Goal: Information Seeking & Learning: Understand process/instructions

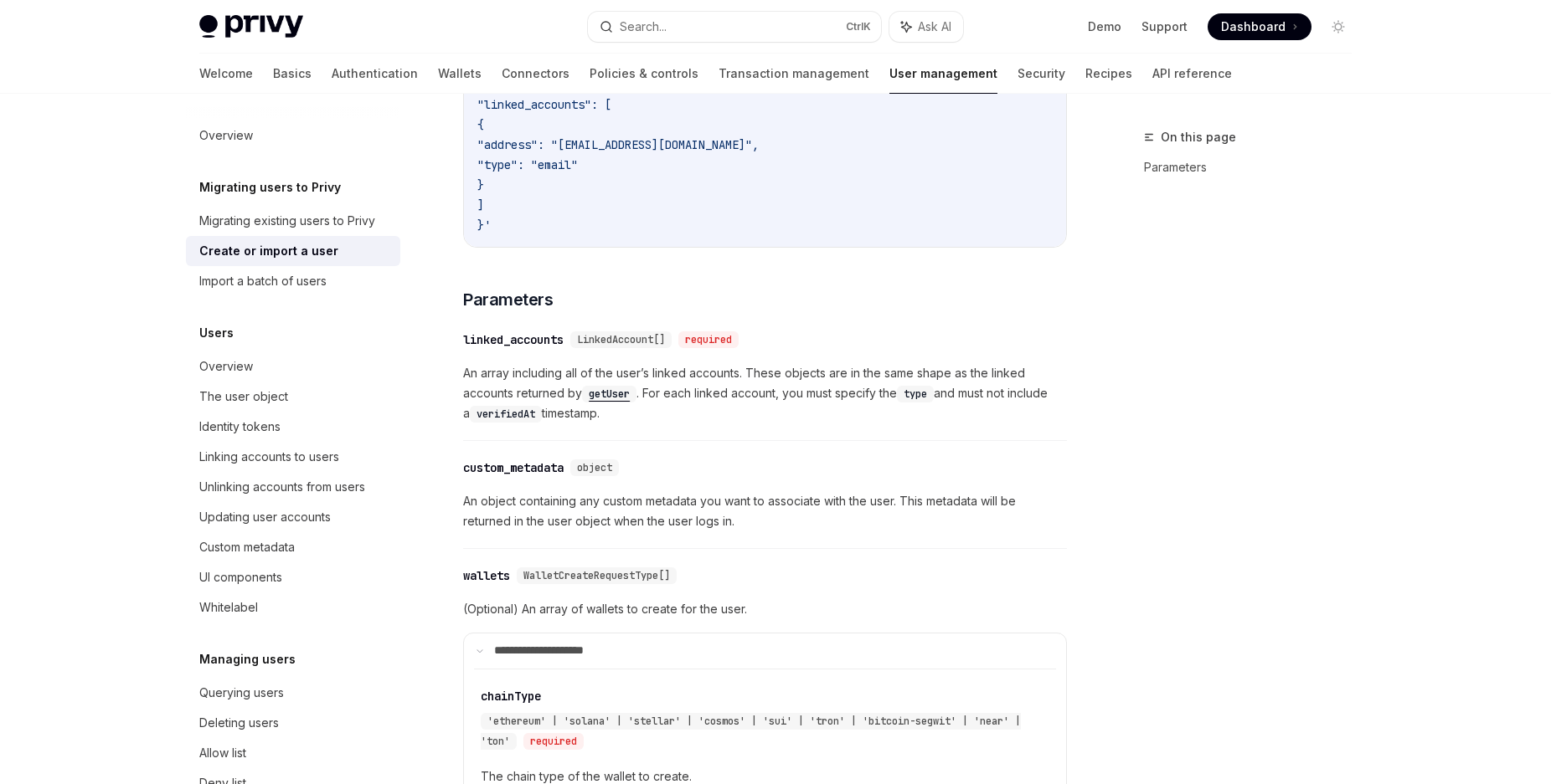
scroll to position [957, 0]
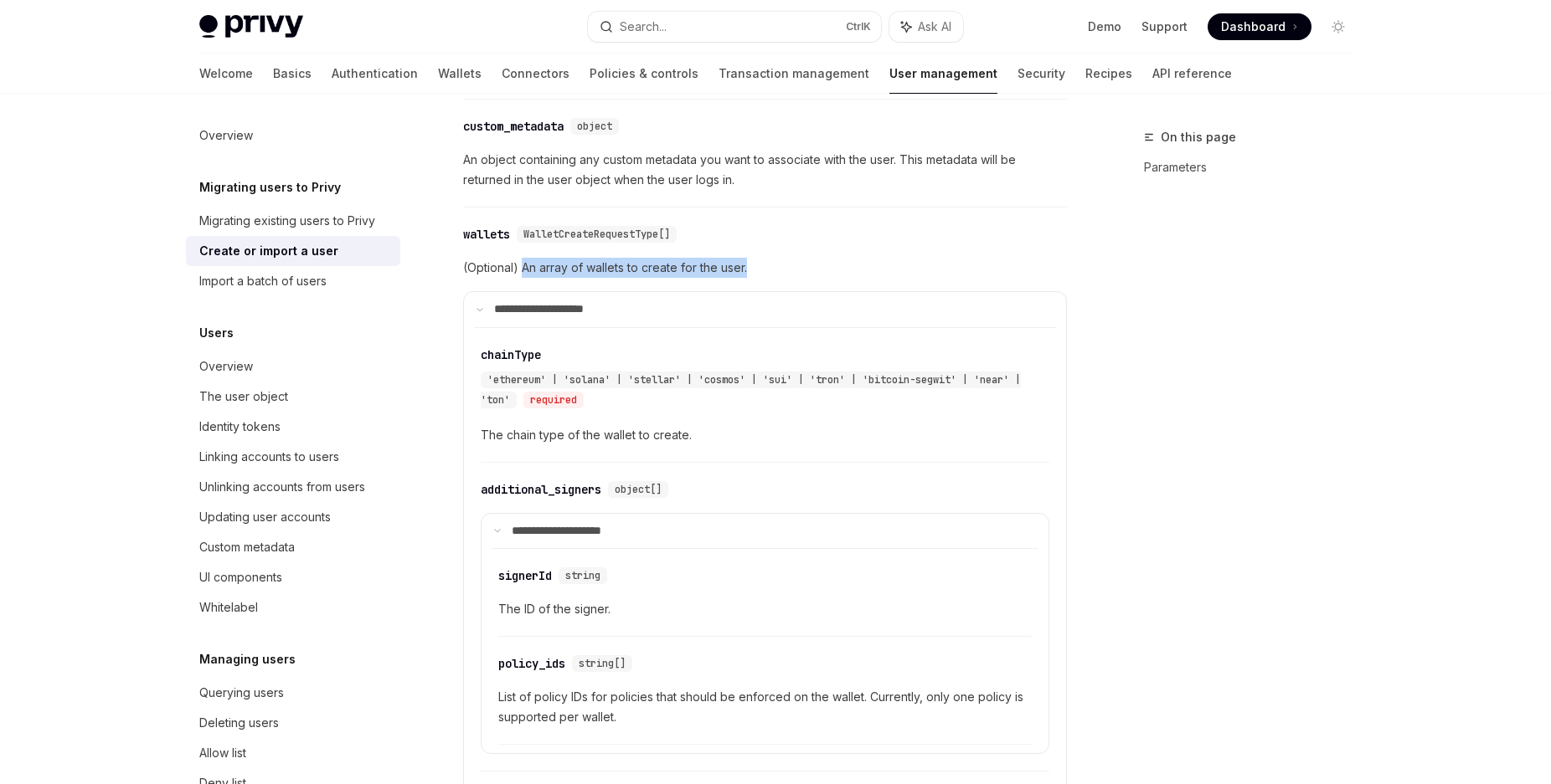
drag, startPoint x: 524, startPoint y: 268, endPoint x: 754, endPoint y: 270, distance: 230.0
click at [754, 270] on span "(Optional) An array of wallets to create for the user." at bounding box center [765, 268] width 604 height 20
click at [499, 270] on span "(Optional) An array of wallets to create for the user." at bounding box center [765, 268] width 604 height 20
click at [555, 265] on span "(Optional) An array of wallets to create for the user." at bounding box center [765, 268] width 604 height 20
click at [584, 278] on div "**********" at bounding box center [765, 573] width 604 height 631
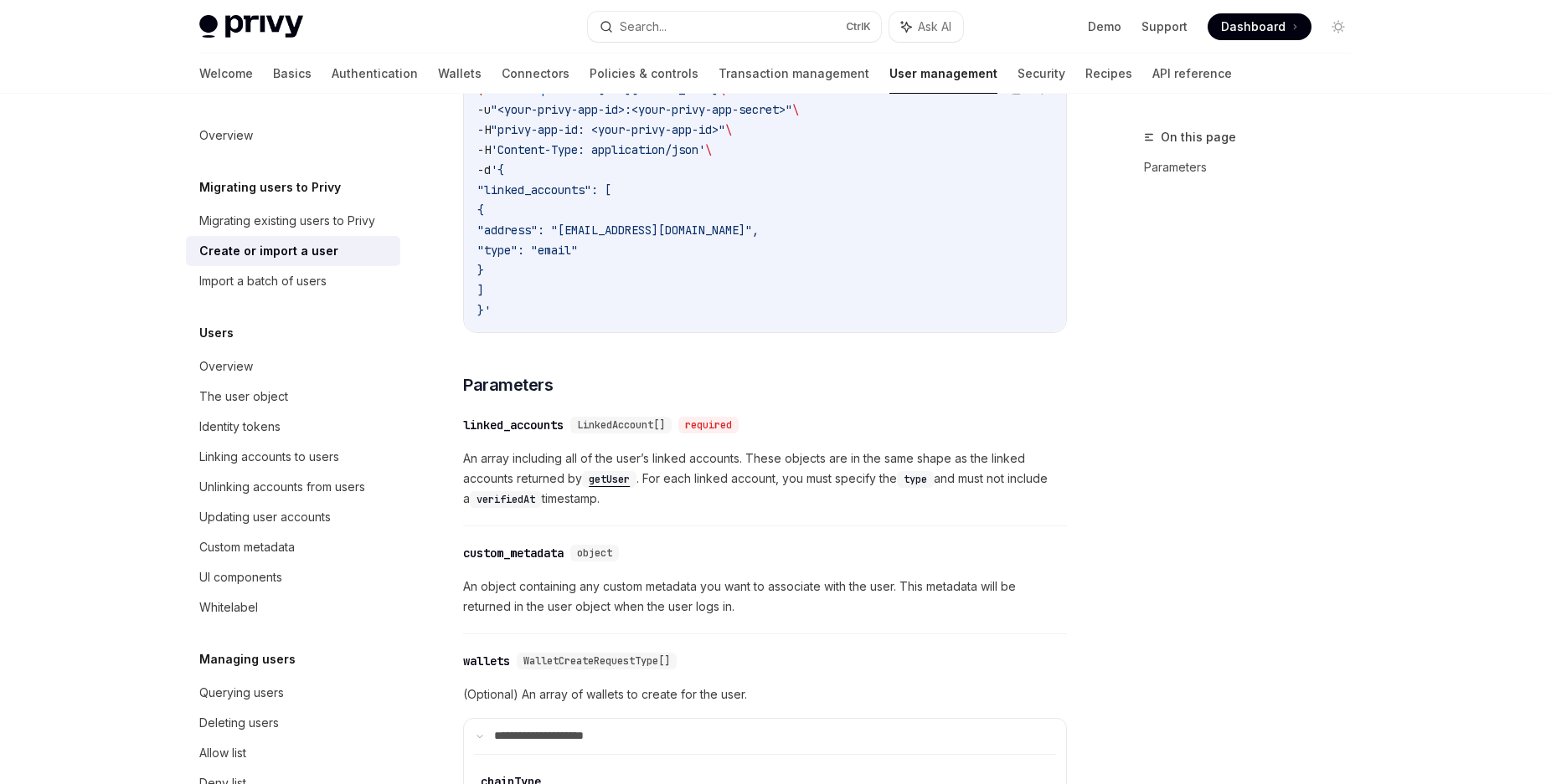
scroll to position [189, 0]
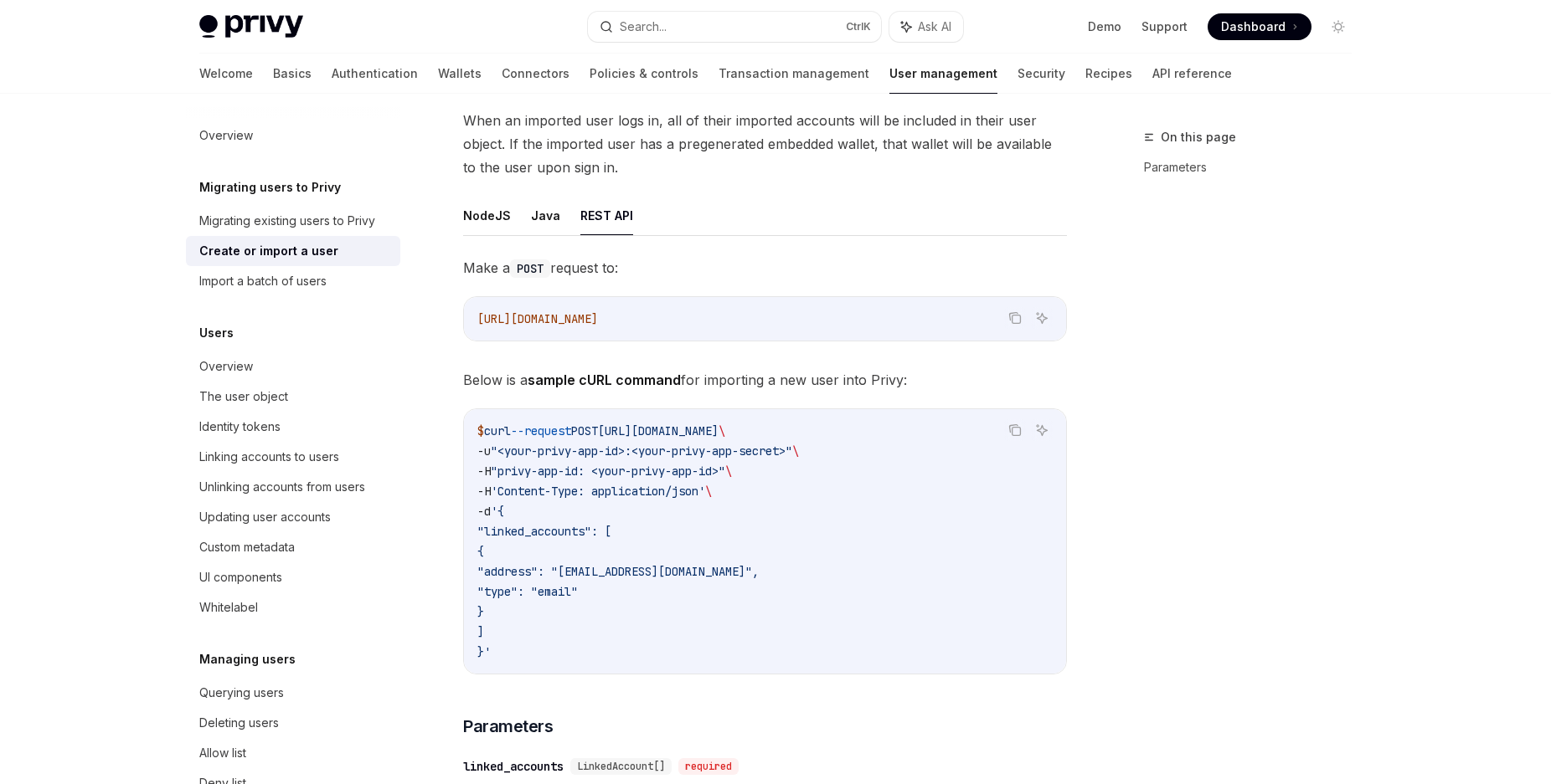
click at [1128, 646] on div "On this page Parameters" at bounding box center [1237, 455] width 254 height 657
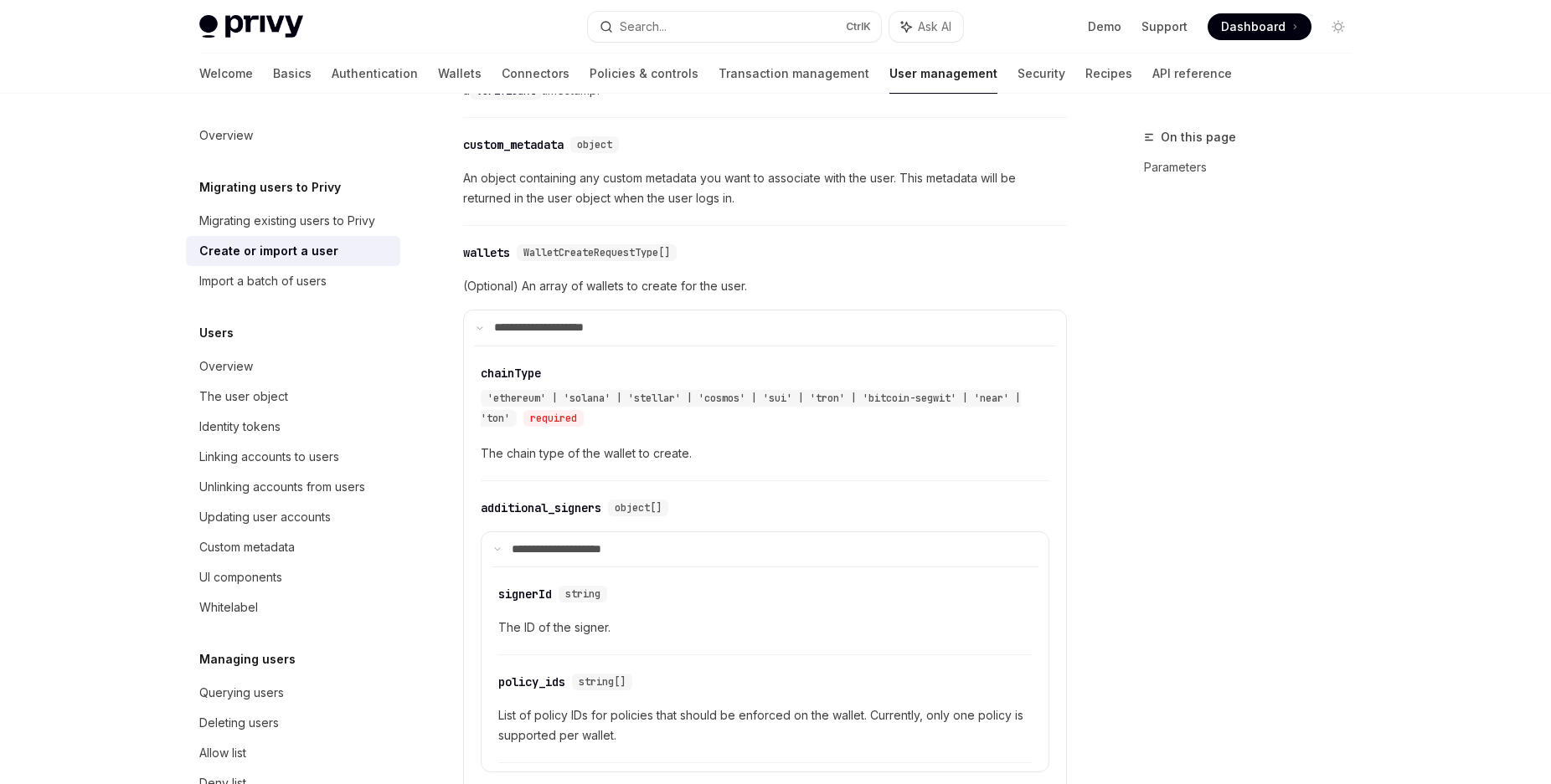
click at [490, 254] on div "wallets" at bounding box center [486, 253] width 47 height 17
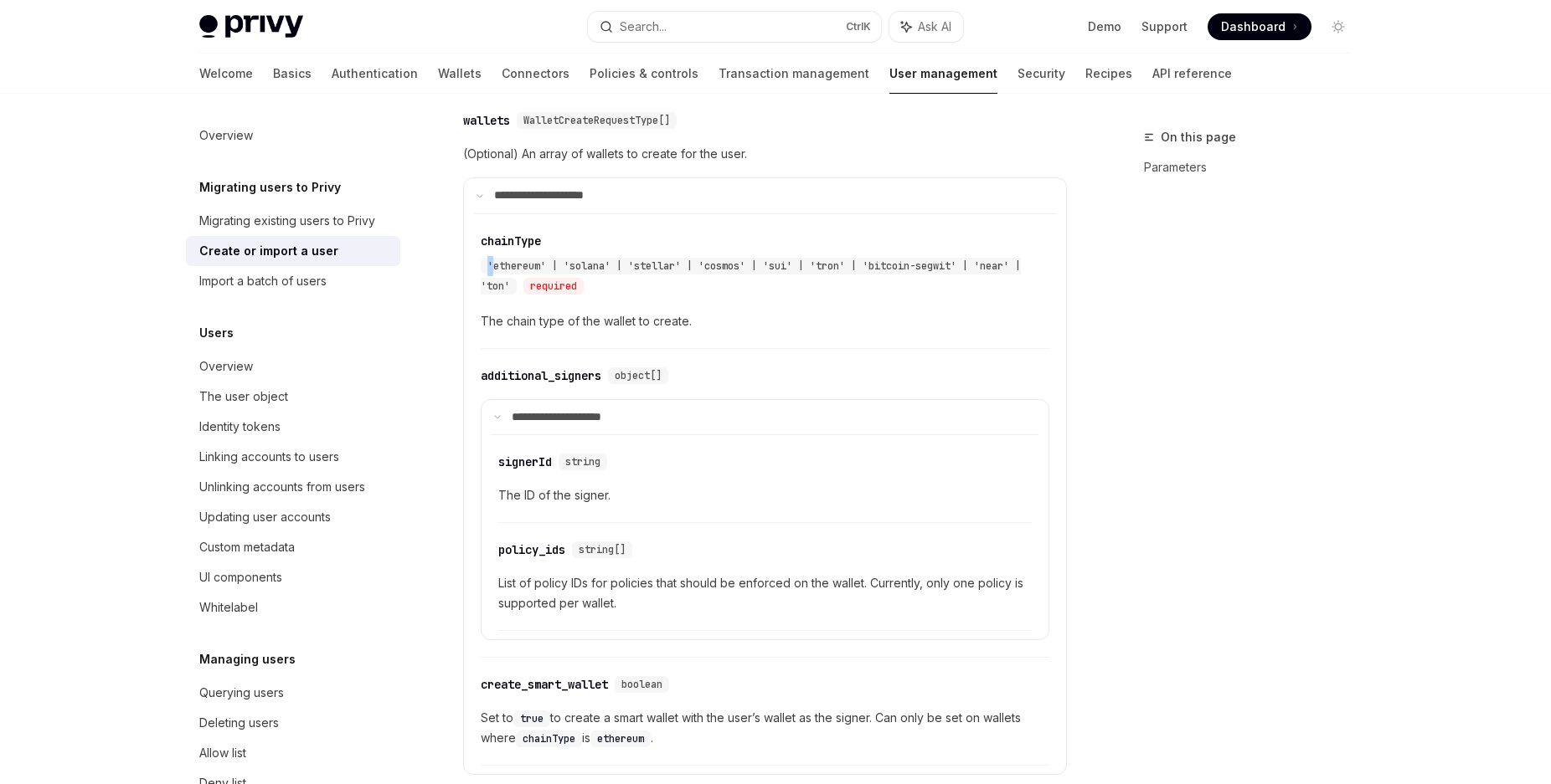
click at [490, 254] on div "​ chainType 'ethereum' | 'solana' | 'stellar' | 'cosmos' | 'sui' | 'tron' | 'bi…" at bounding box center [756, 264] width 552 height 64
click at [498, 122] on div "wallets" at bounding box center [486, 120] width 47 height 17
click at [515, 264] on span "'ethereum' | 'solana' | 'stellar' | 'cosmos' | 'sui' | 'tron' | 'bitcoin-segwit…" at bounding box center [750, 275] width 540 height 33
click at [520, 318] on span "The chain type of the wallet to create." at bounding box center [765, 321] width 568 height 20
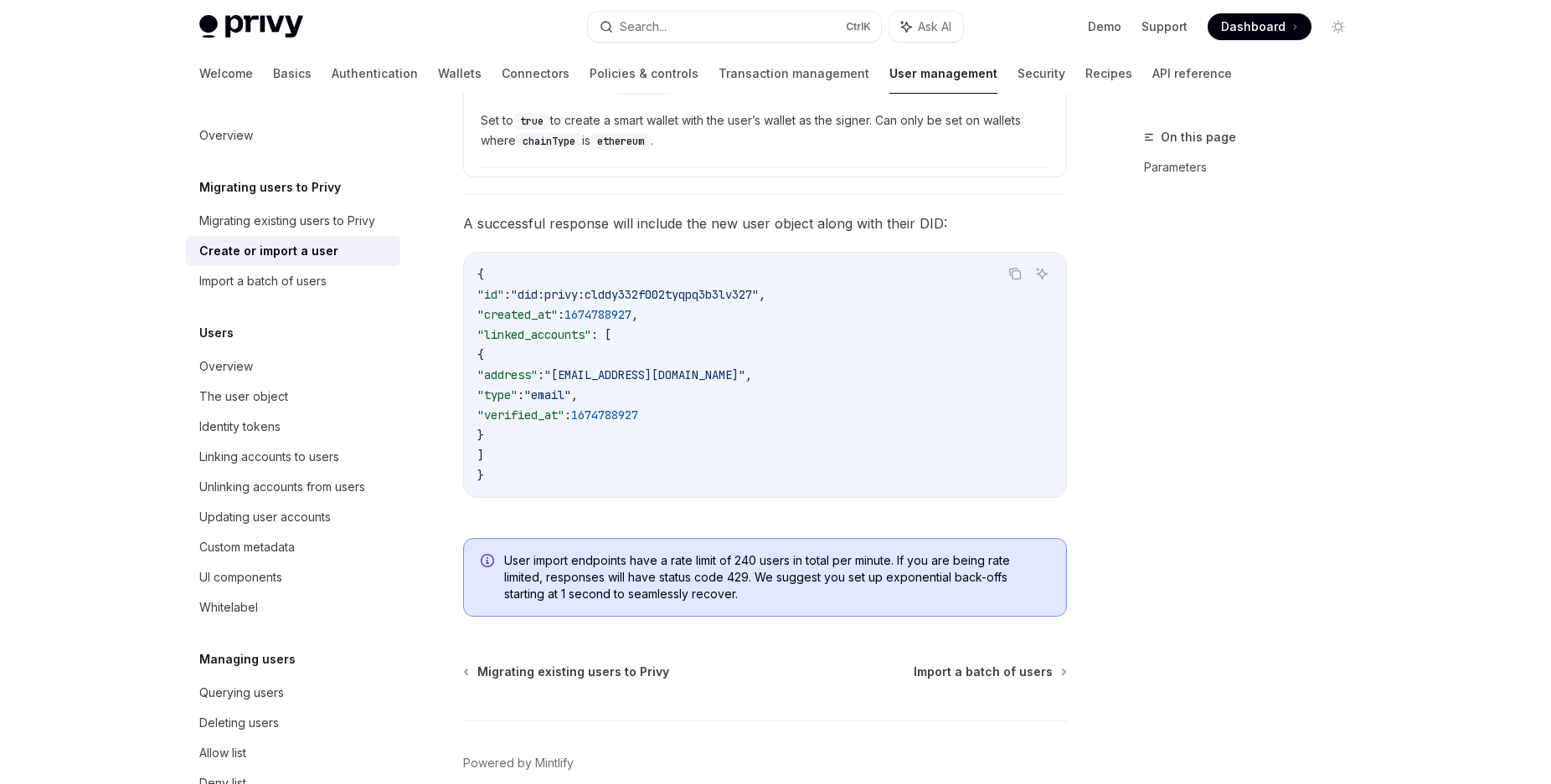
scroll to position [1749, 0]
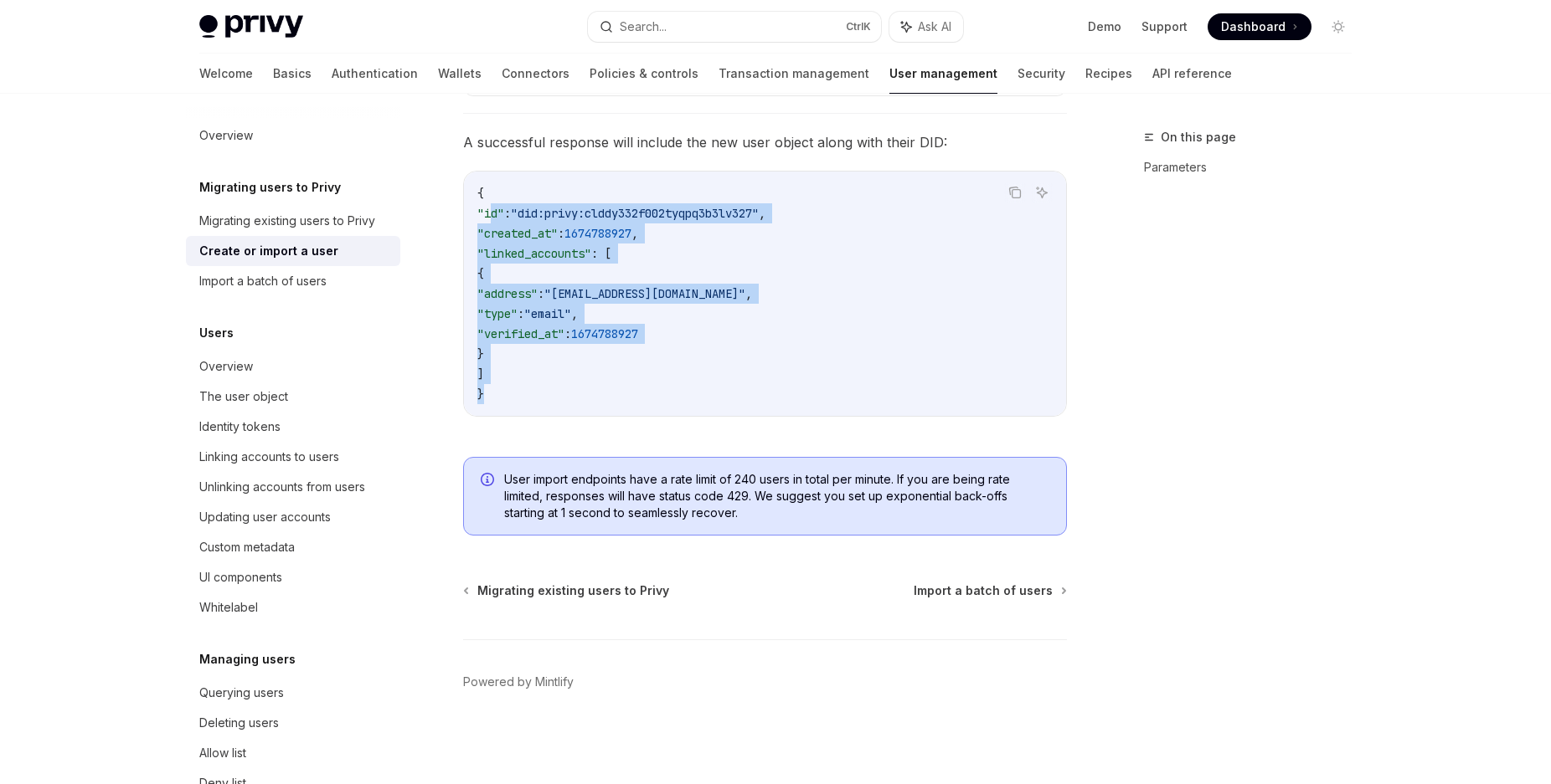
drag, startPoint x: 494, startPoint y: 212, endPoint x: 737, endPoint y: 384, distance: 297.7
click at [737, 384] on code "{ "id" : "did:privy:clddy332f002tyqpq3b3lv327" , "created_at" : 1674788927 , "l…" at bounding box center [765, 293] width 575 height 221
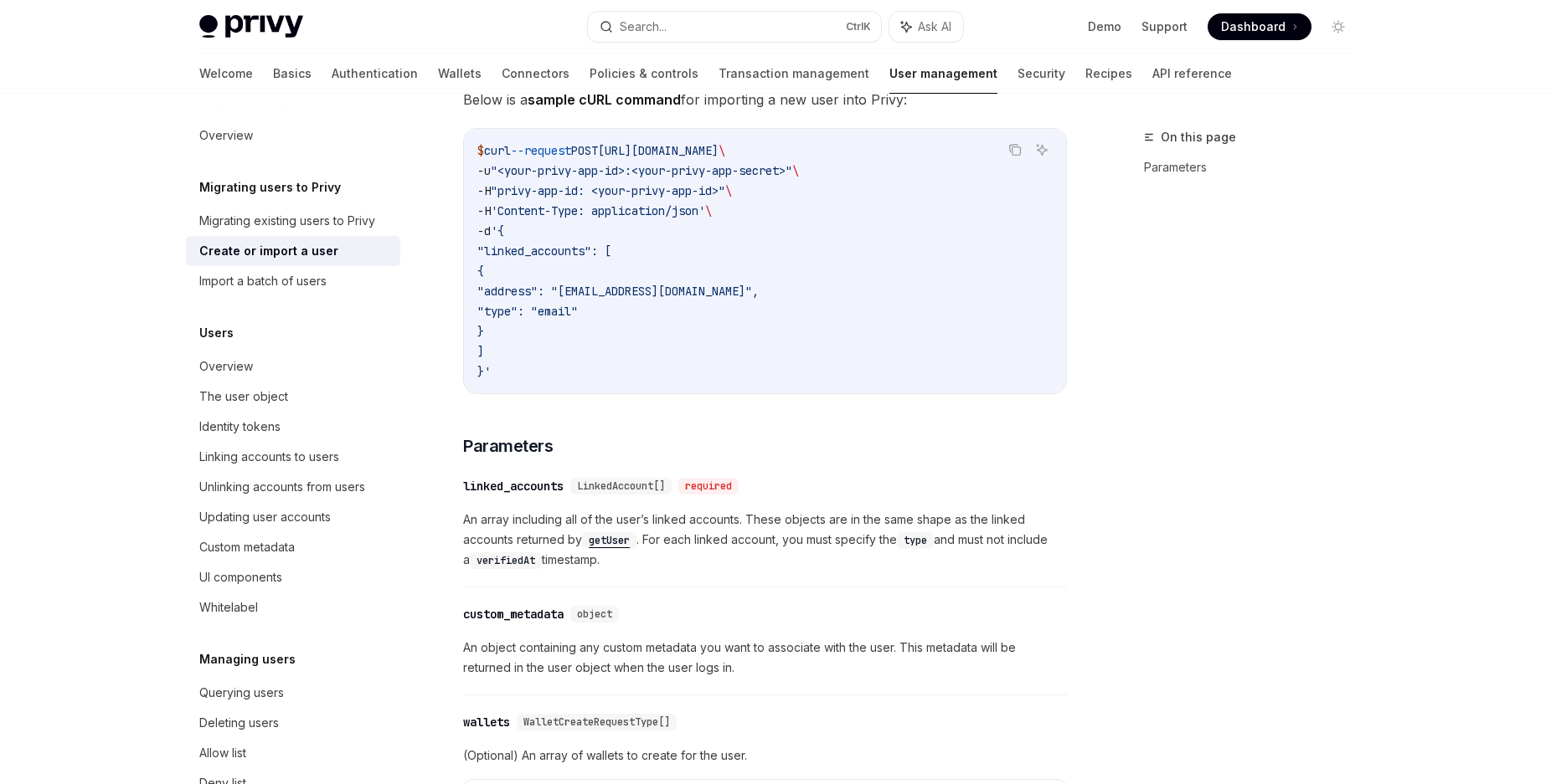
scroll to position [298, 0]
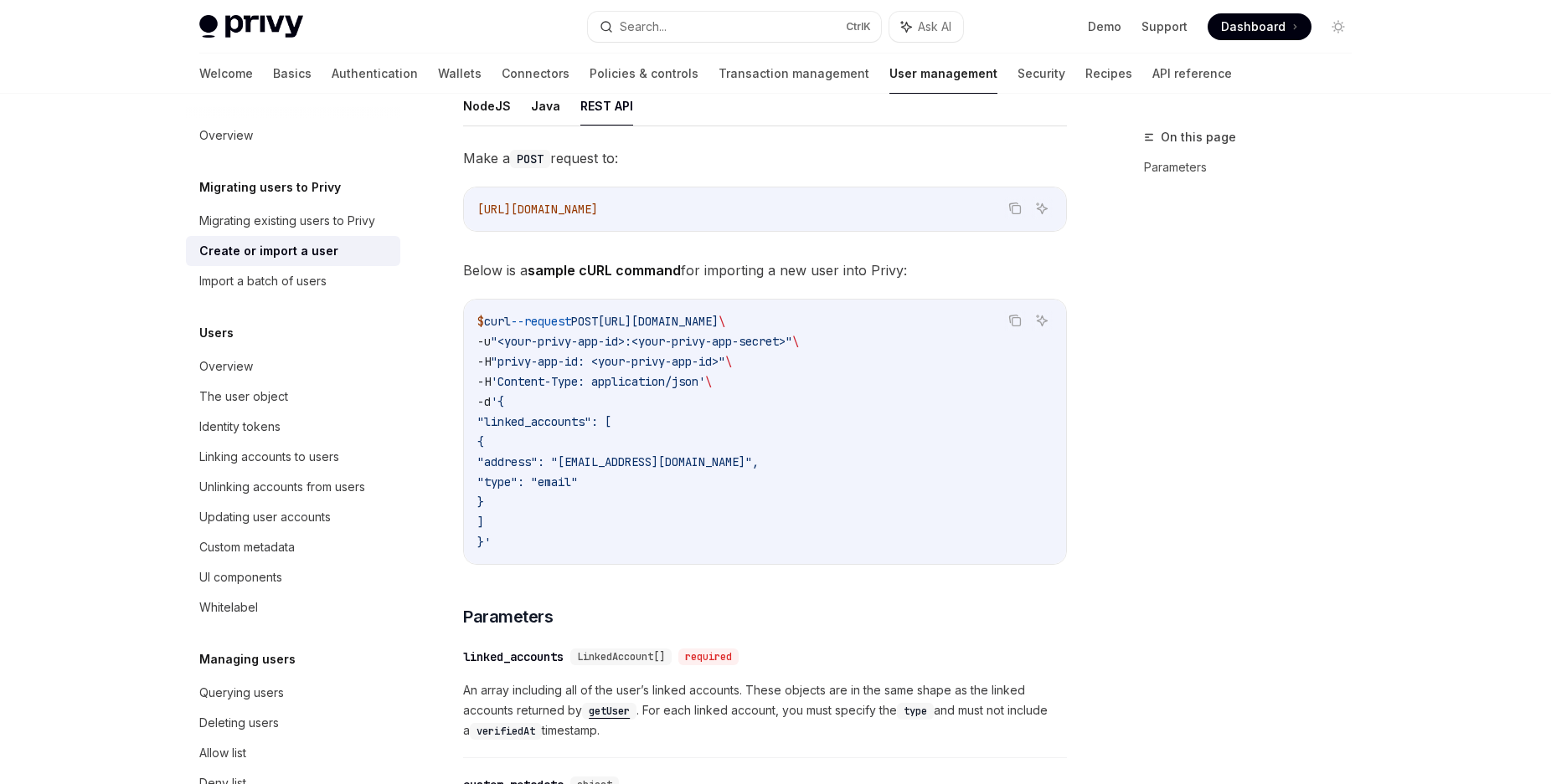
click at [635, 339] on span ""<your-privy-app-id>:<your-privy-app-secret>"" at bounding box center [641, 342] width 301 height 15
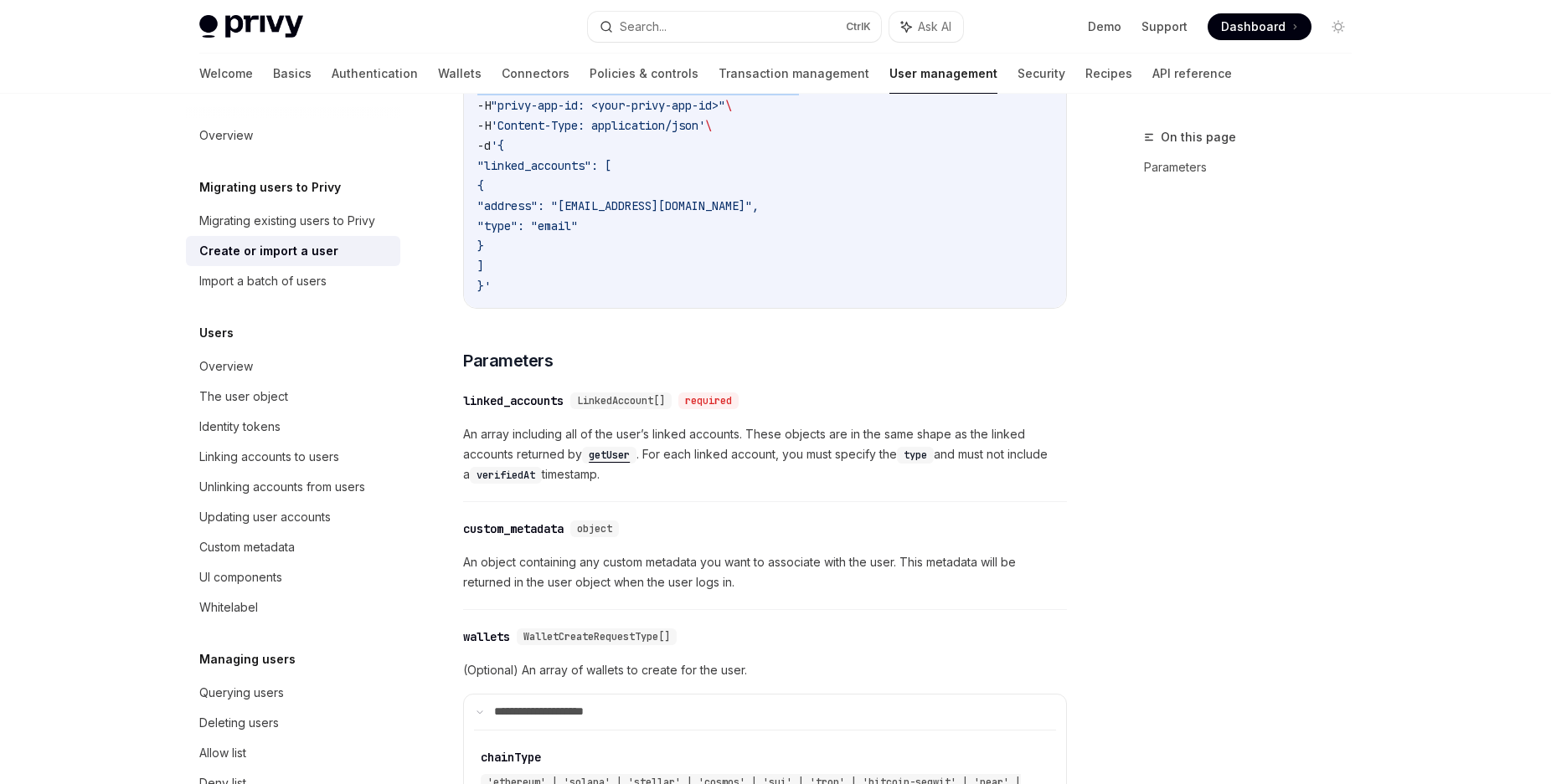
scroll to position [214, 0]
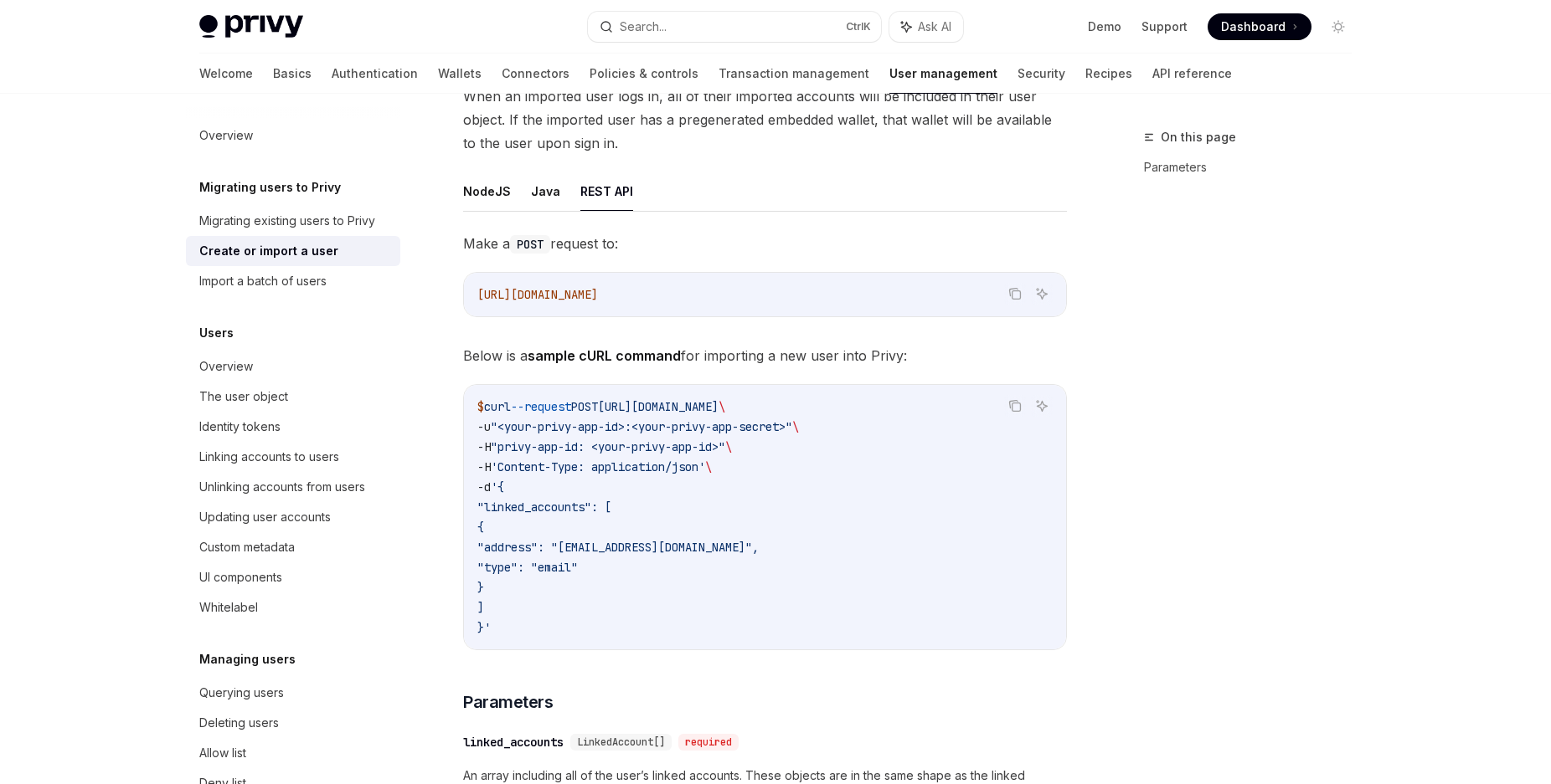
click at [787, 464] on code "$ curl --request POST [URL][DOMAIN_NAME] \ -u "<your-privy-app-id>:<your-privy-…" at bounding box center [765, 517] width 575 height 241
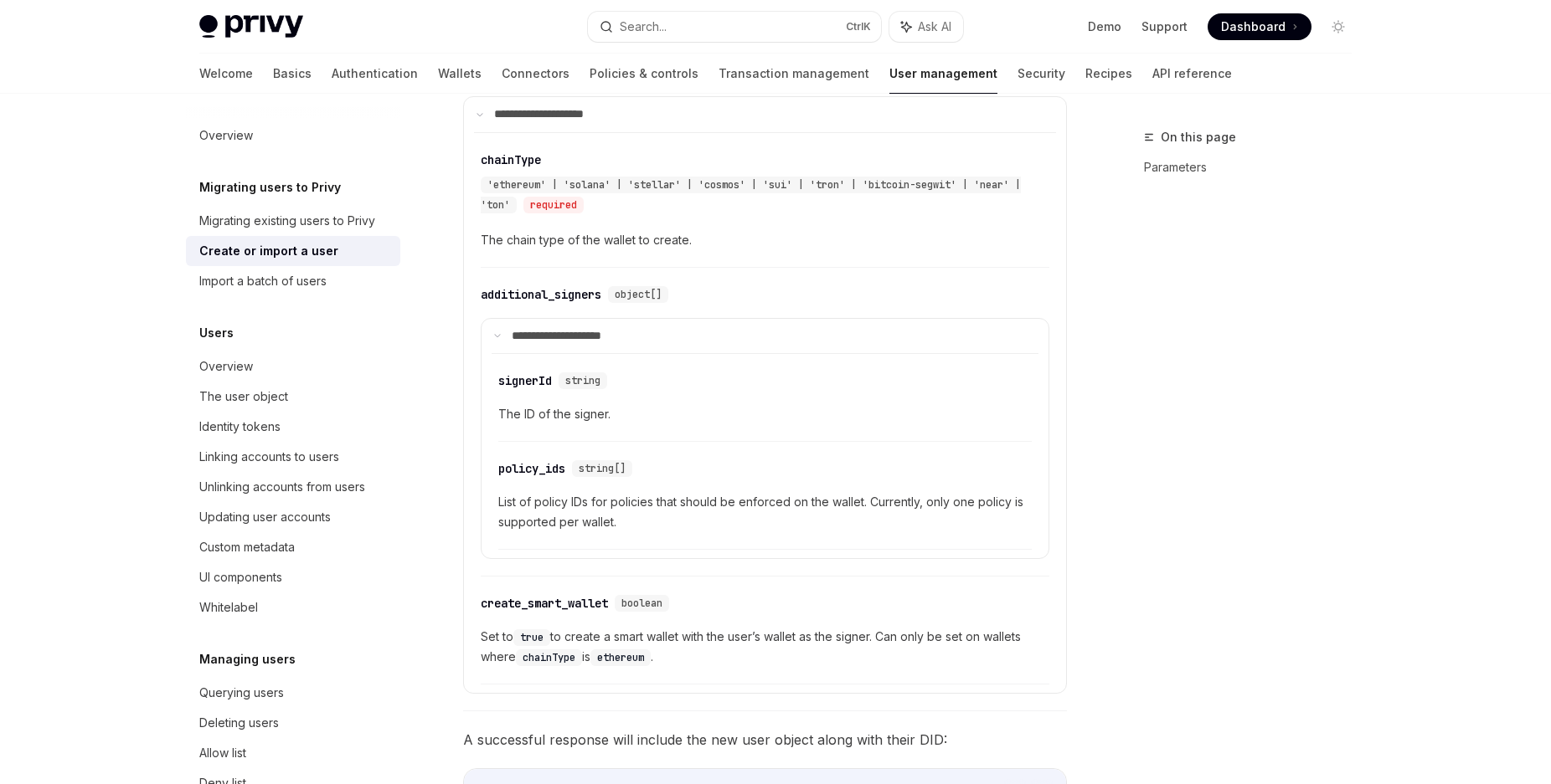
scroll to position [1409, 0]
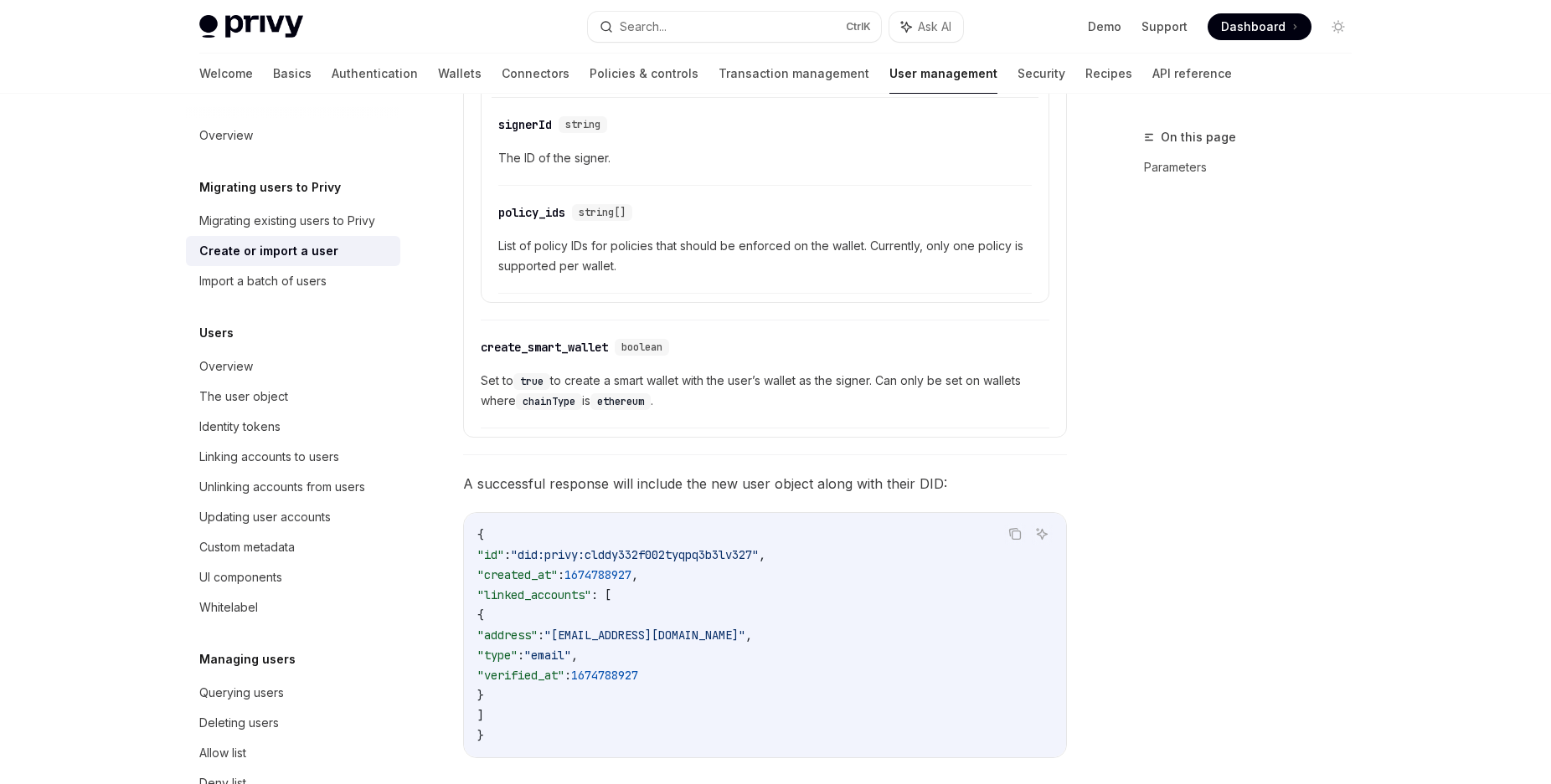
click at [265, 26] on img at bounding box center [251, 27] width 103 height 24
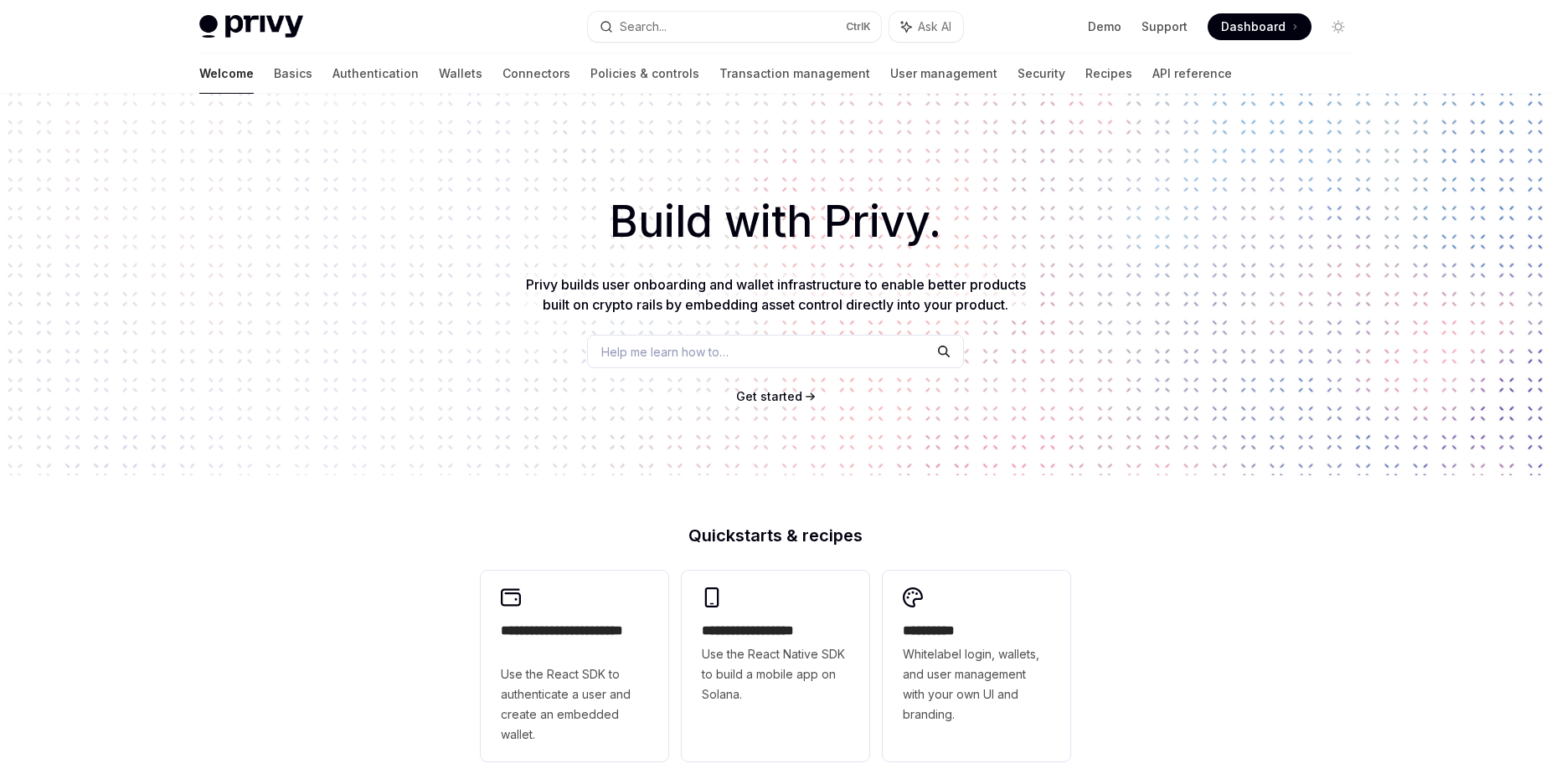
click at [1274, 25] on span "Dashboard" at bounding box center [1253, 27] width 64 height 17
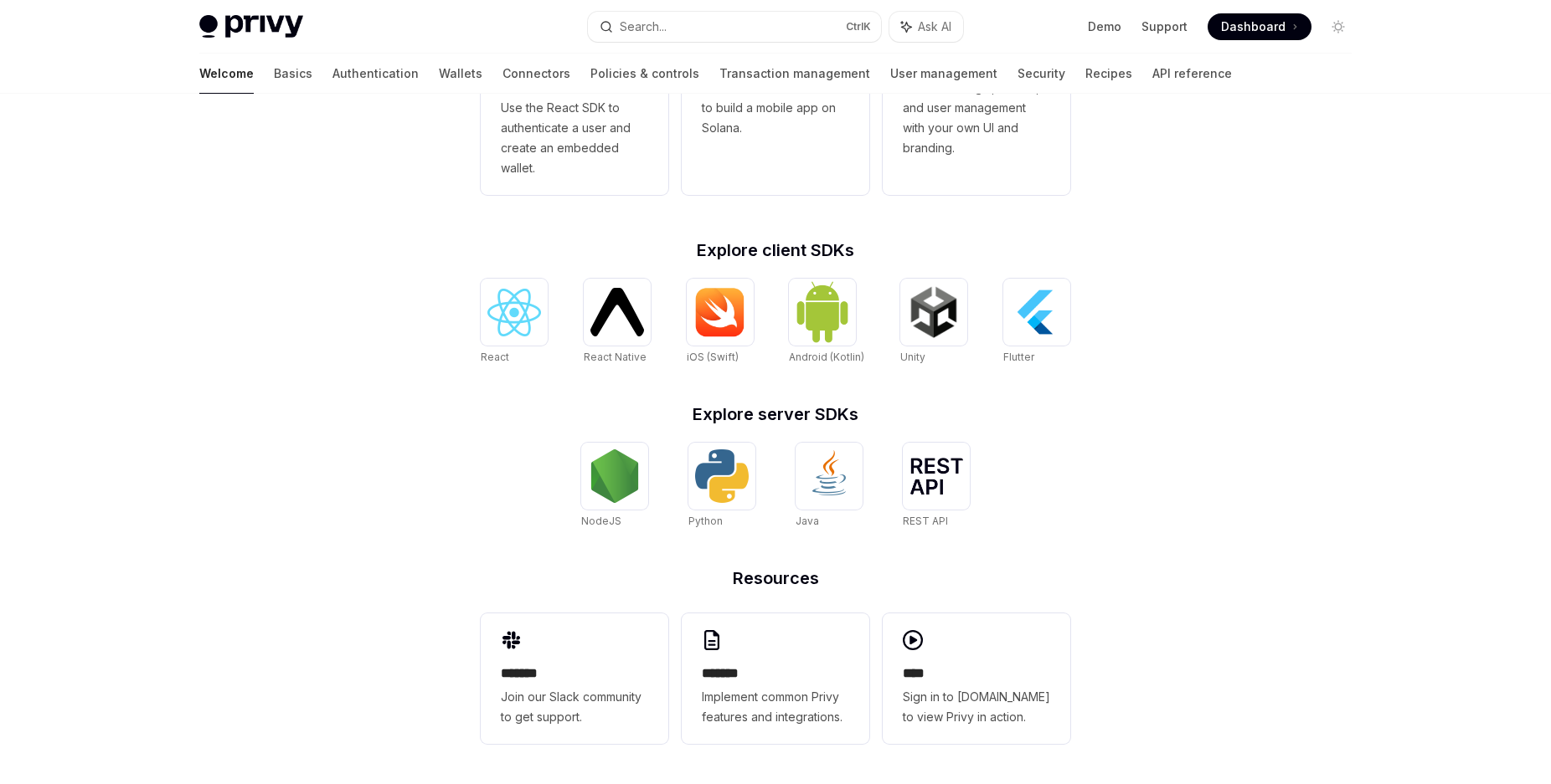
type textarea "*"
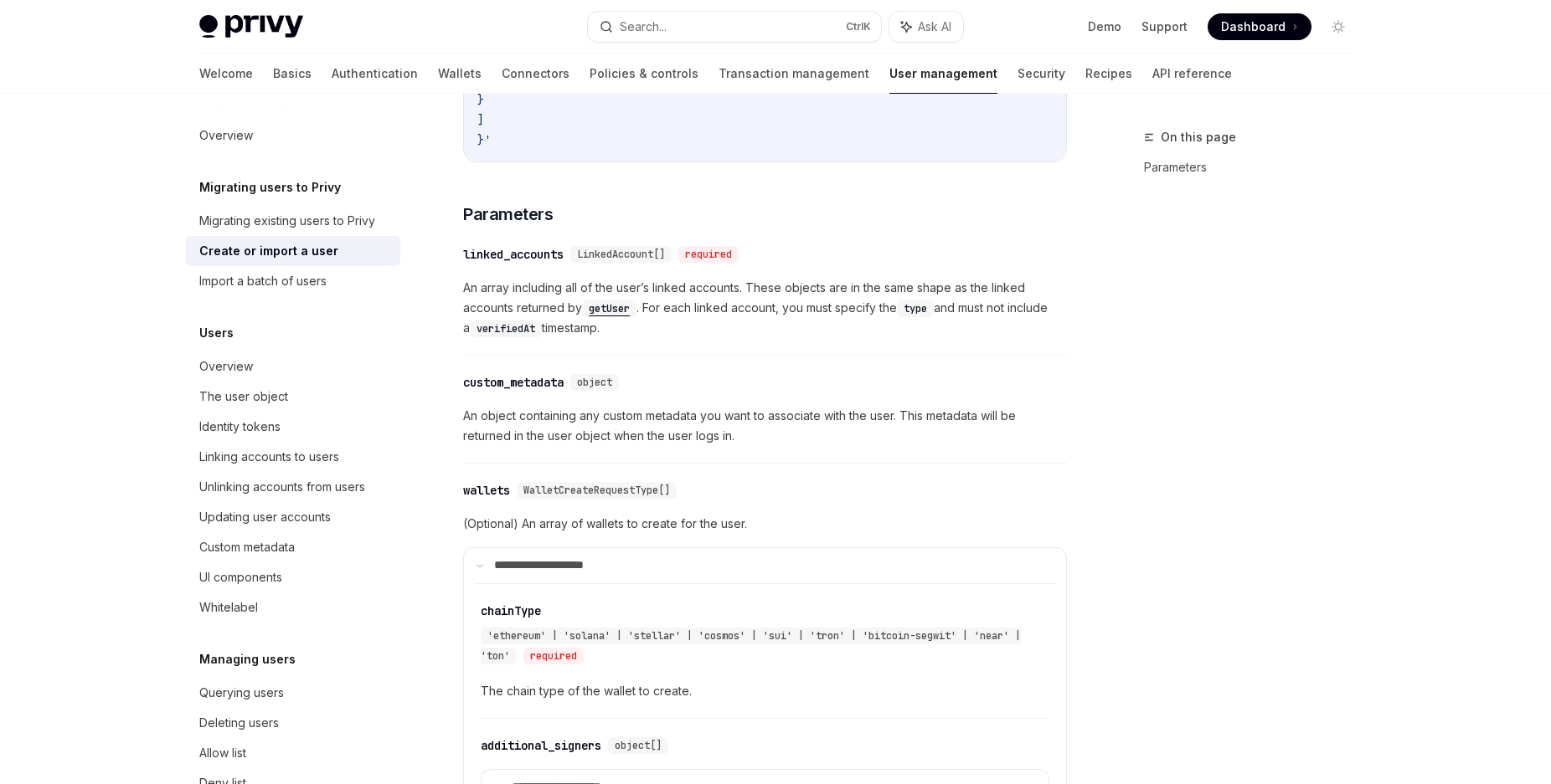
scroll to position [275, 0]
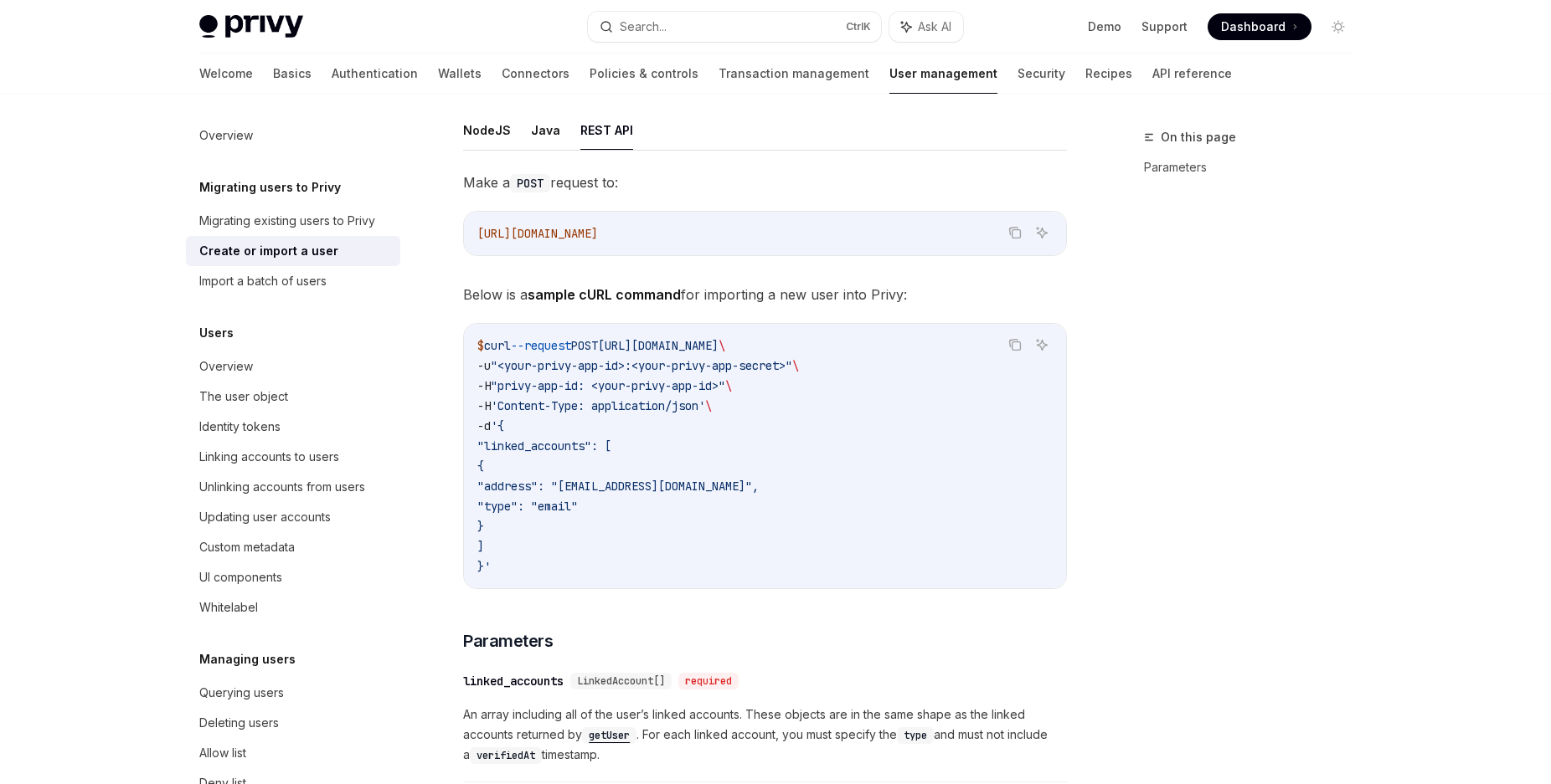
click at [488, 364] on span "-u" at bounding box center [484, 366] width 14 height 15
click at [503, 422] on span "'{" at bounding box center [498, 426] width 14 height 15
drag, startPoint x: 730, startPoint y: 232, endPoint x: 469, endPoint y: 231, distance: 261.0
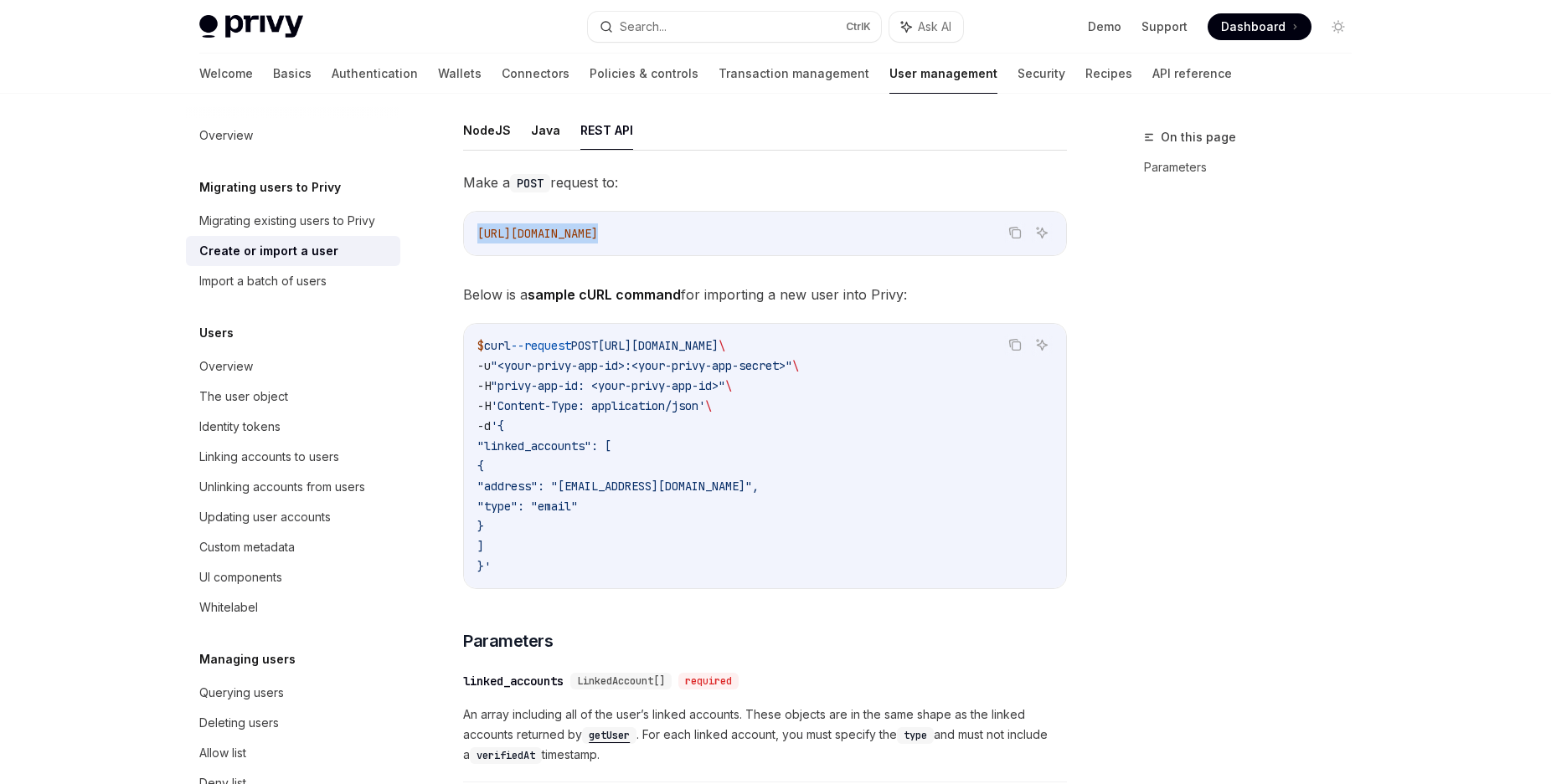
click at [469, 231] on div "[URL][DOMAIN_NAME]" at bounding box center [765, 233] width 602 height 43
copy span "[URL][DOMAIN_NAME]"
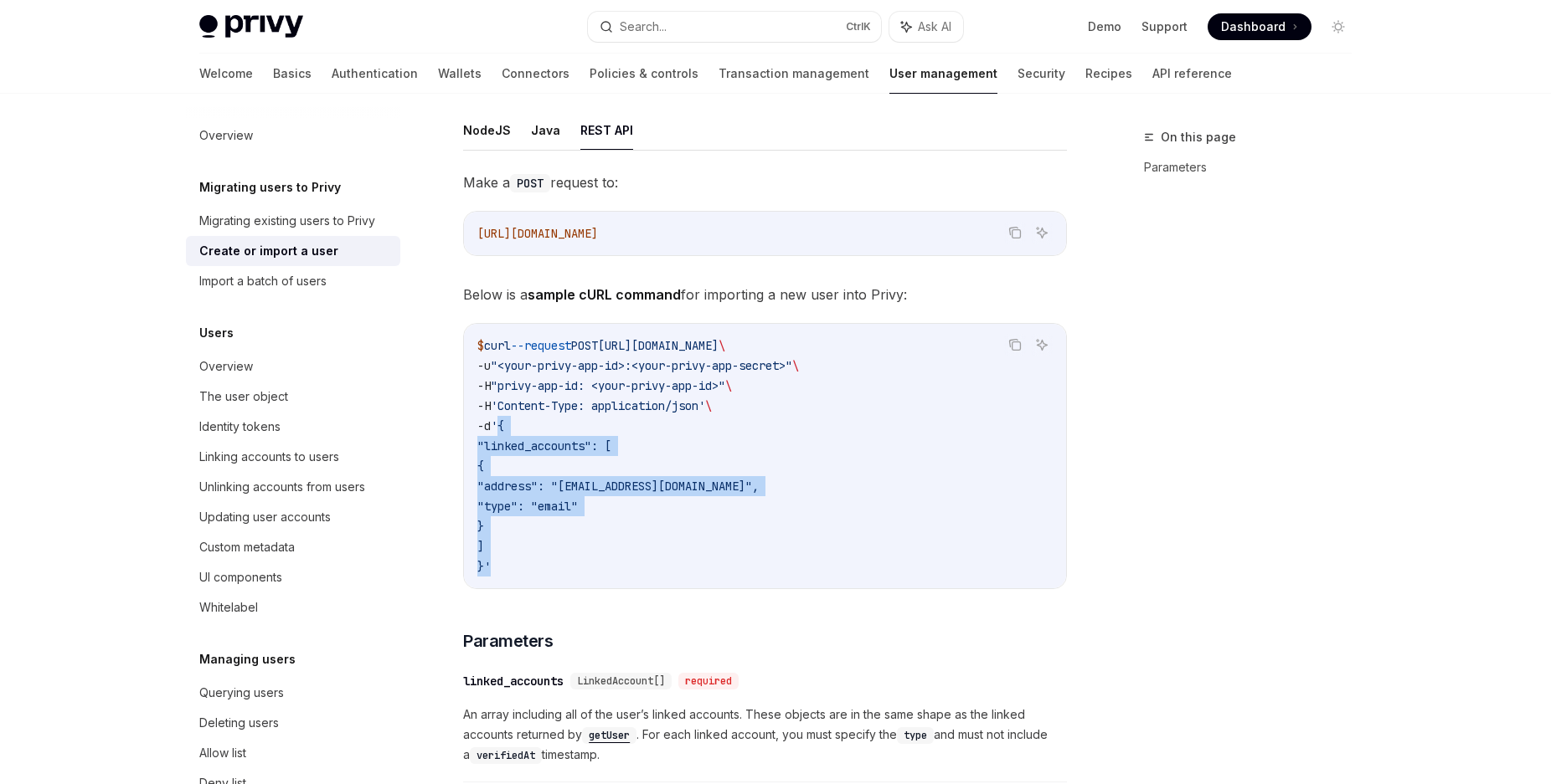
drag, startPoint x: 505, startPoint y: 425, endPoint x: 506, endPoint y: 557, distance: 132.0
click at [506, 557] on code "$ curl --request POST [URL][DOMAIN_NAME] \ -u "<your-privy-app-id>:<your-privy-…" at bounding box center [765, 456] width 575 height 241
copy code "{ "linked_accounts": [ { "address": "[EMAIL_ADDRESS][DOMAIN_NAME]", "type": "em…"
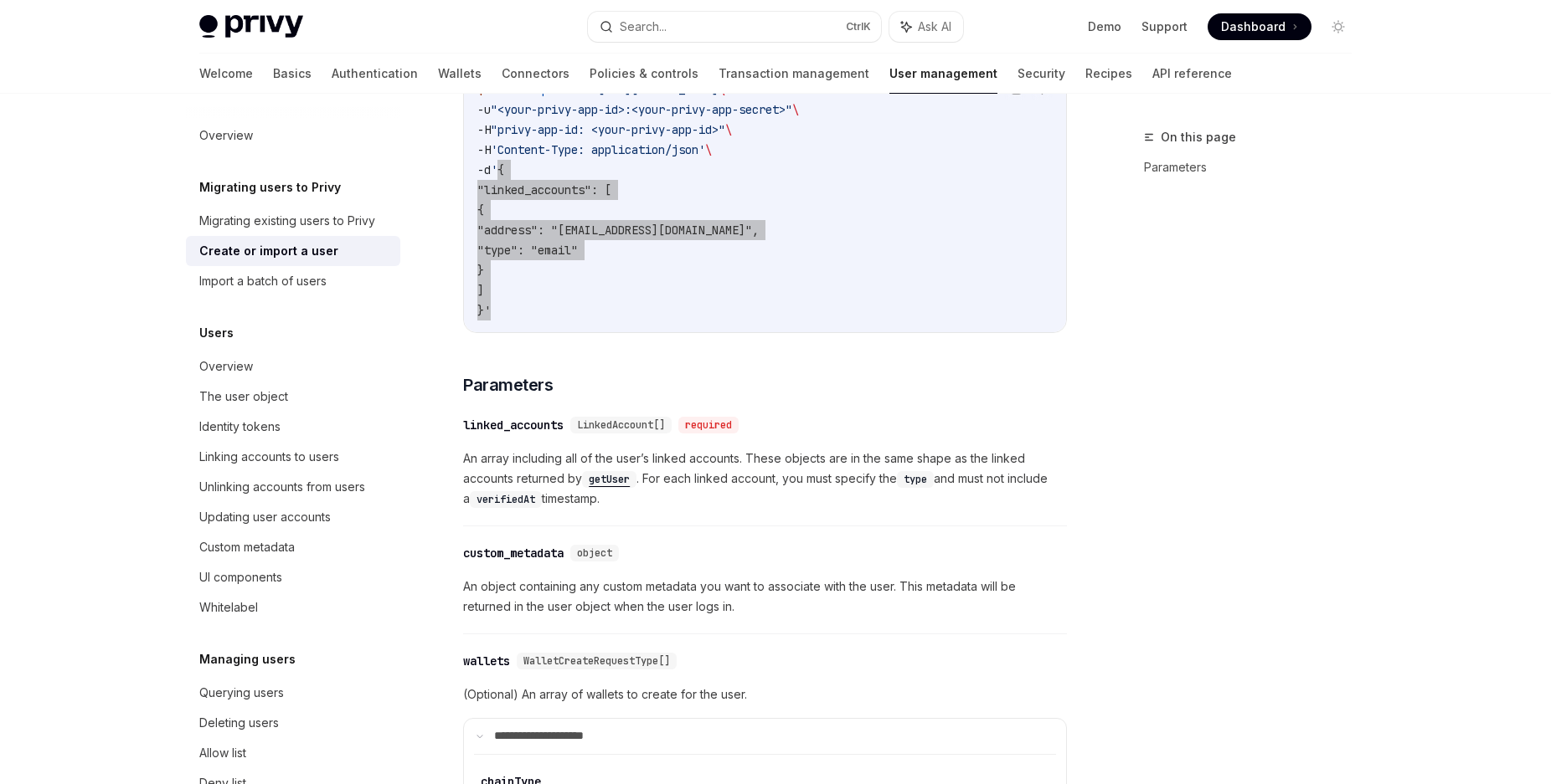
scroll to position [616, 0]
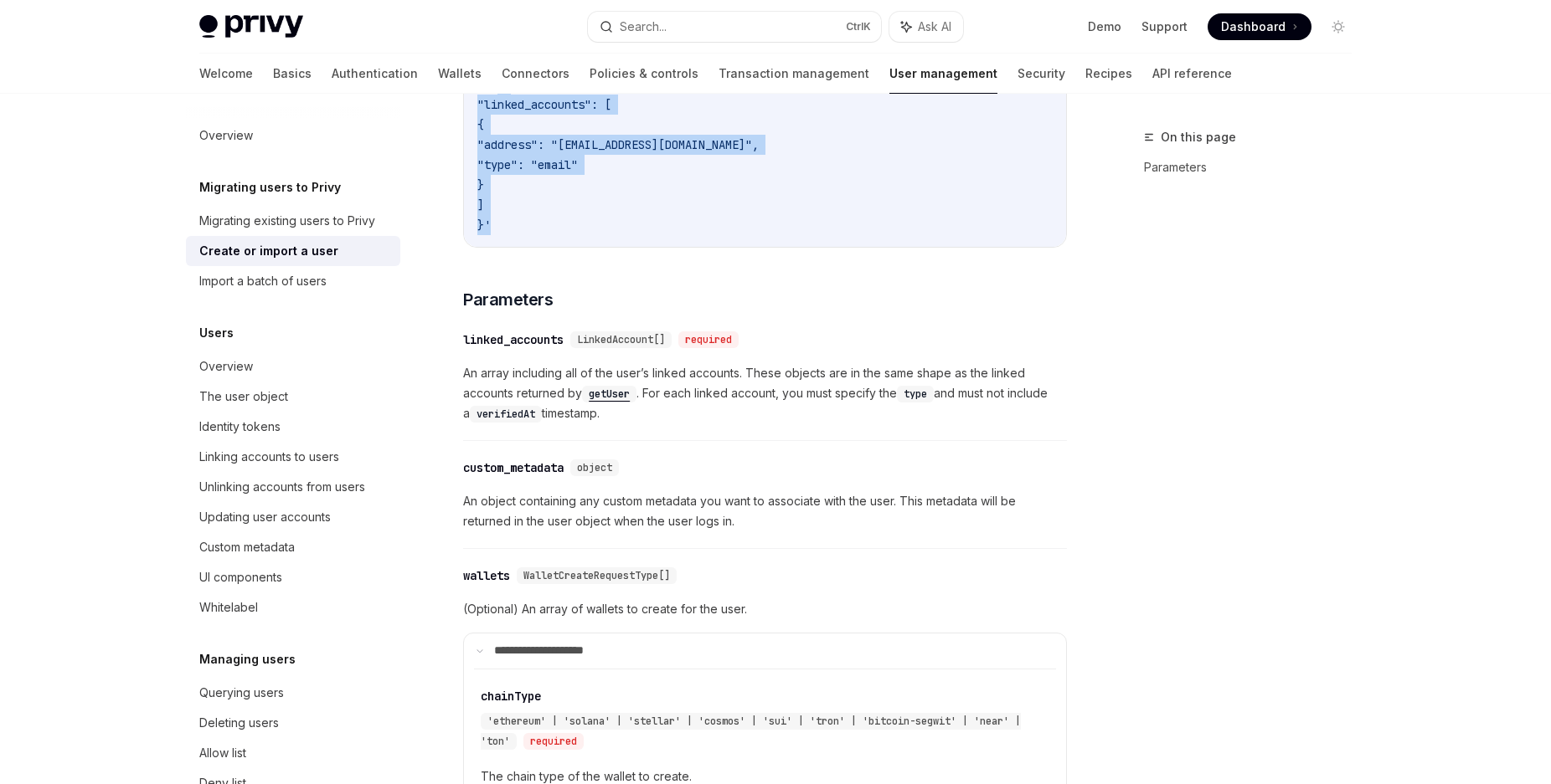
click at [636, 609] on span "(Optional) An array of wallets to create for the user." at bounding box center [765, 609] width 604 height 20
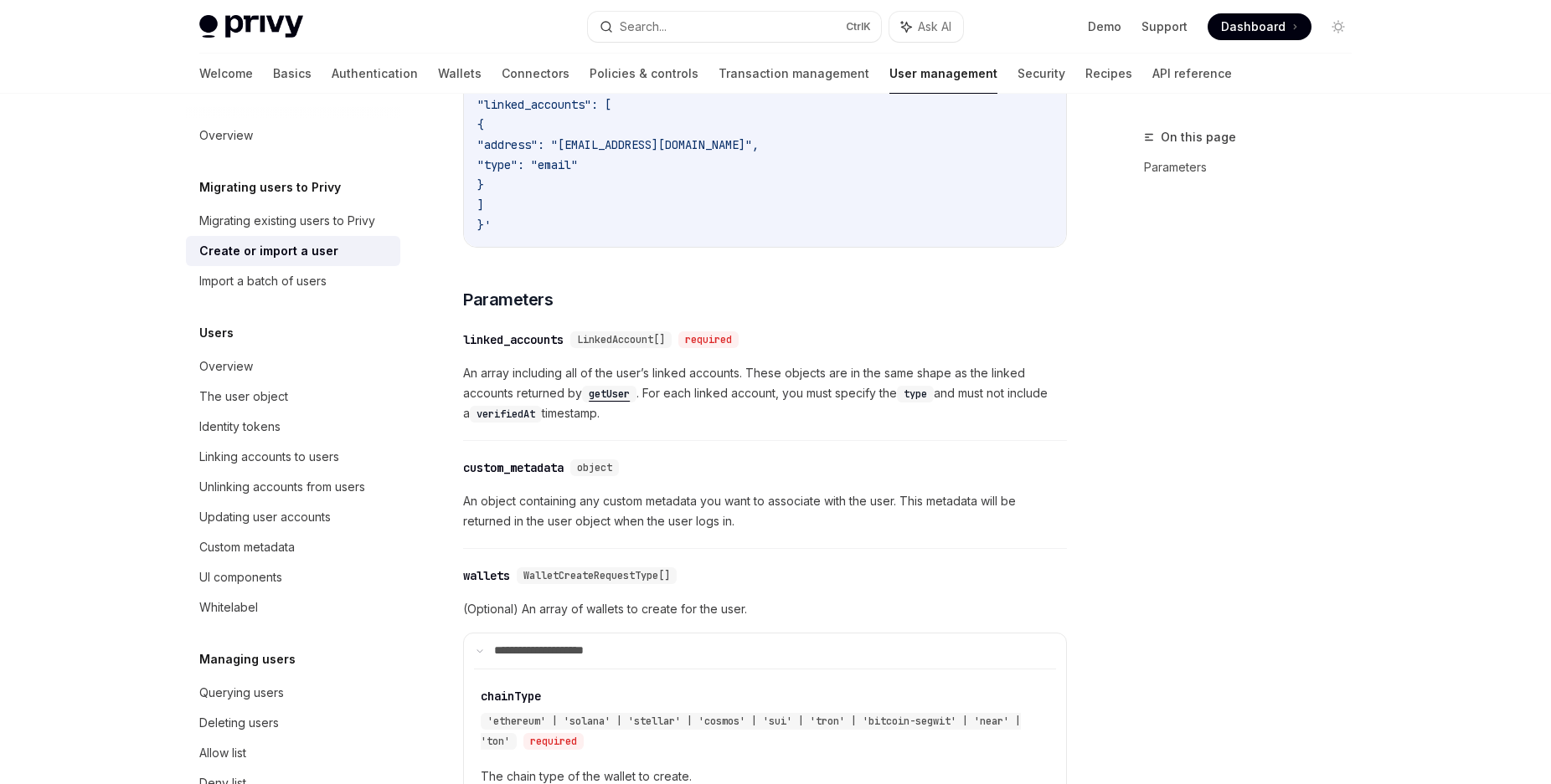
click at [683, 414] on span "An array including all of the user’s linked accounts. These objects are in the …" at bounding box center [765, 392] width 604 height 60
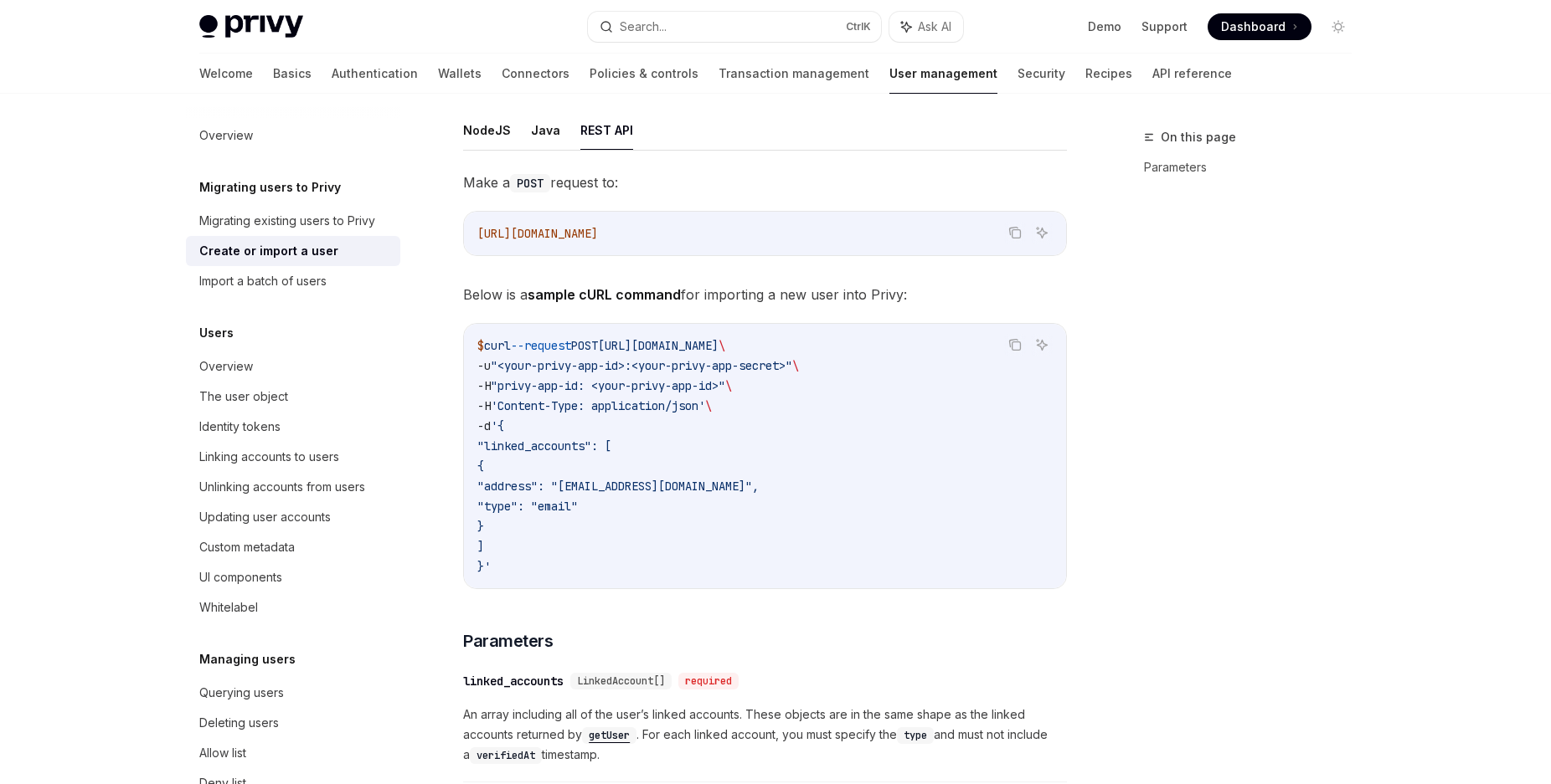
click at [778, 535] on code "$ curl --request POST [URL][DOMAIN_NAME] \ -u "<your-privy-app-id>:<your-privy-…" at bounding box center [765, 456] width 575 height 241
click at [529, 548] on code "$ curl --request POST [URL][DOMAIN_NAME] \ -u "<your-privy-app-id>:<your-privy-…" at bounding box center [765, 456] width 575 height 241
click at [484, 546] on span "]" at bounding box center [481, 547] width 7 height 15
click at [484, 545] on span "]" at bounding box center [481, 547] width 7 height 15
click at [496, 559] on code "$ curl --request POST [URL][DOMAIN_NAME] \ -u "<your-privy-app-id>:<your-privy-…" at bounding box center [765, 456] width 575 height 241
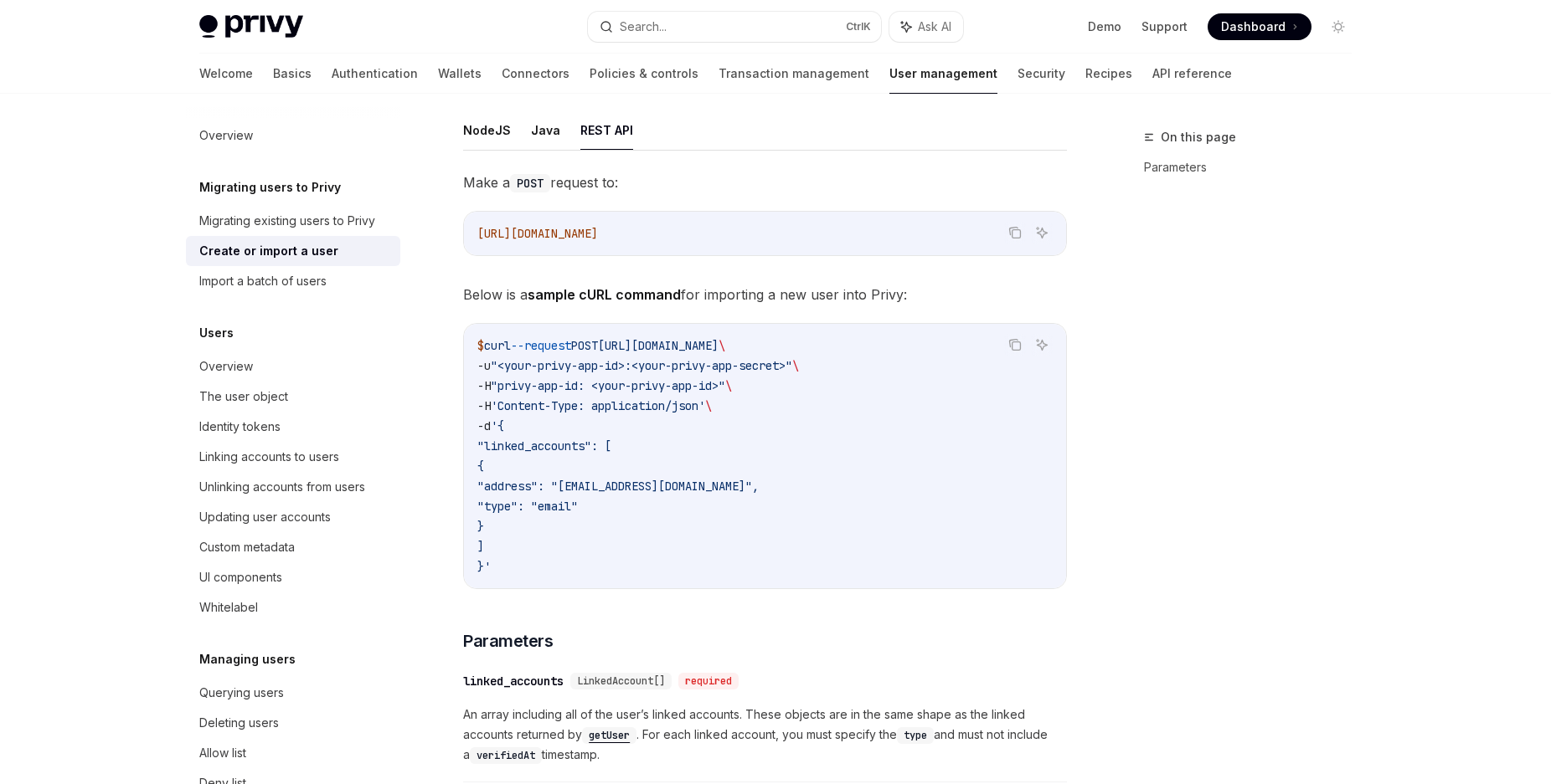
click at [494, 569] on code "$ curl --request POST [URL][DOMAIN_NAME] \ -u "<your-privy-app-id>:<your-privy-…" at bounding box center [765, 456] width 575 height 241
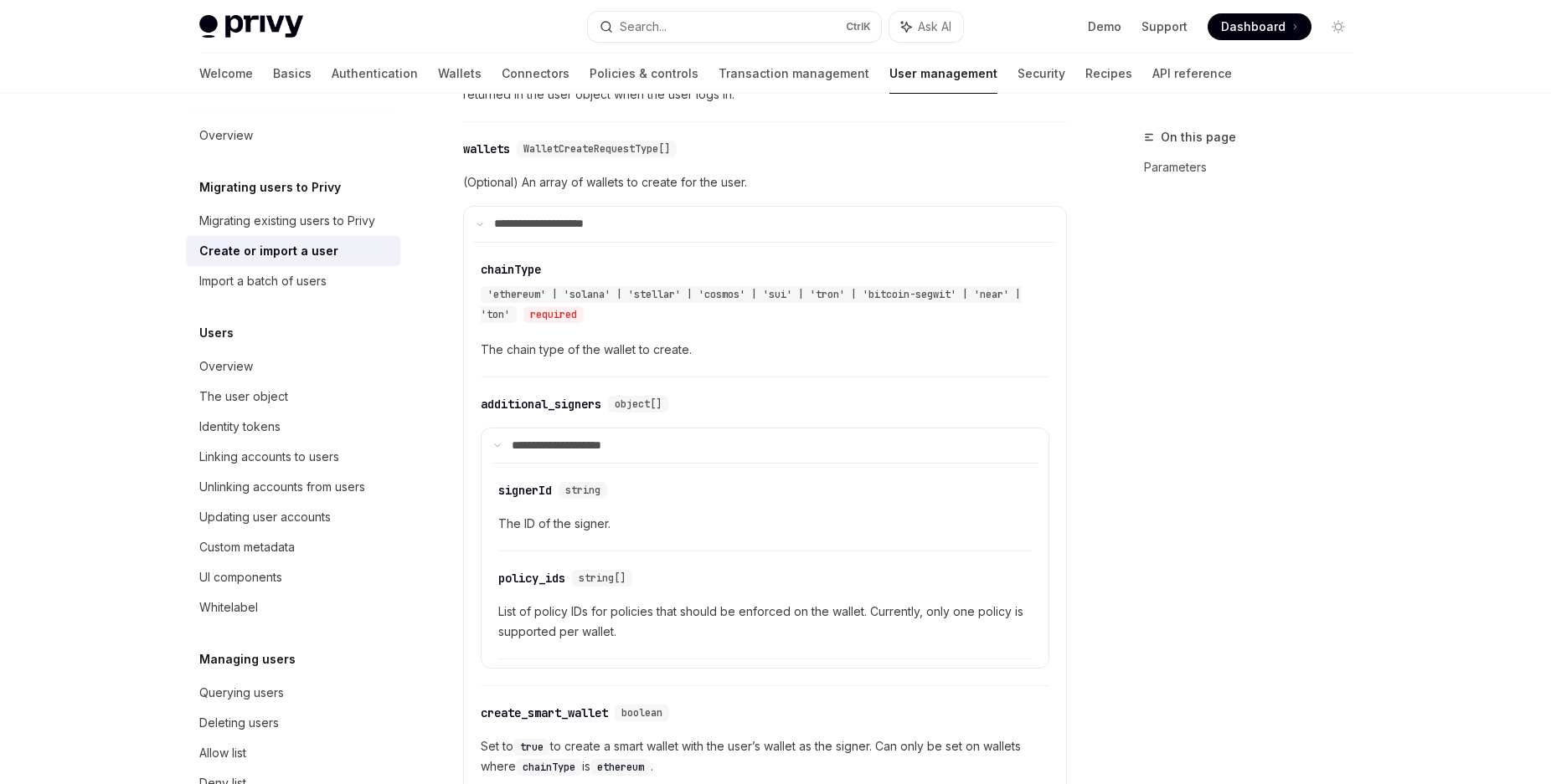
scroll to position [1128, 0]
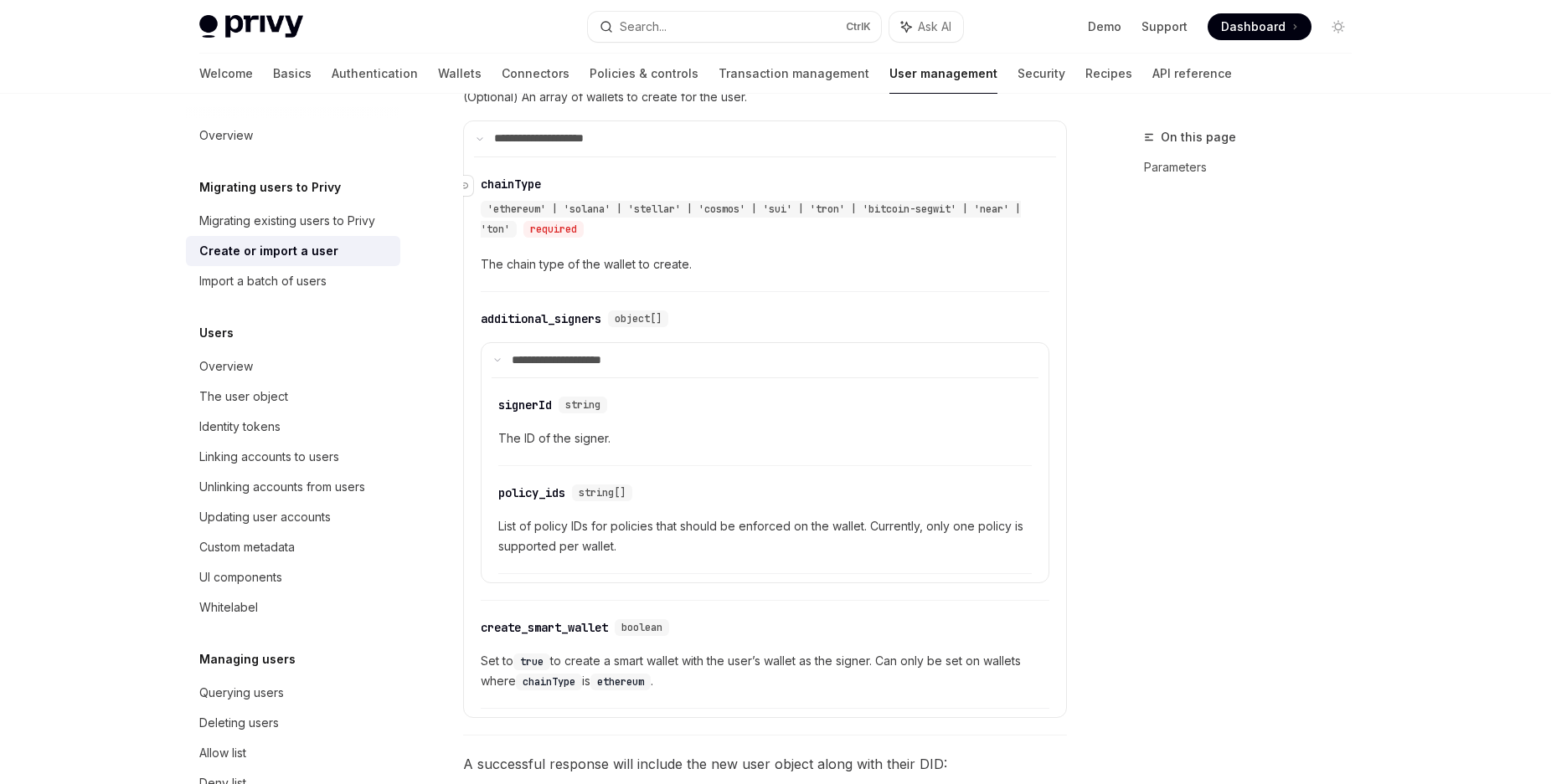
click at [549, 206] on span "'ethereum' | 'solana' | 'stellar' | 'cosmos' | 'sui' | 'tron' | 'bitcoin-segwit…" at bounding box center [750, 219] width 540 height 33
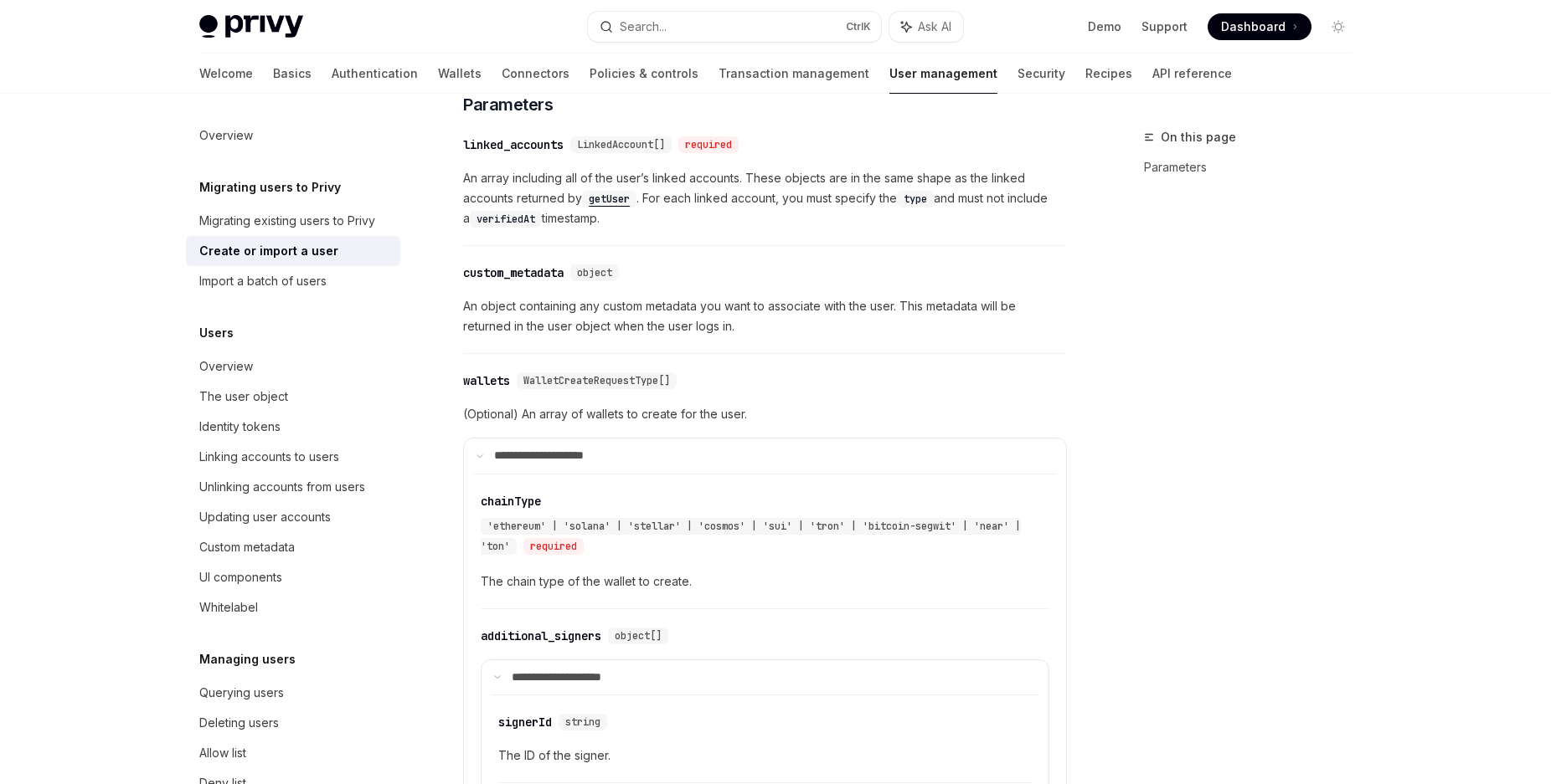
scroll to position [640, 0]
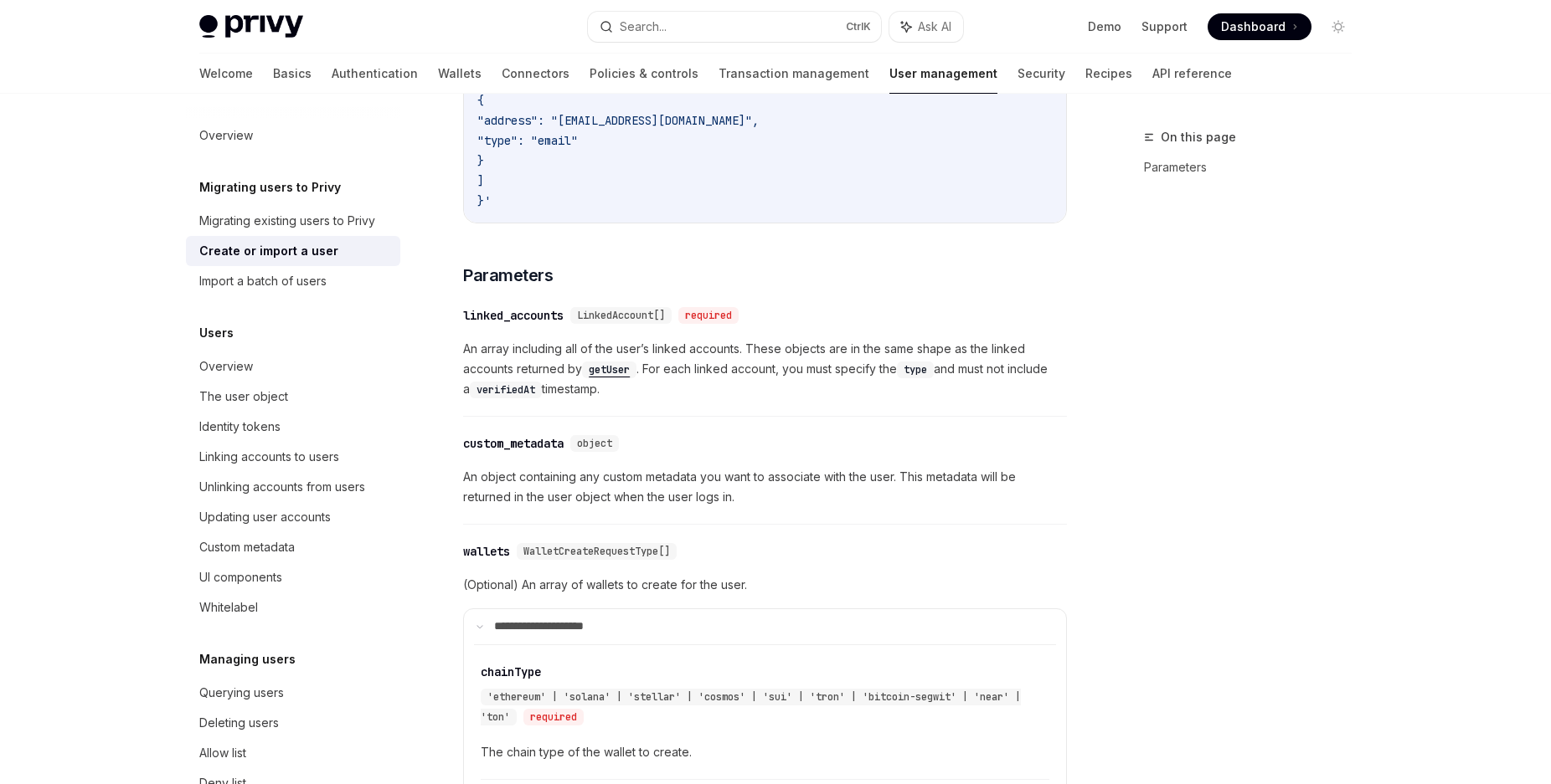
click at [45, 480] on div "Privy Docs home page Search... Ctrl K Ask AI Demo Support Dashboard Dashboard S…" at bounding box center [775, 627] width 1551 height 2534
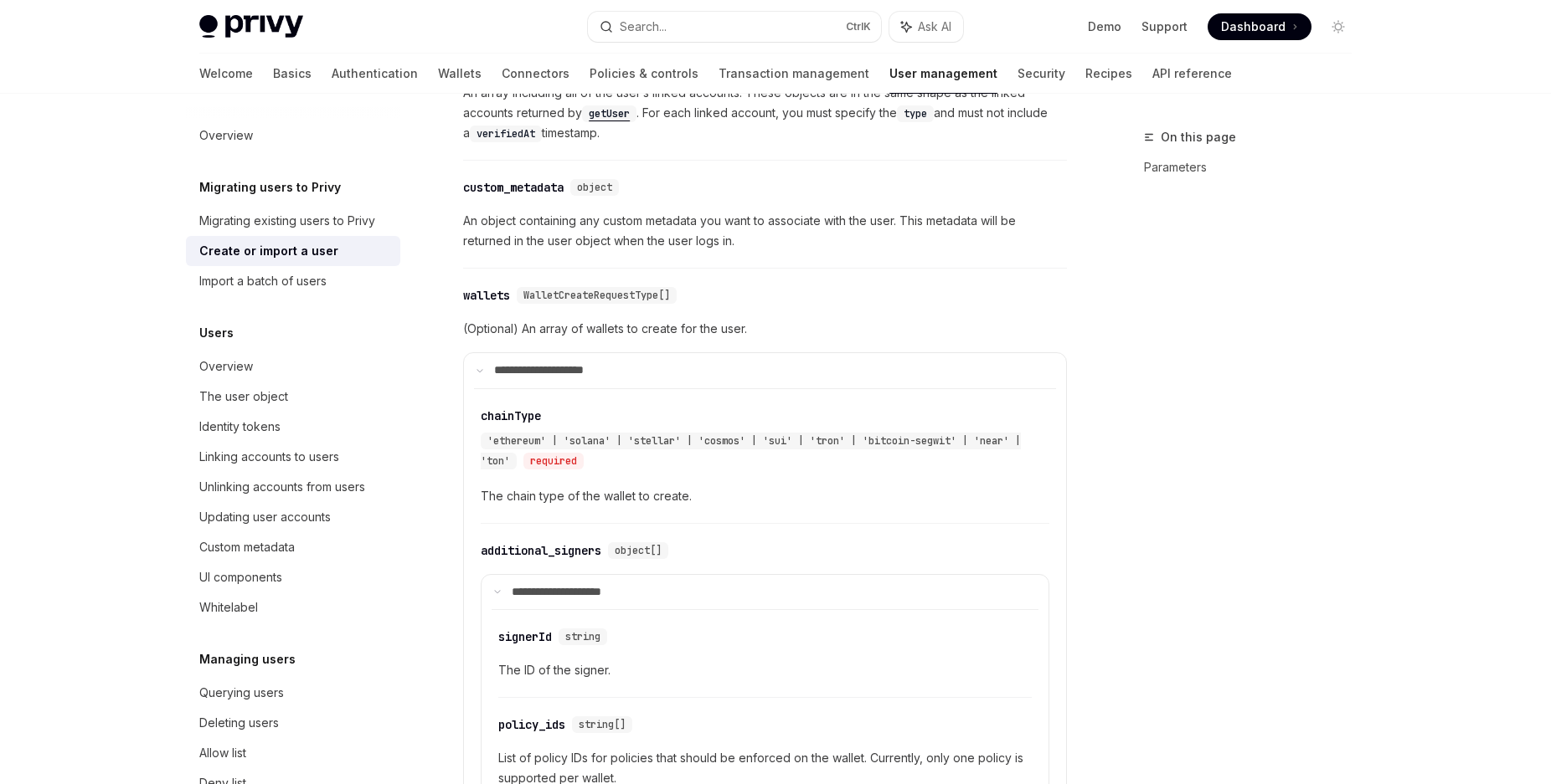
scroll to position [981, 0]
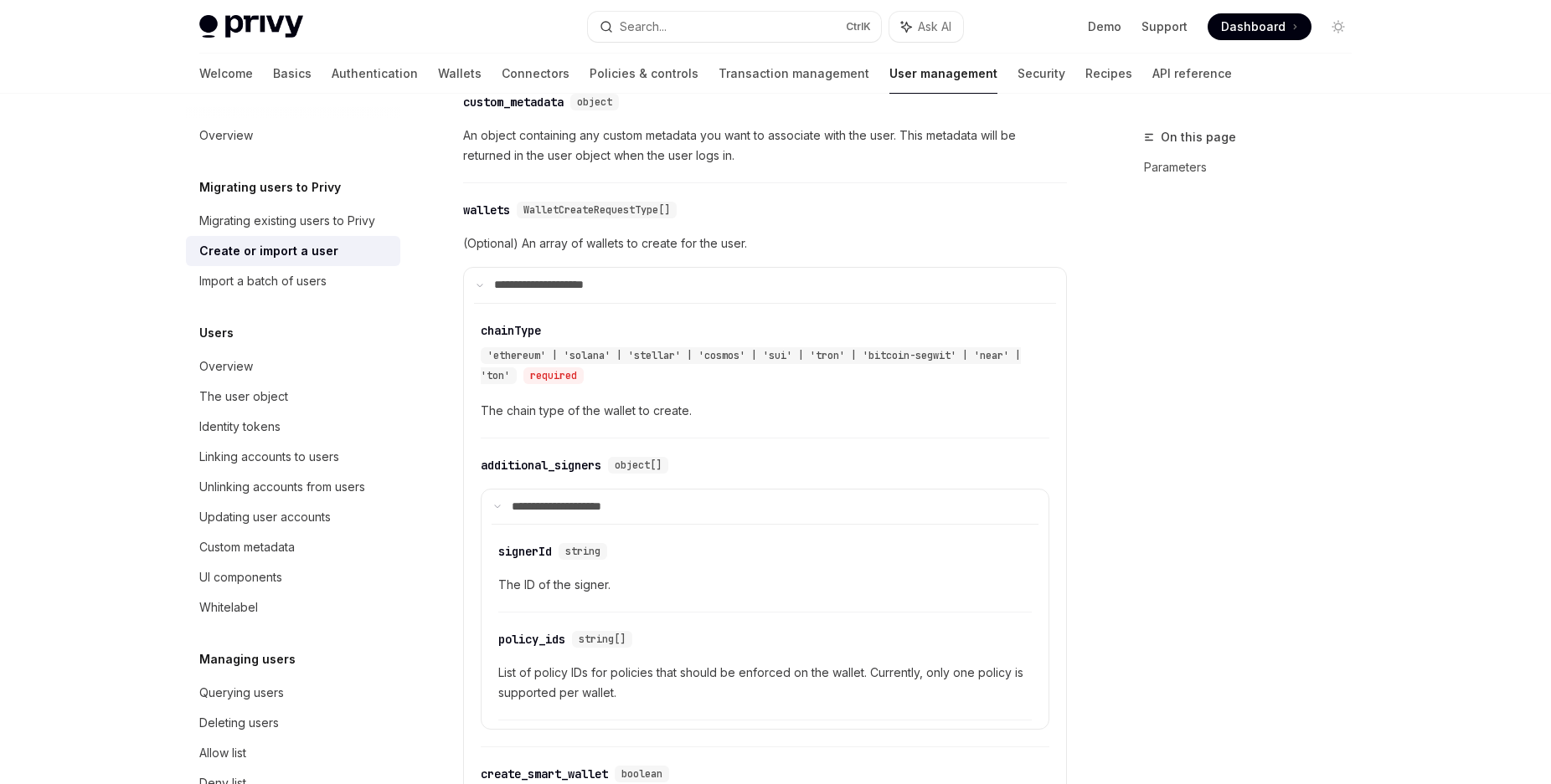
click at [67, 444] on div "Privy Docs home page Search... Ctrl K Ask AI Demo Support Dashboard Dashboard S…" at bounding box center [775, 286] width 1551 height 2534
click at [598, 205] on span "WalletCreateRequestType[]" at bounding box center [596, 210] width 147 height 14
copy span "WalletCreateRequestType"
click at [675, 26] on button "Search... Ctrl K" at bounding box center [734, 27] width 293 height 31
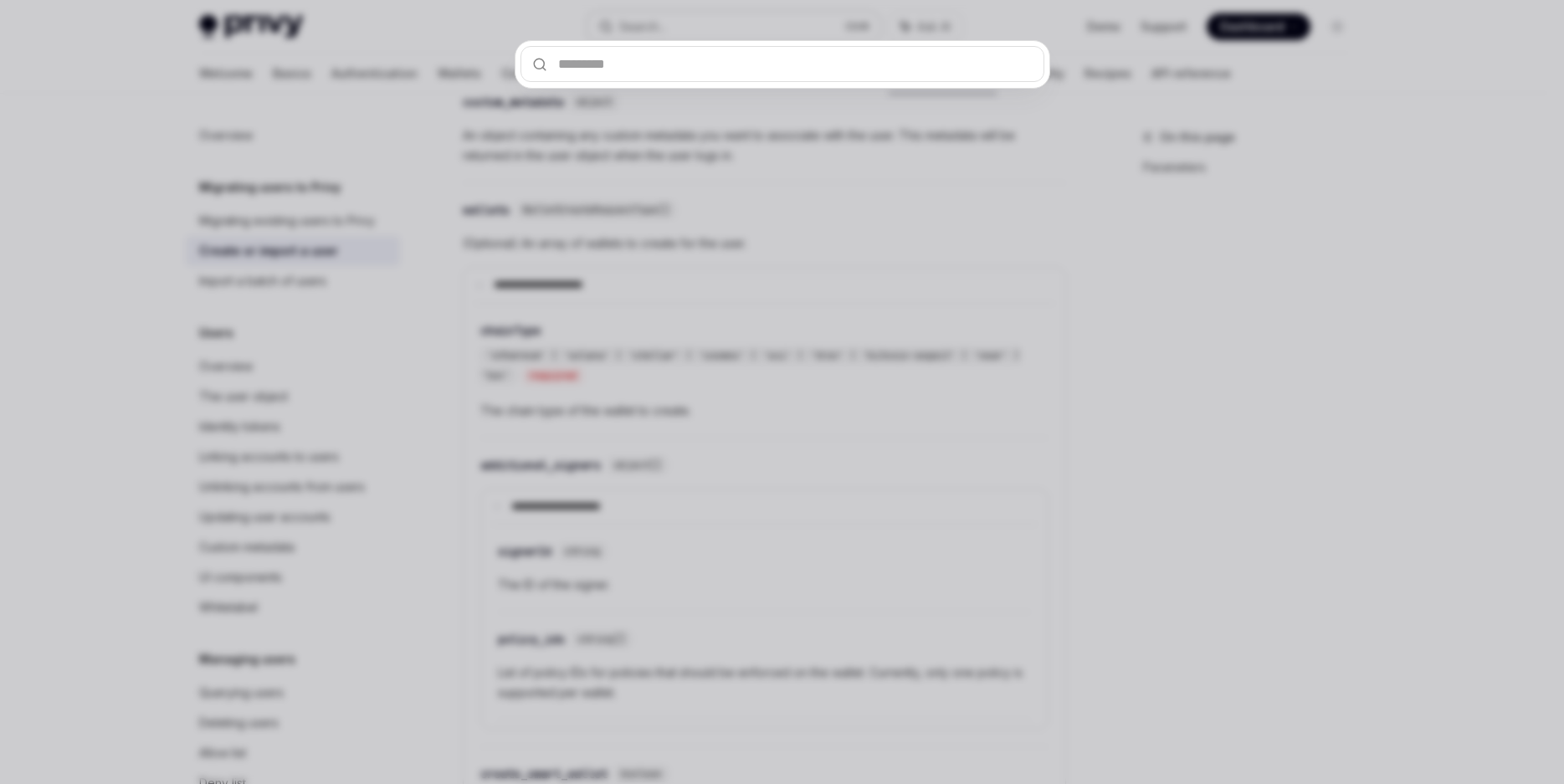
type input "**********"
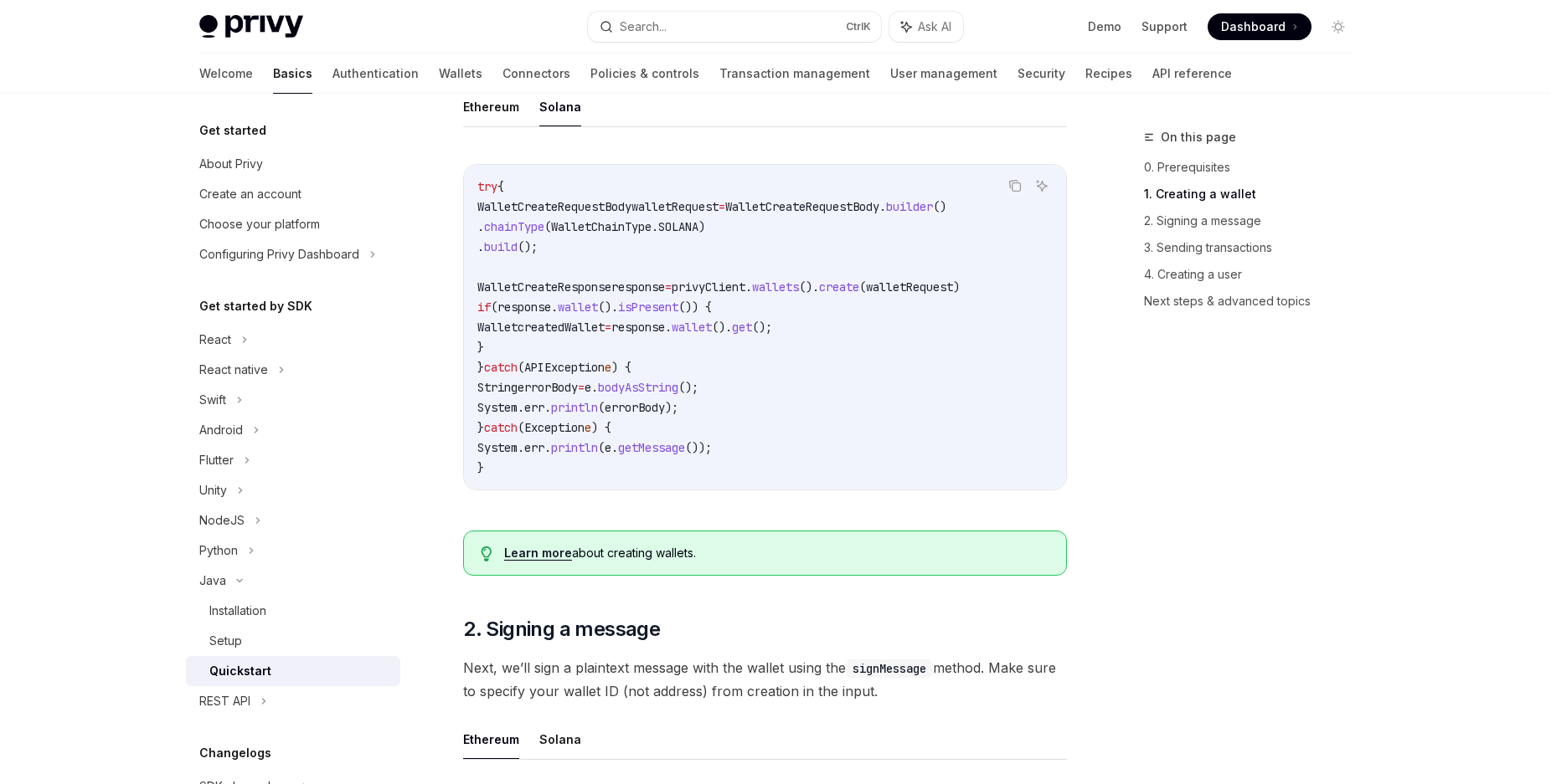
scroll to position [191, 0]
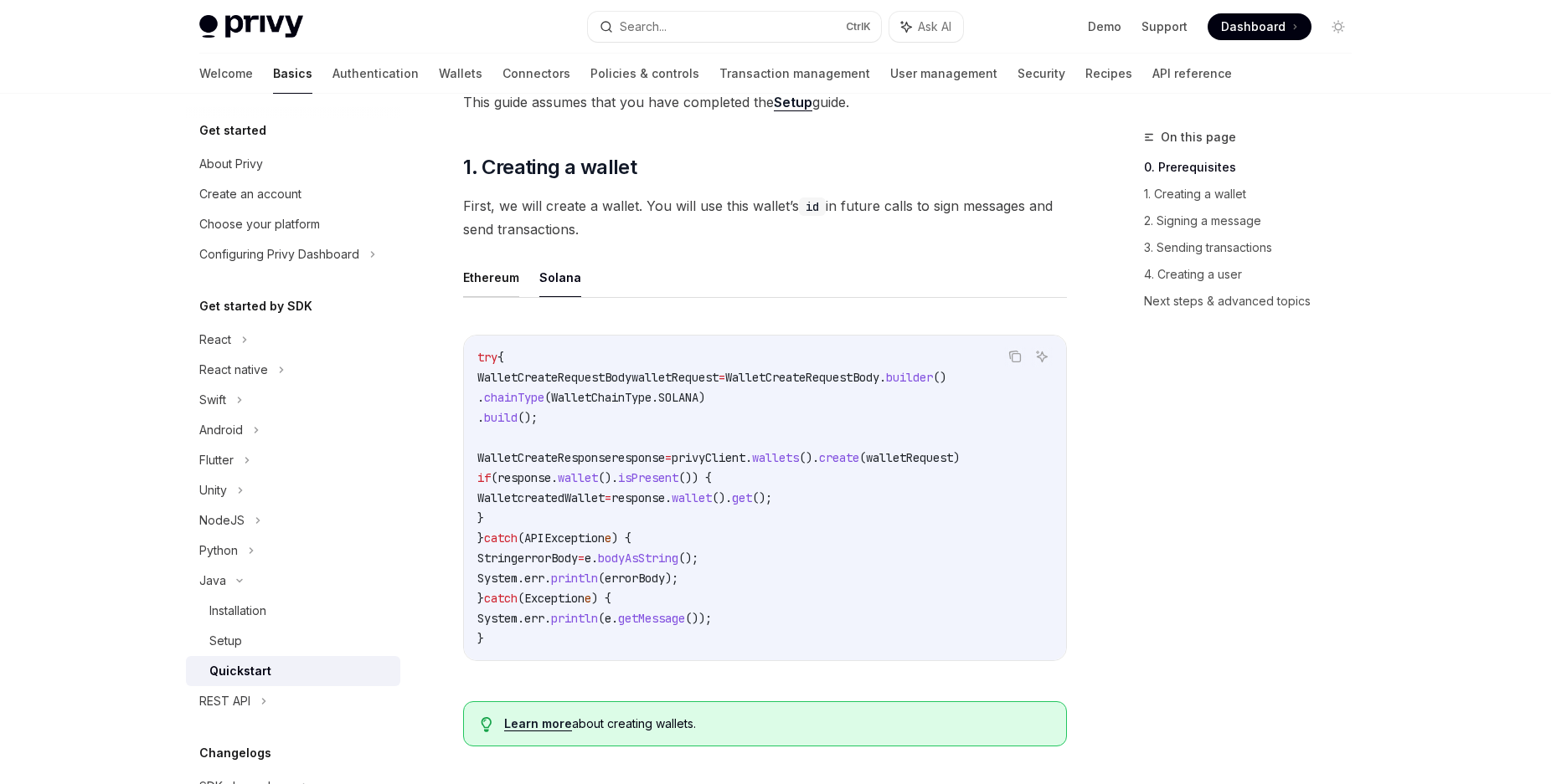
click at [502, 297] on button "Ethereum" at bounding box center [491, 277] width 56 height 39
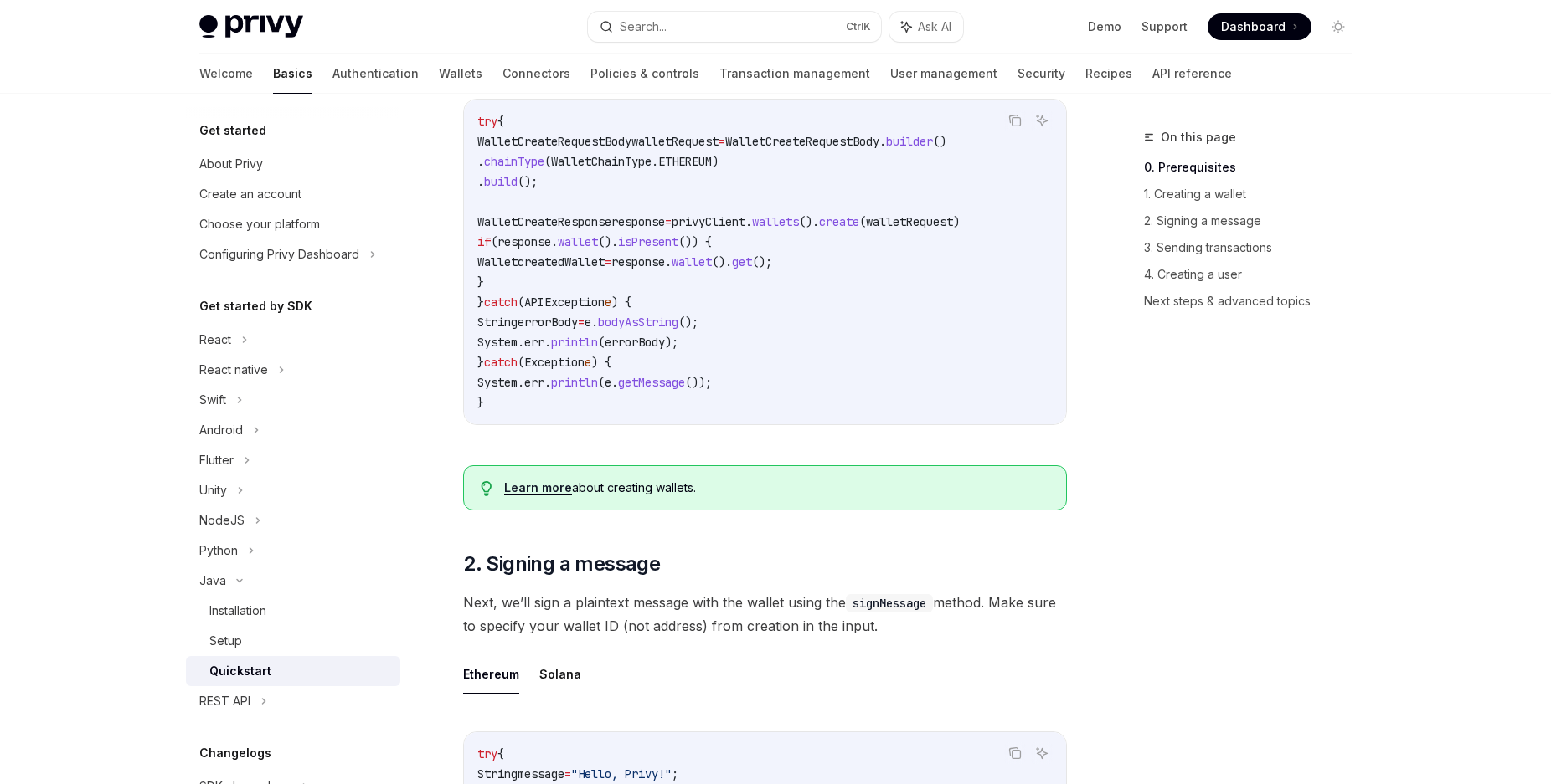
scroll to position [86, 0]
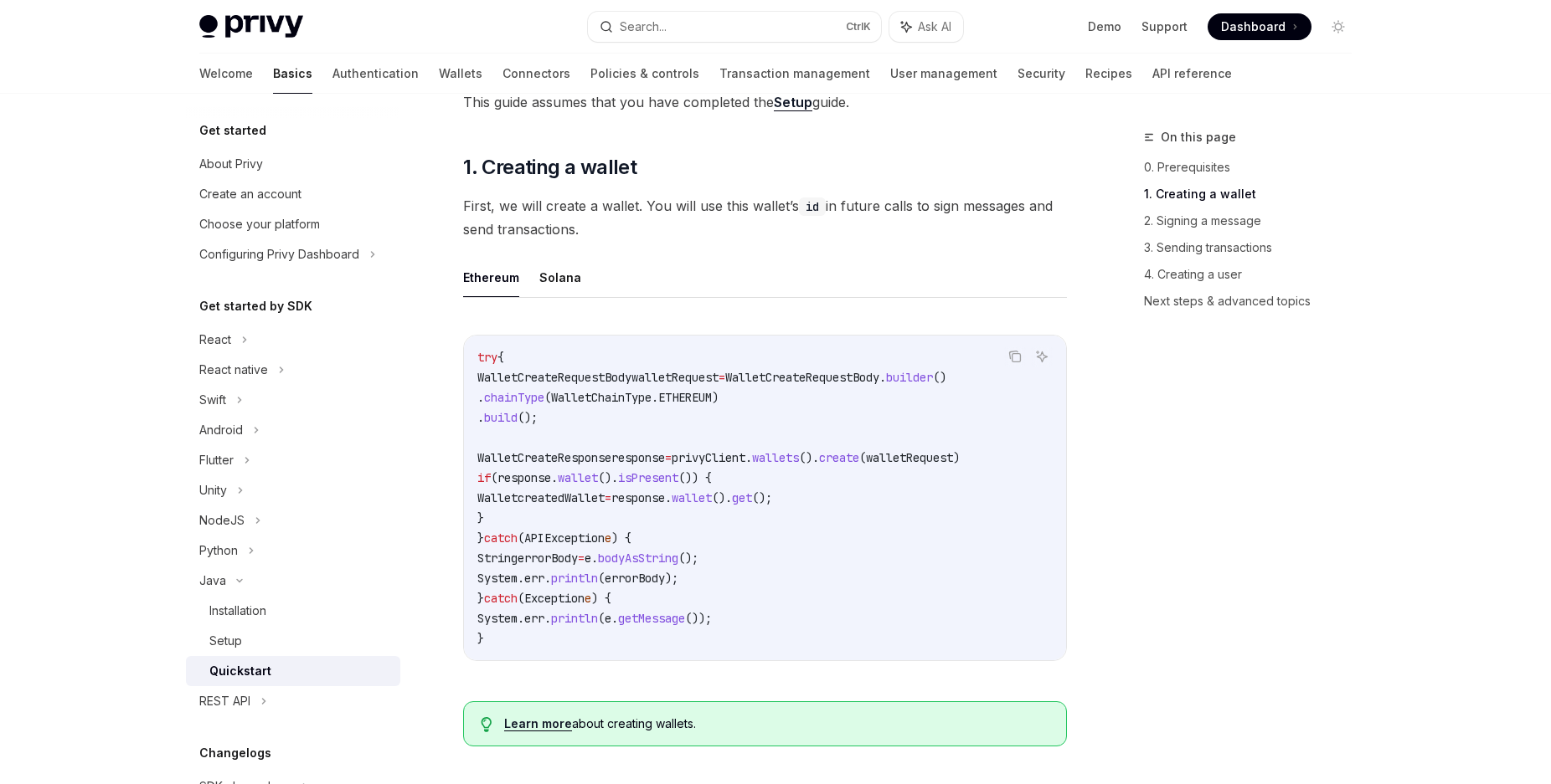
scroll to position [447, 0]
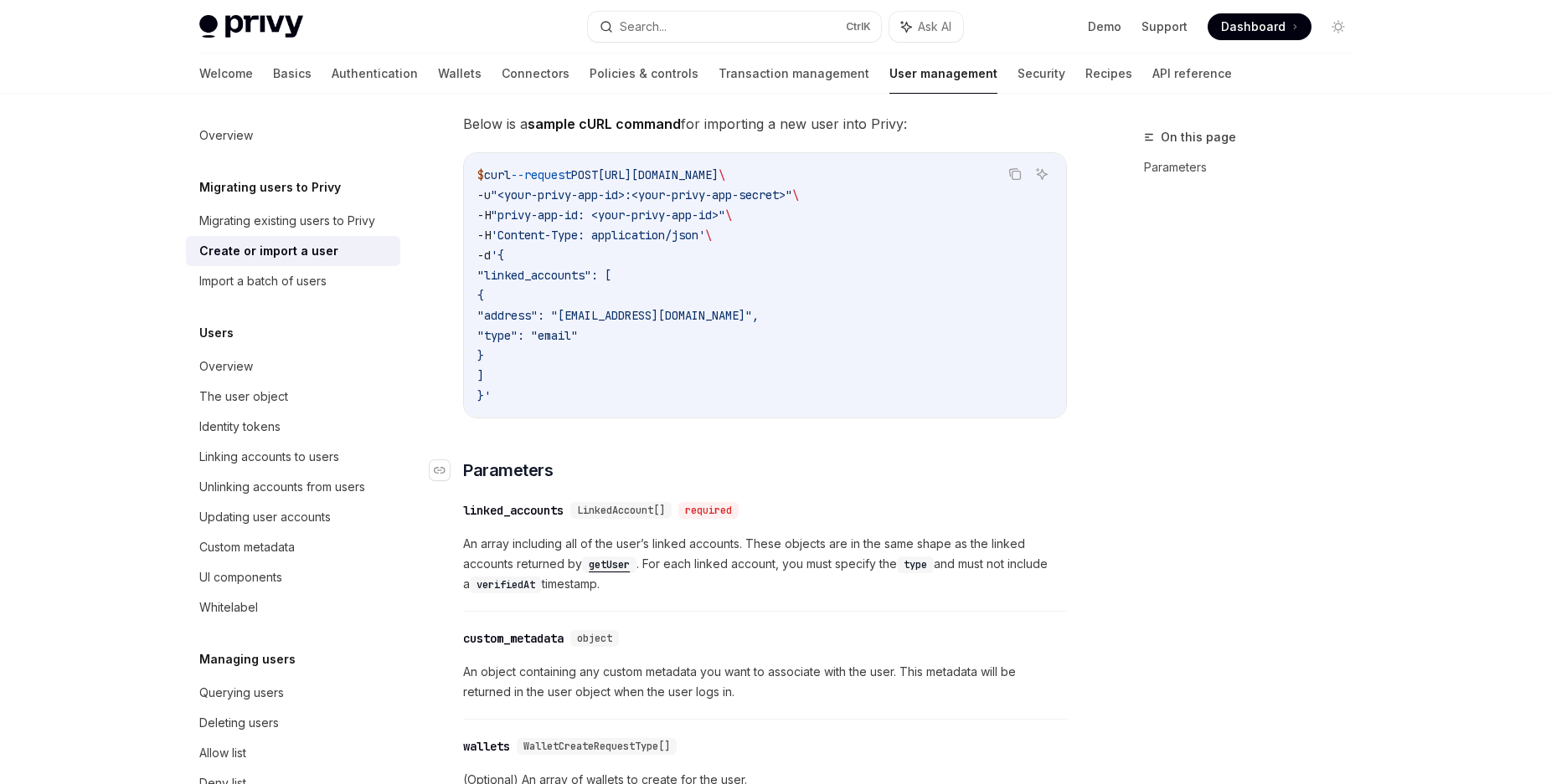
scroll to position [103, 0]
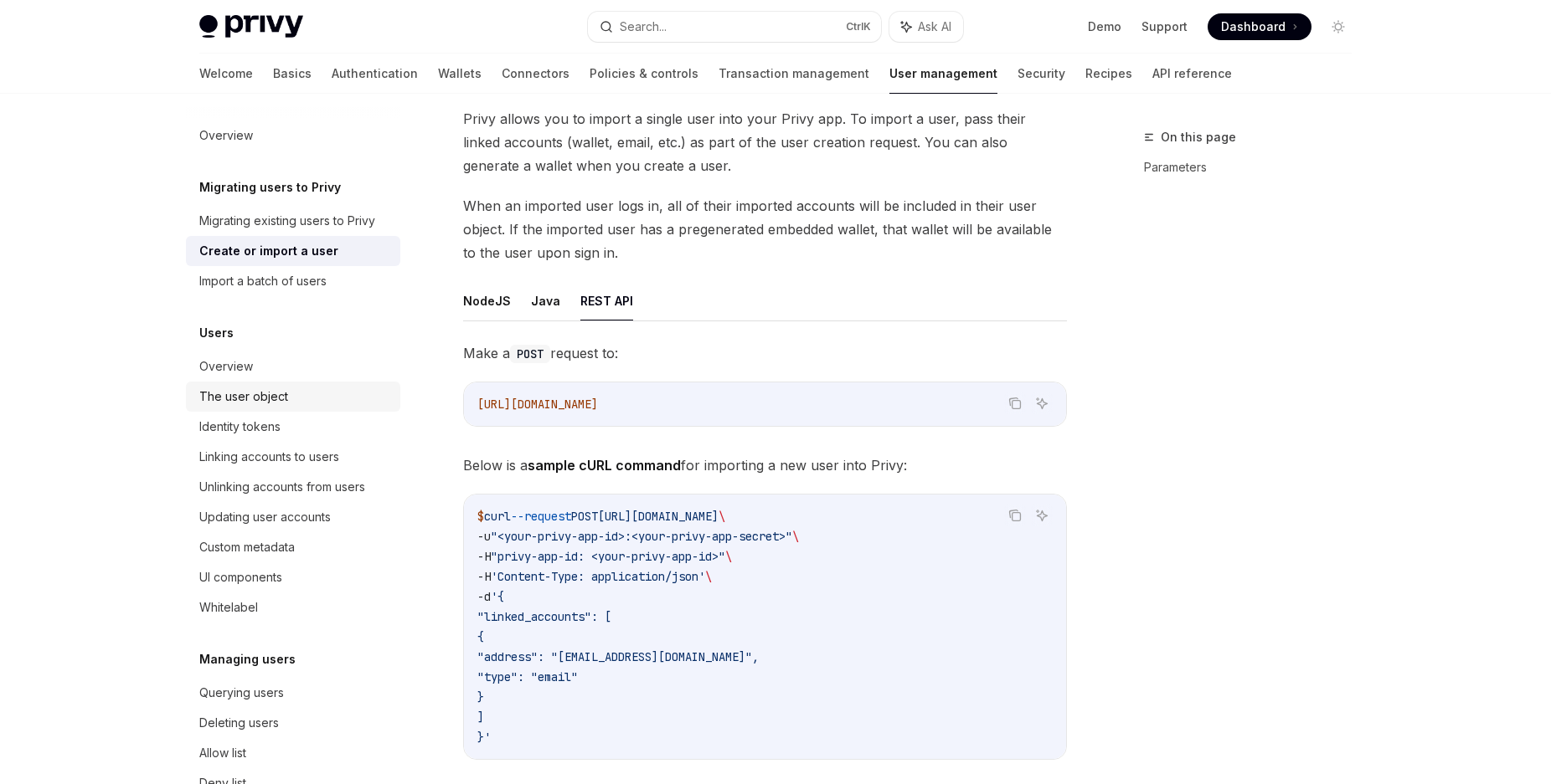
click at [270, 407] on div "The user object" at bounding box center [243, 397] width 89 height 20
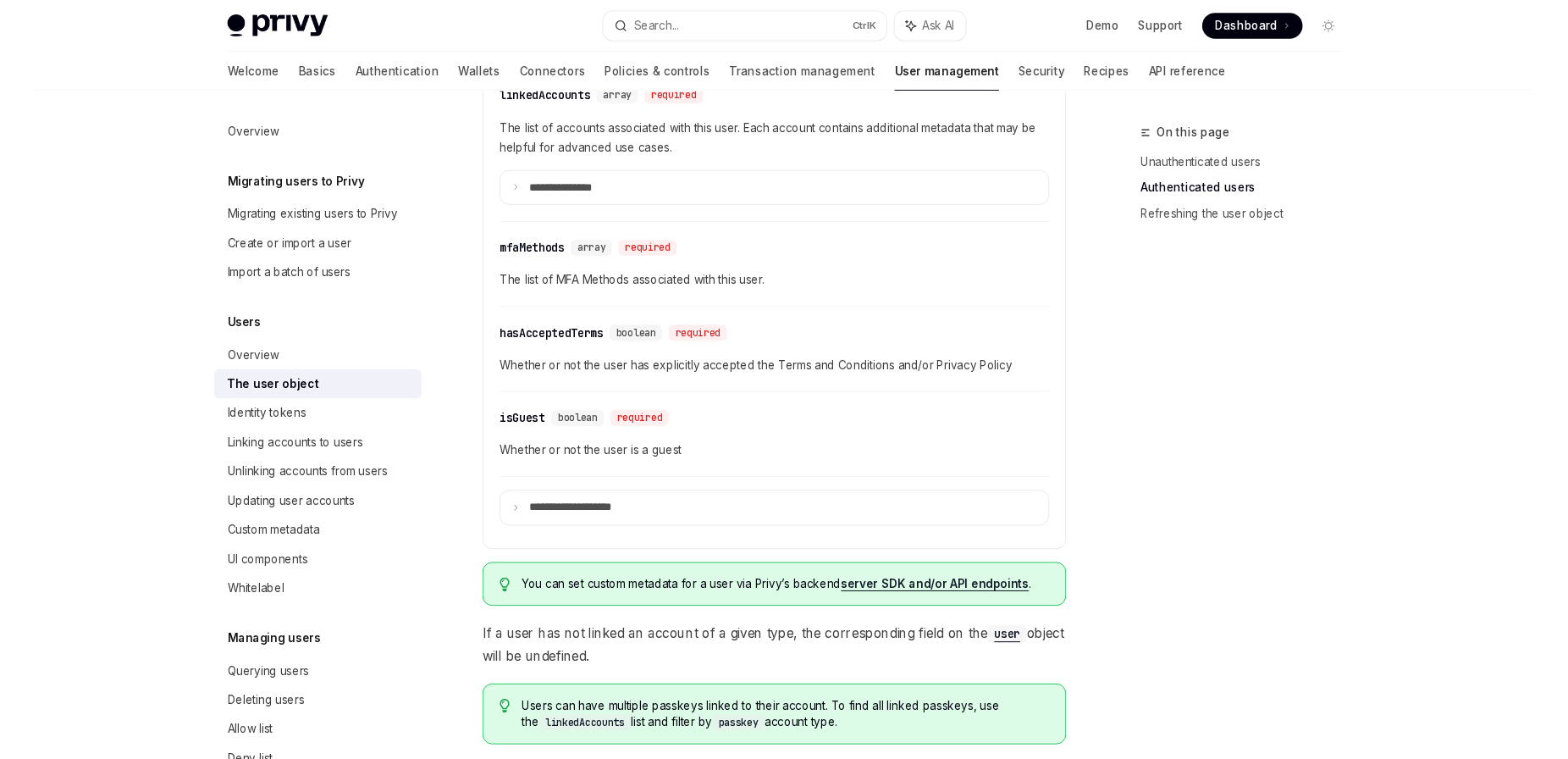
scroll to position [950, 0]
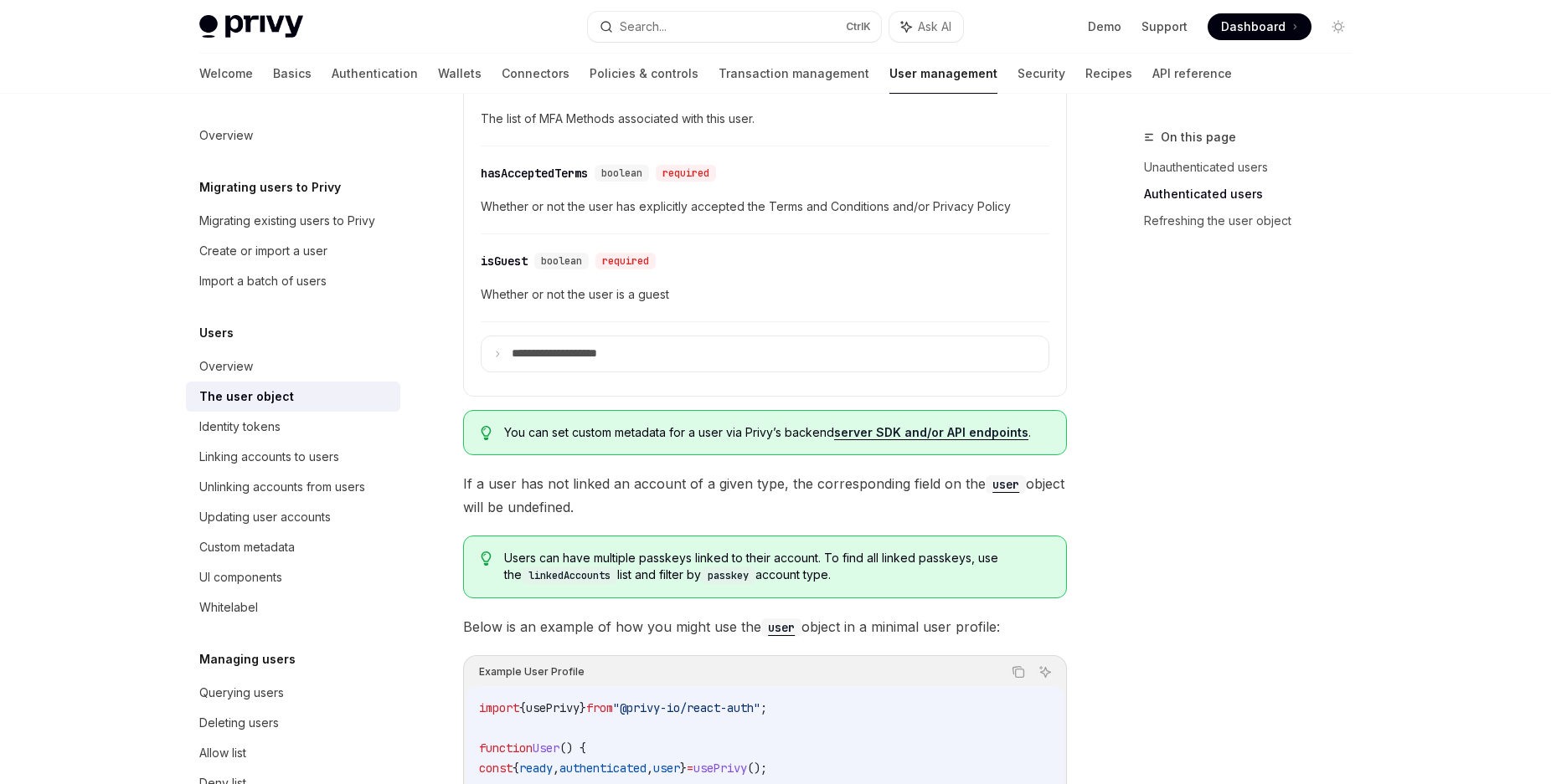
type textarea "*"
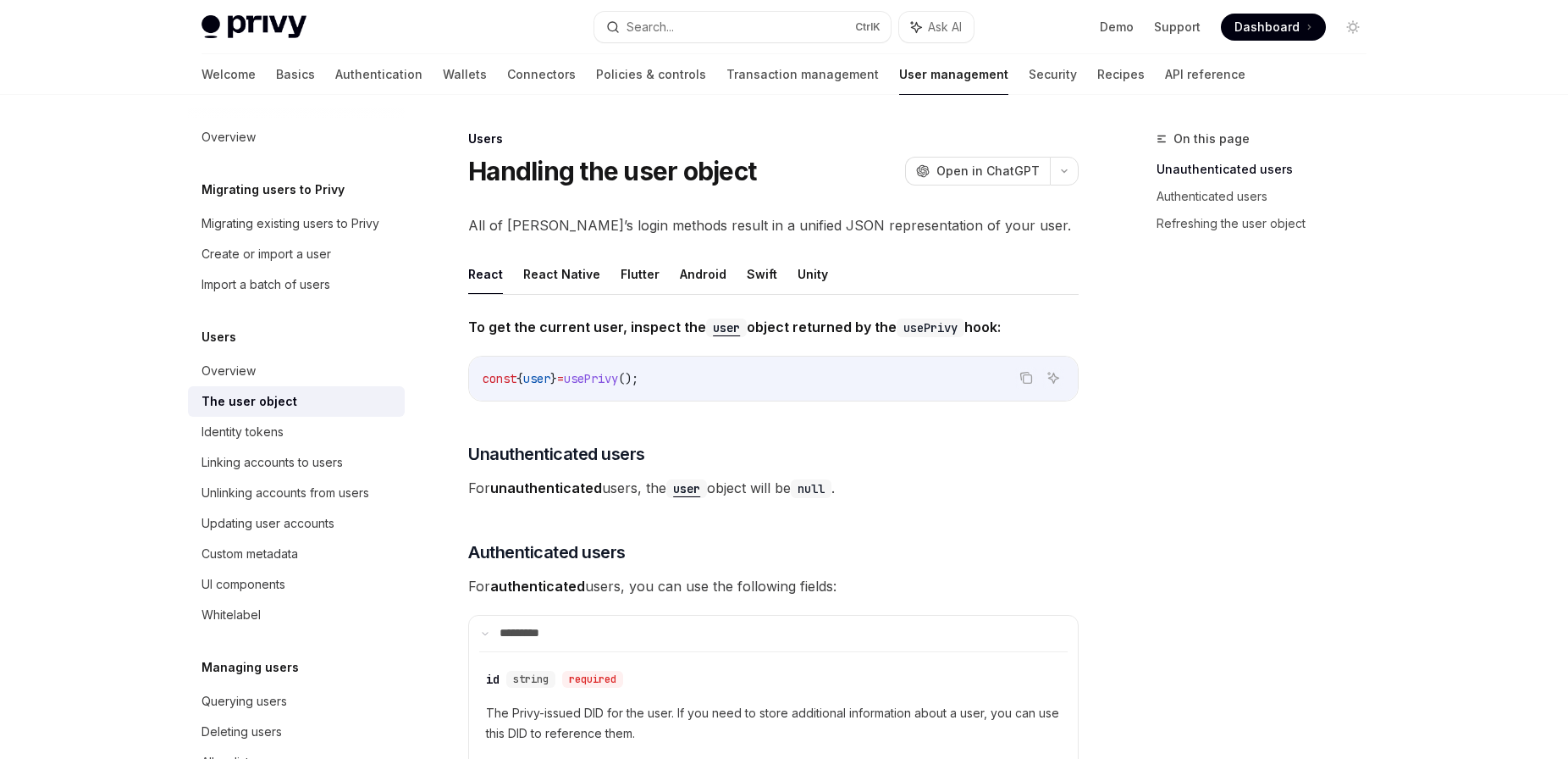
scroll to position [976, 0]
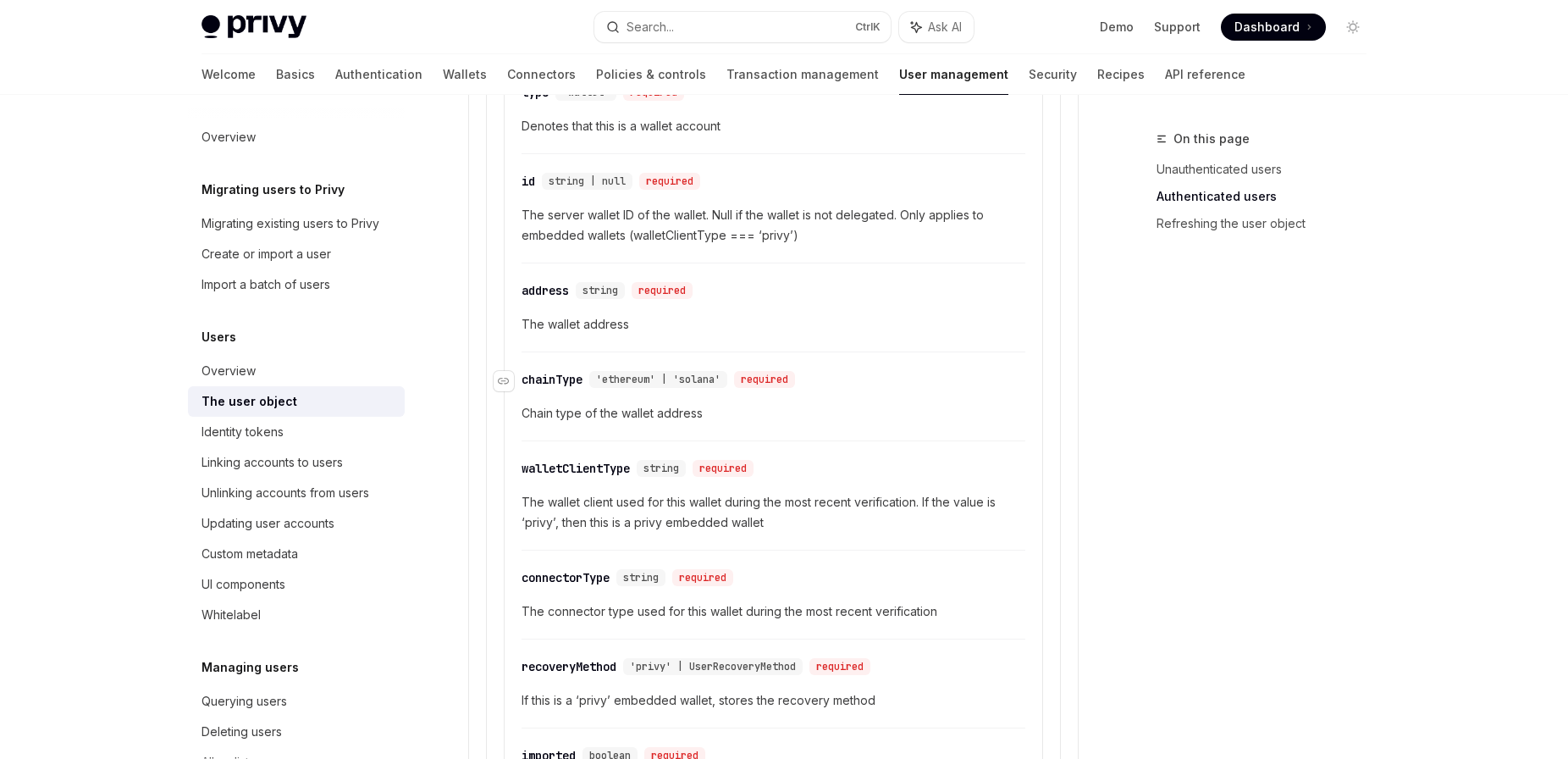
click at [896, 386] on div "​ chainType 'ethereum' | 'solana' required" at bounding box center [765, 380] width 487 height 21
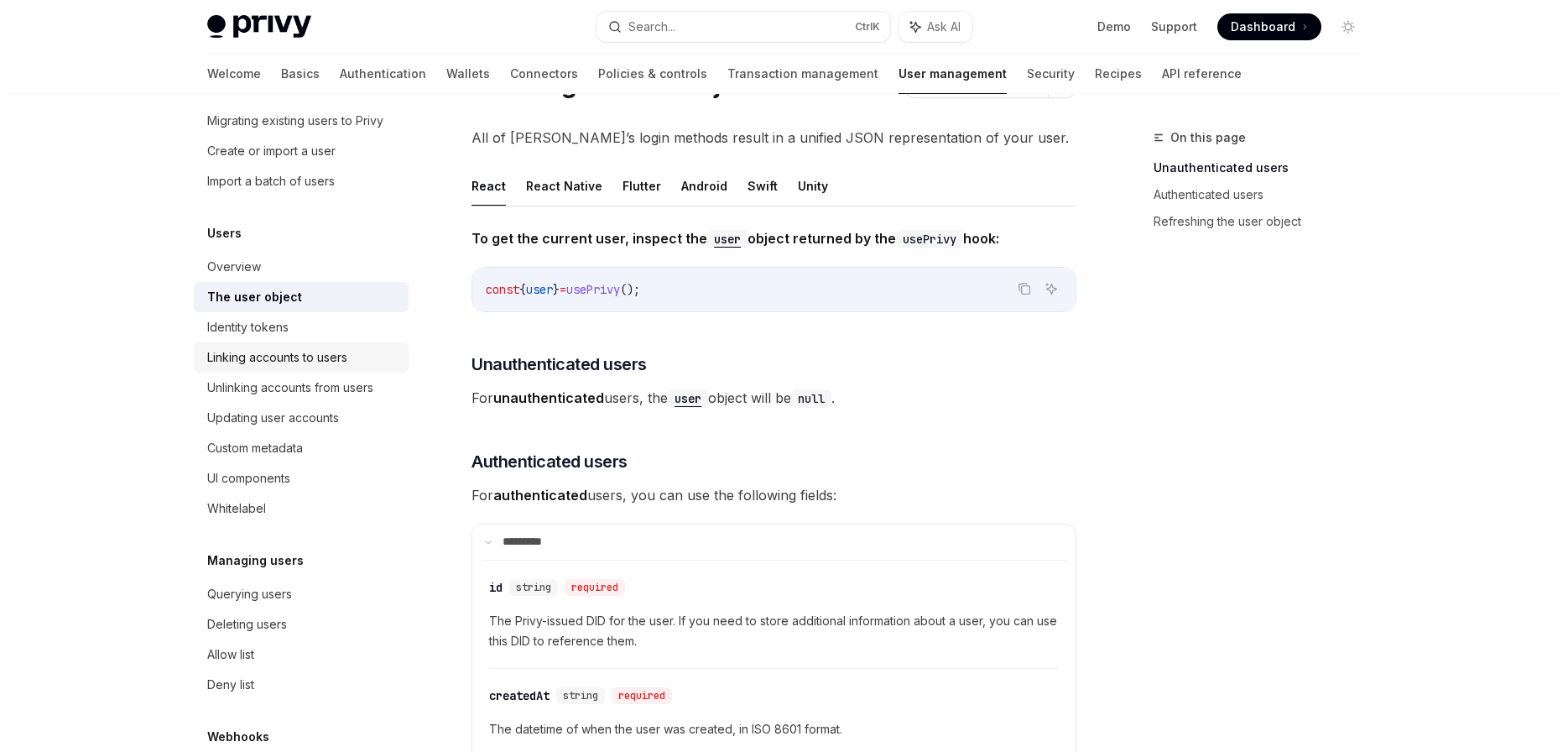
scroll to position [0, 0]
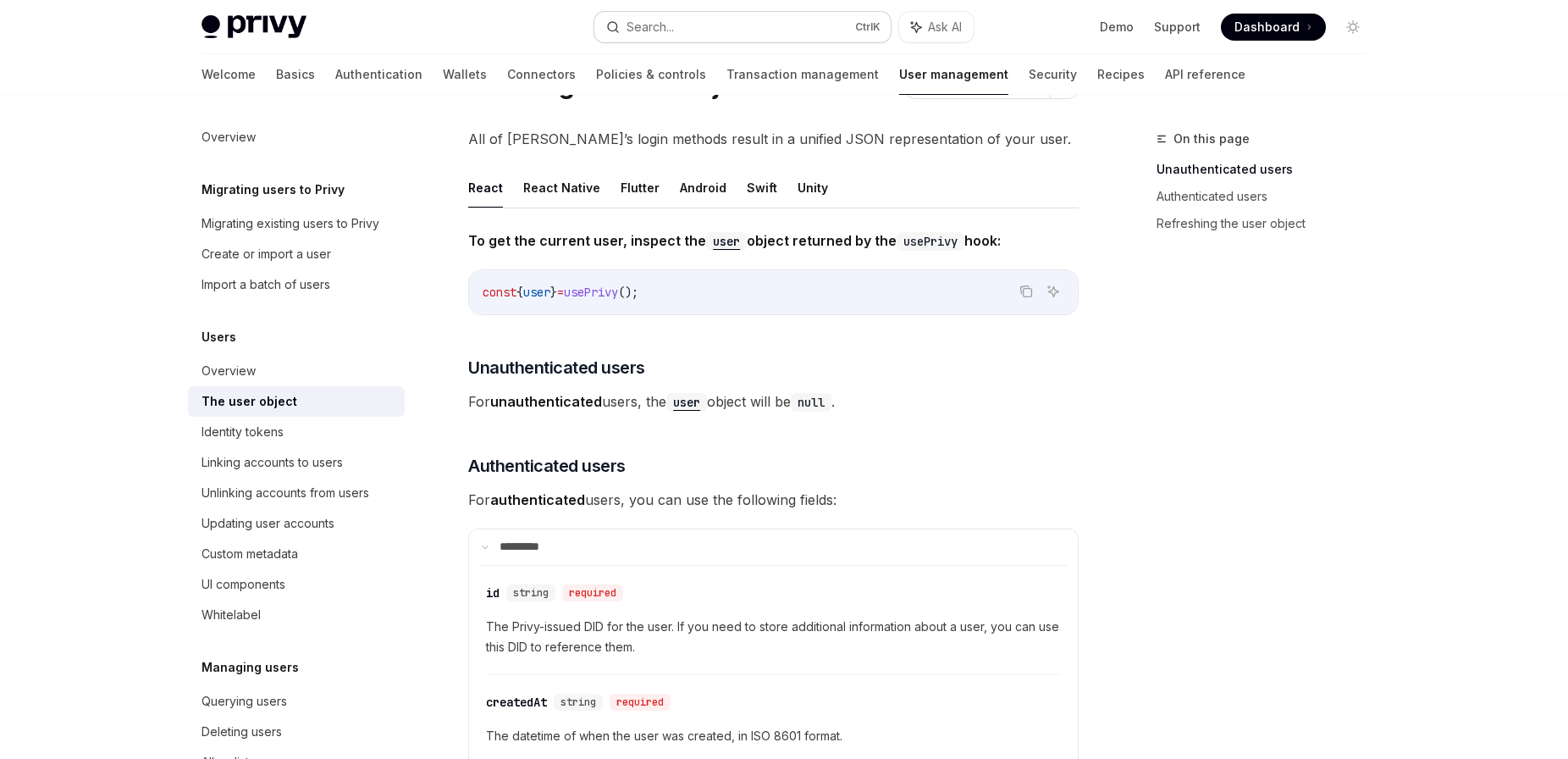
click at [709, 24] on button "Search... Ctrl K" at bounding box center [742, 27] width 297 height 31
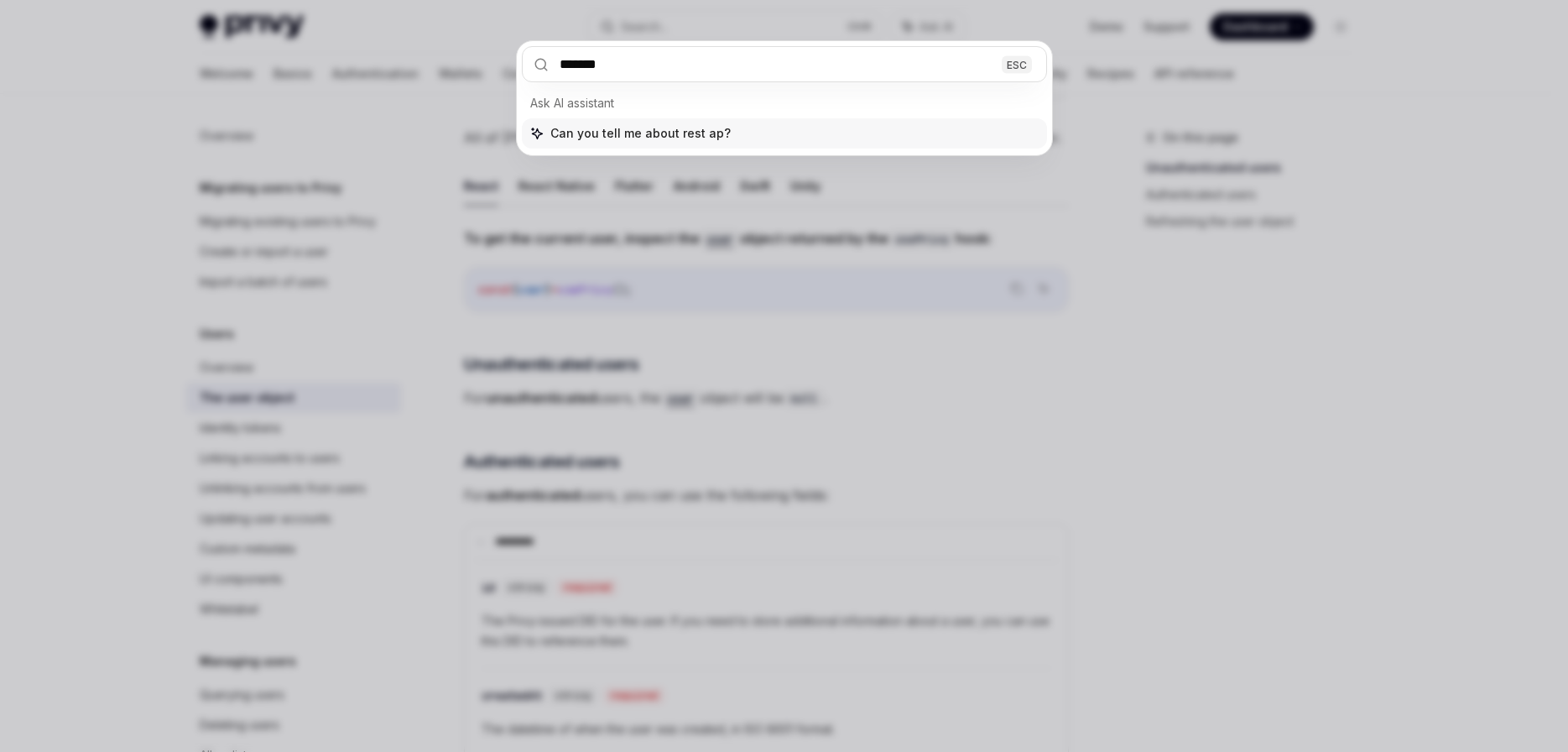
type input "********"
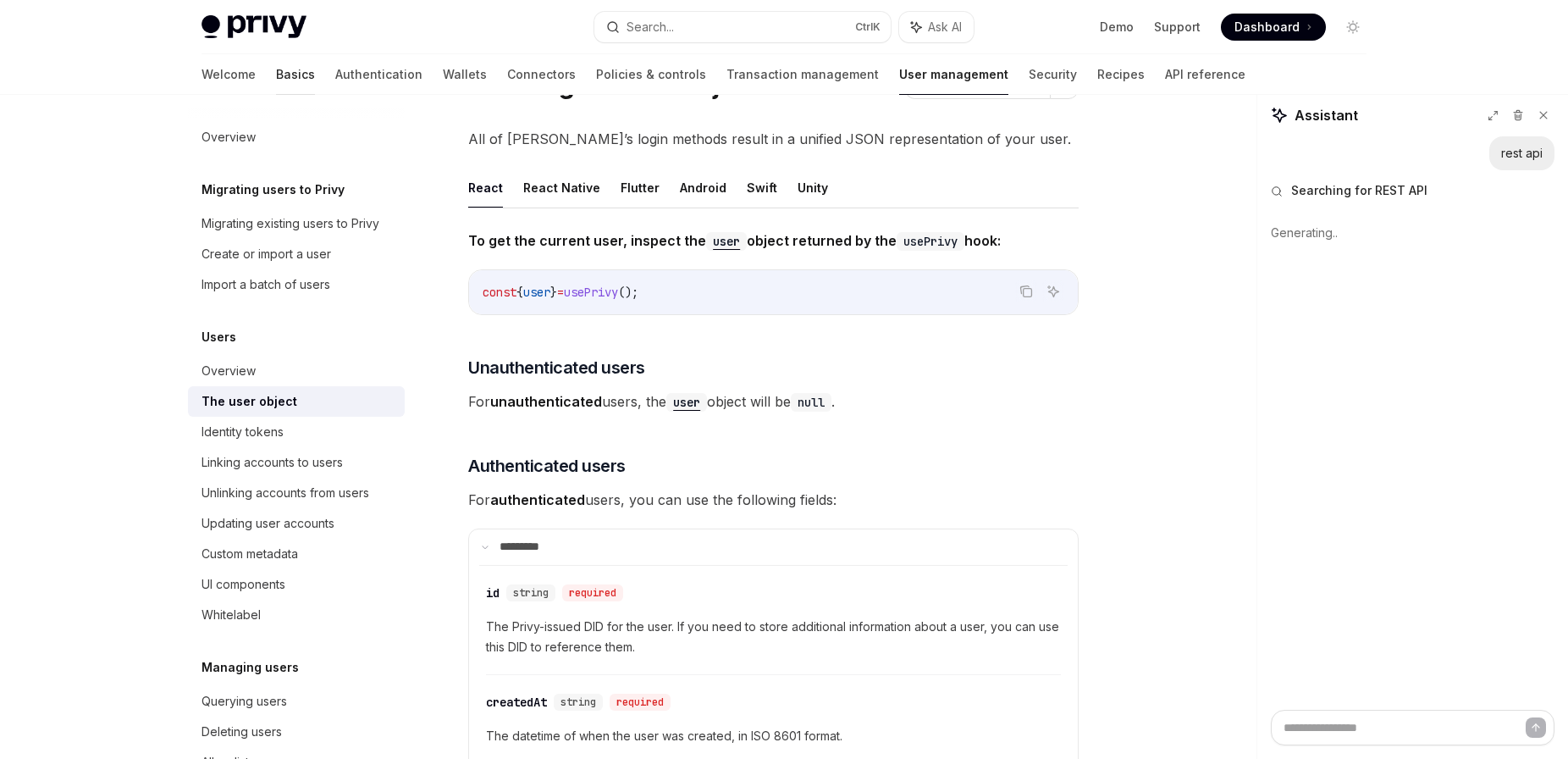
click at [276, 66] on link "Basics" at bounding box center [295, 74] width 39 height 40
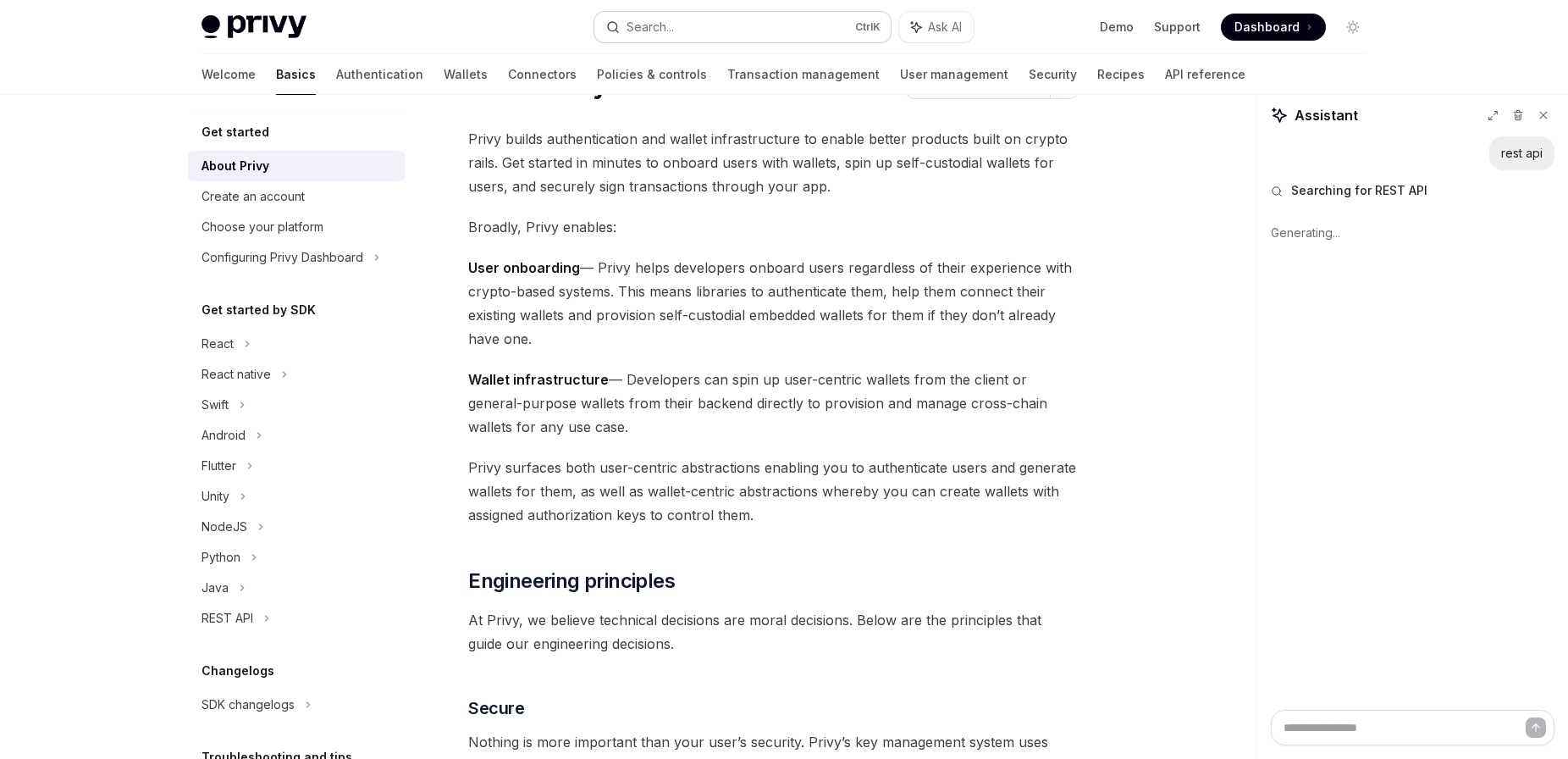
click at [759, 20] on button "Search... Ctrl K" at bounding box center [742, 27] width 297 height 31
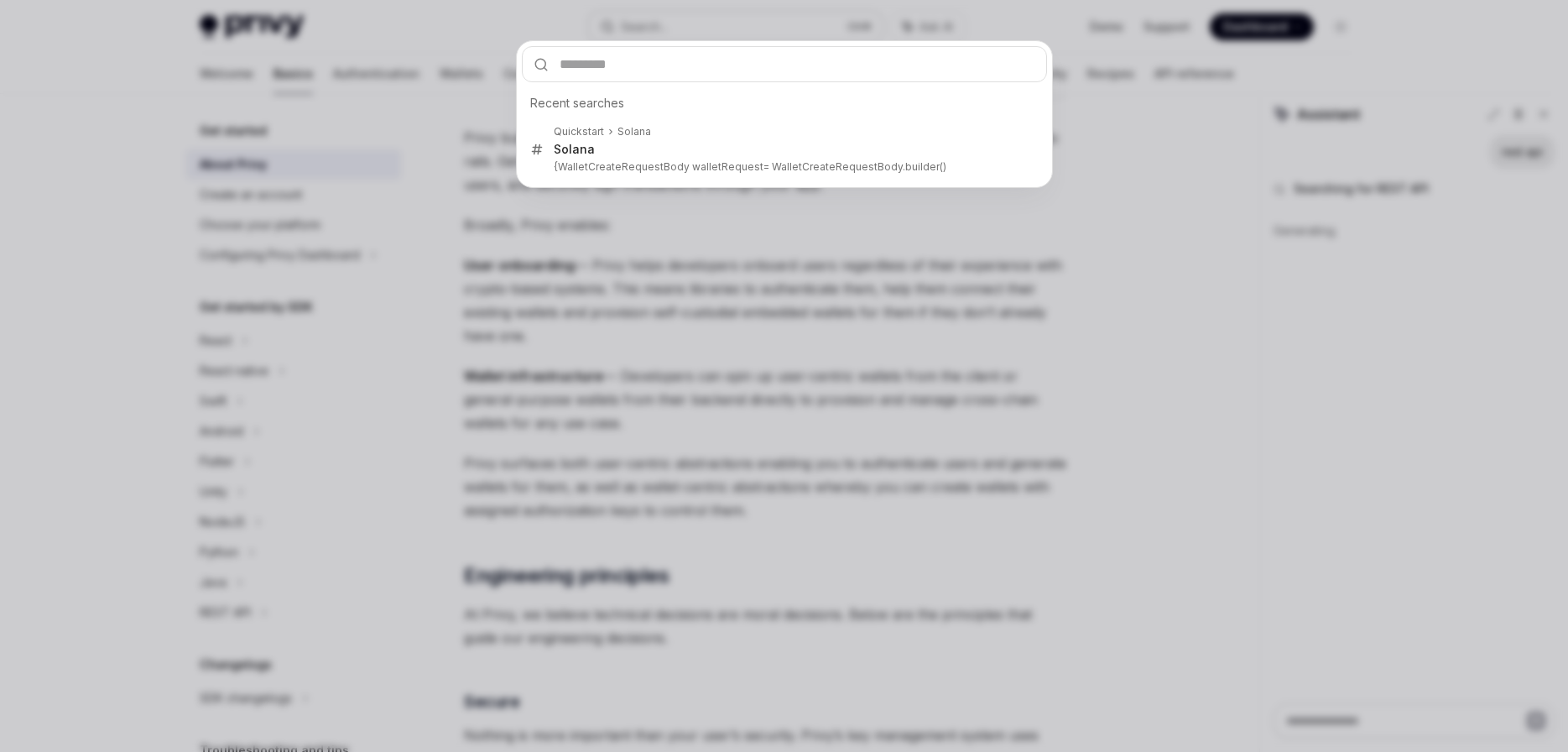
type textarea "*"
type input "*"
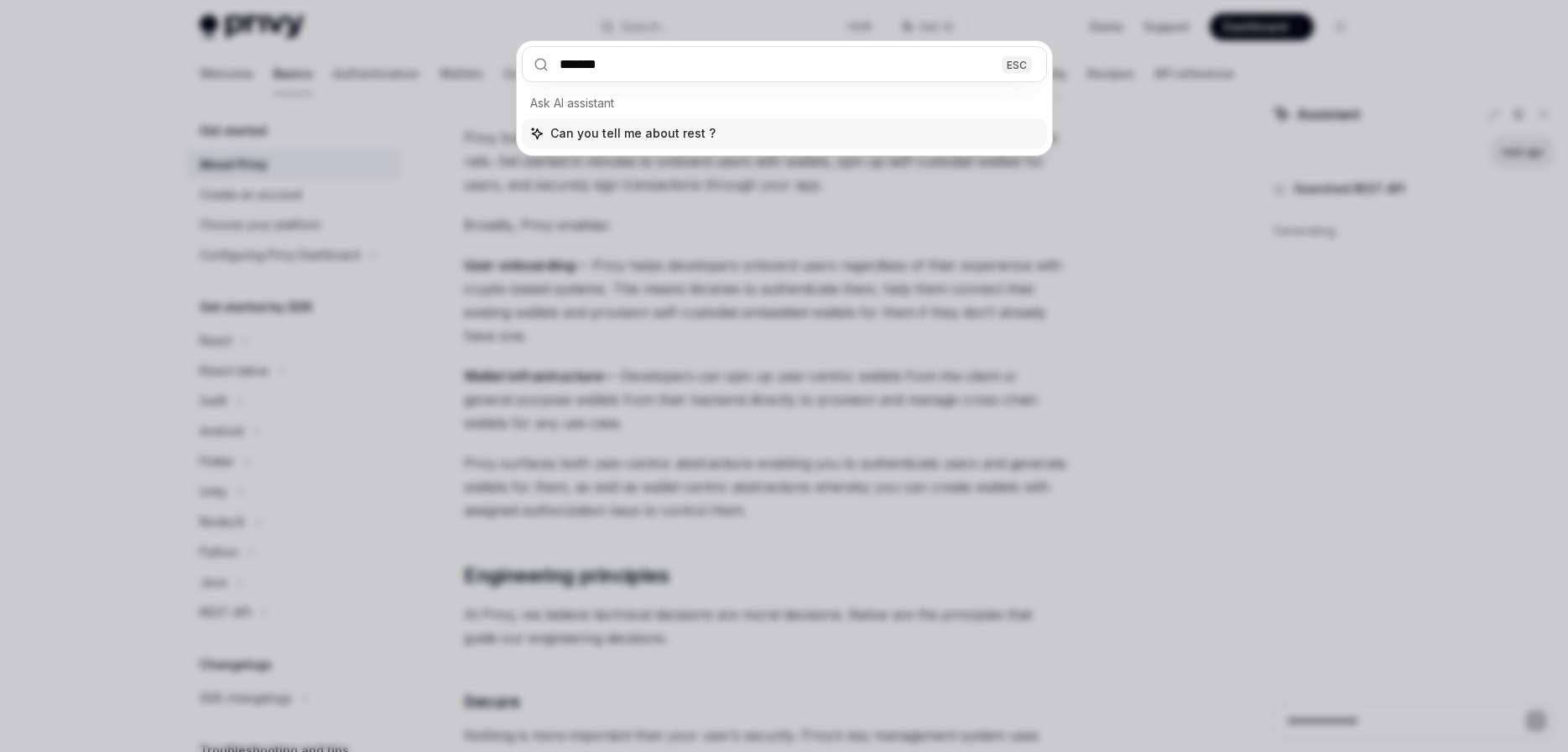
type input "********"
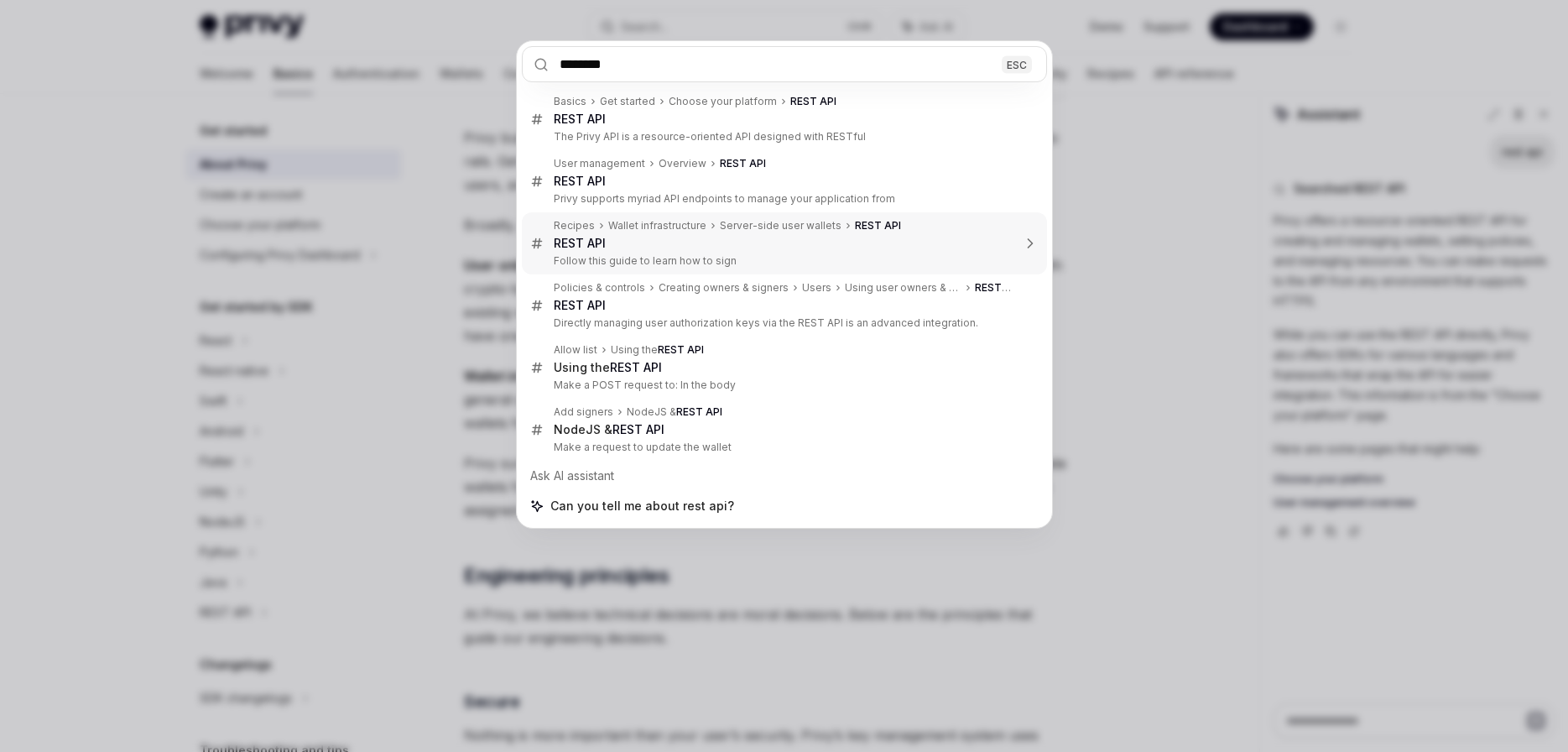
type textarea "*"
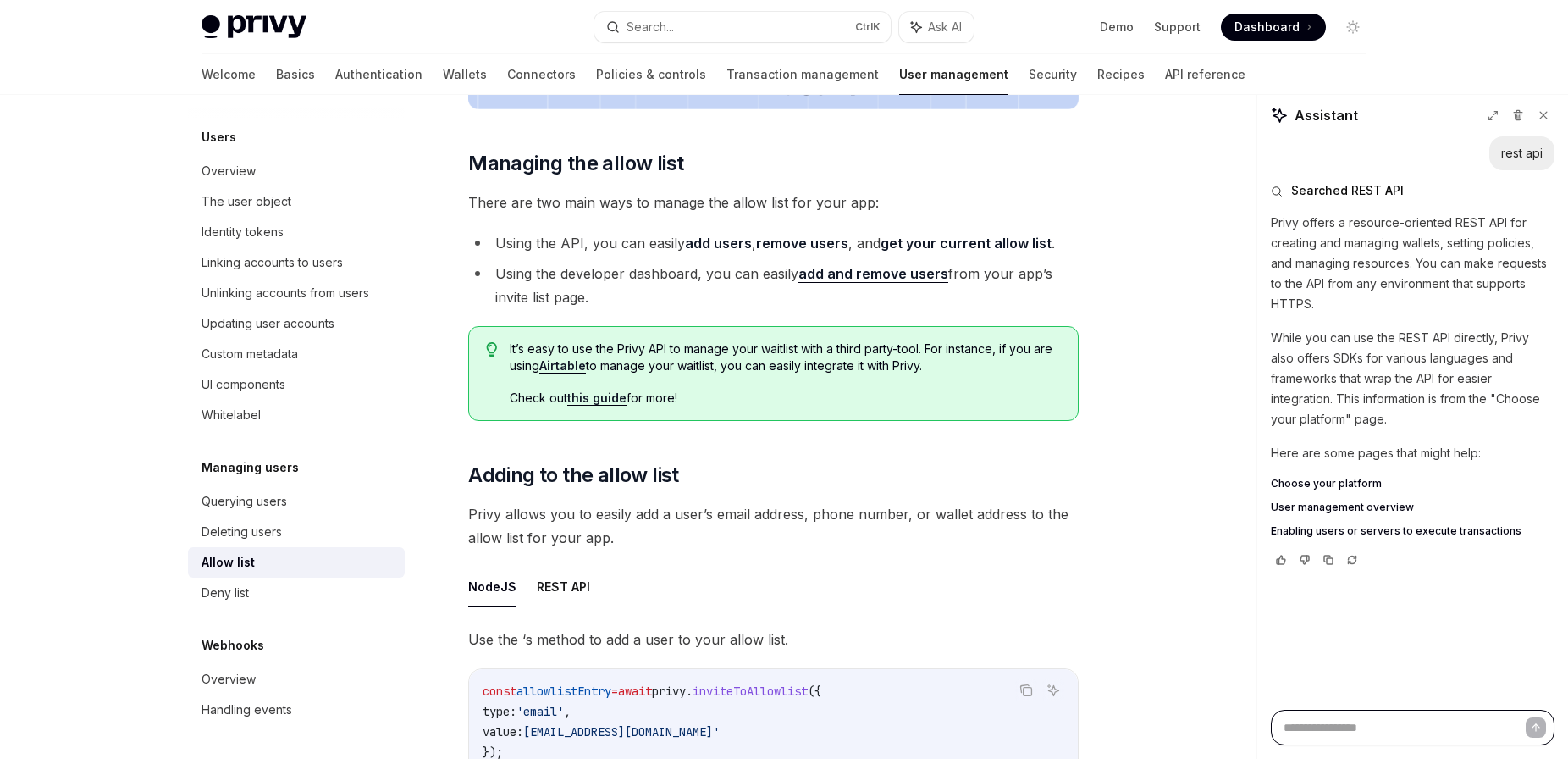
scroll to position [1123, 0]
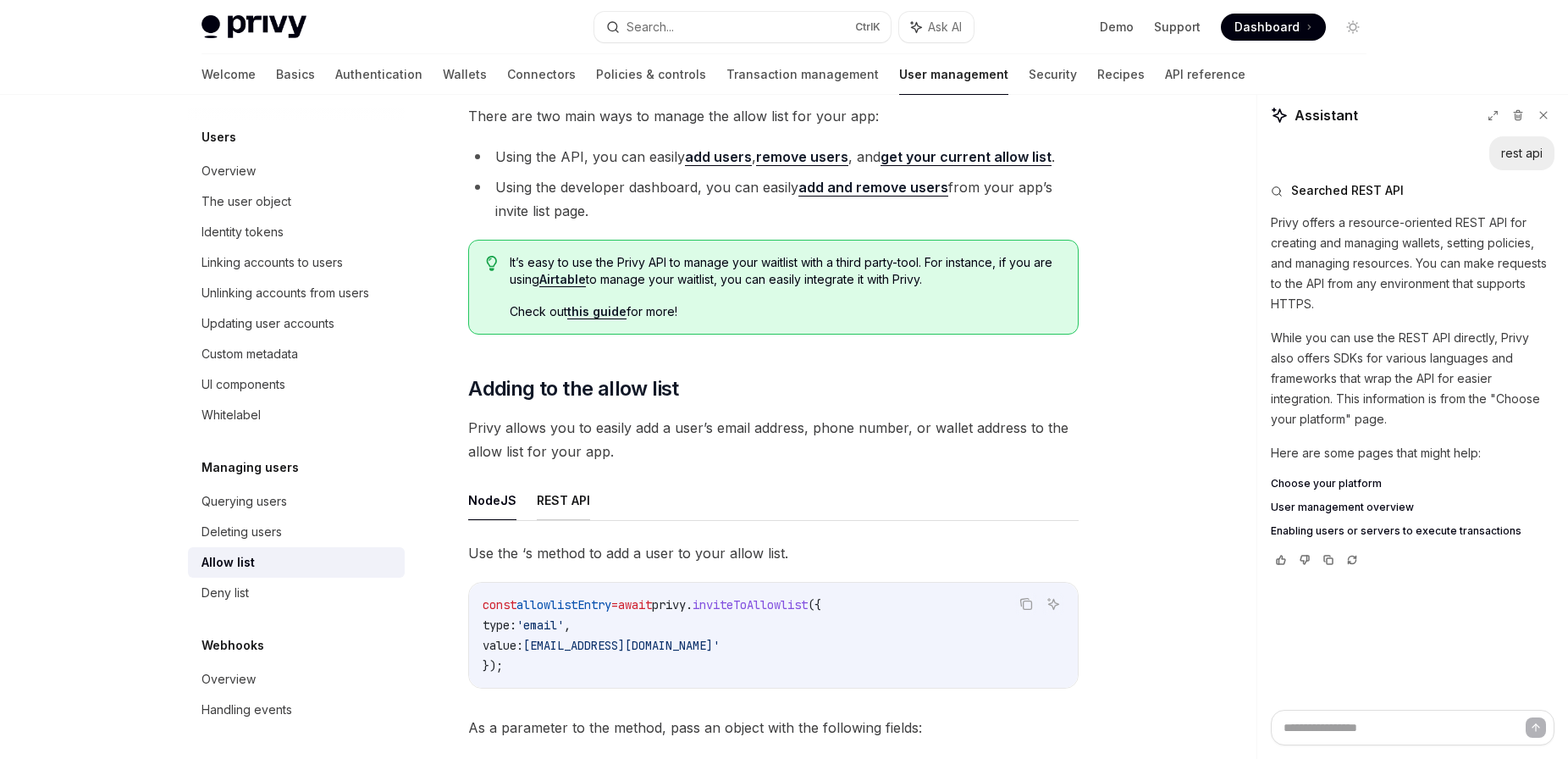
click at [569, 503] on button "REST API" at bounding box center [563, 500] width 53 height 39
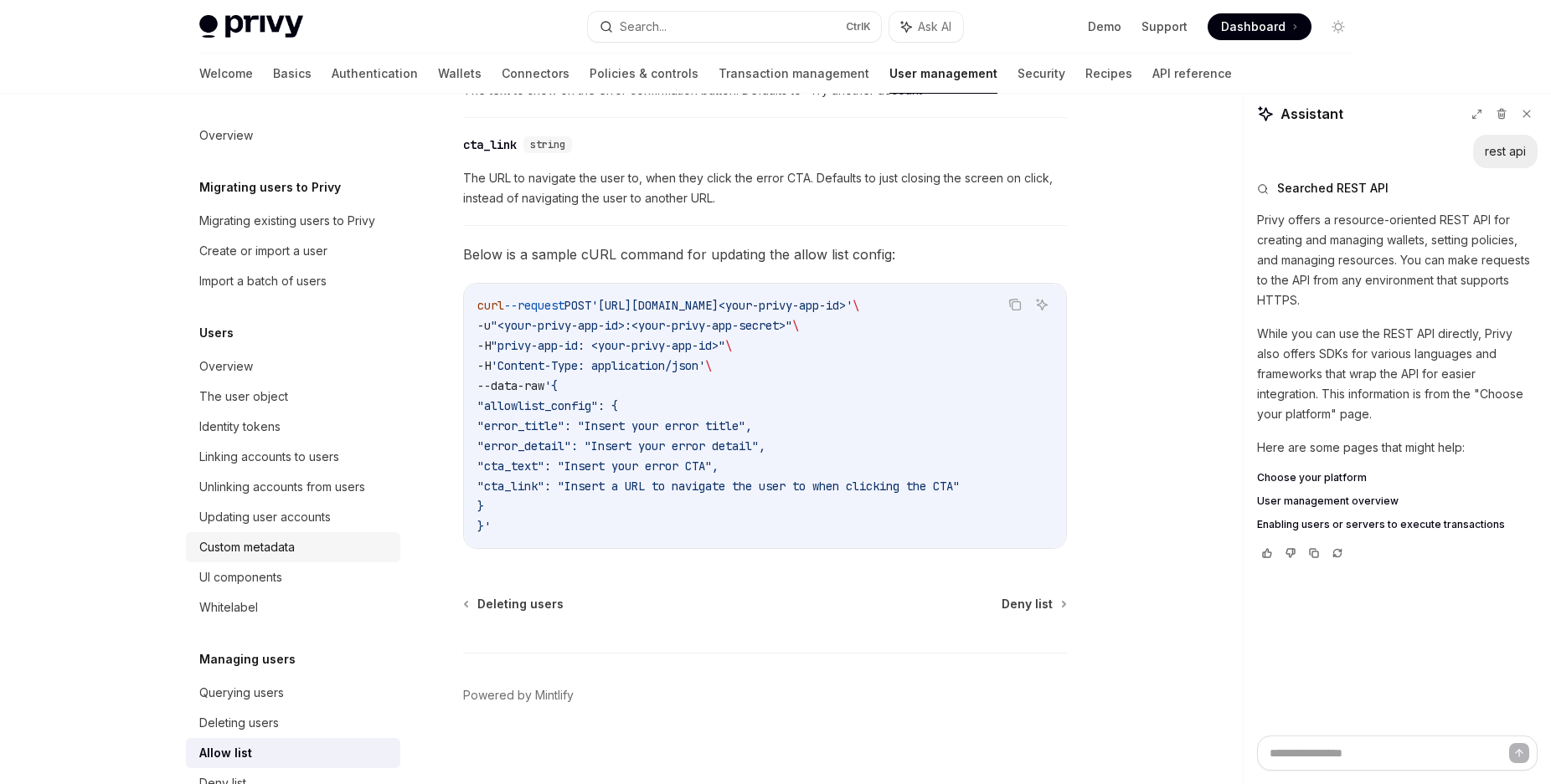
click at [310, 558] on div "Custom metadata" at bounding box center [294, 548] width 191 height 20
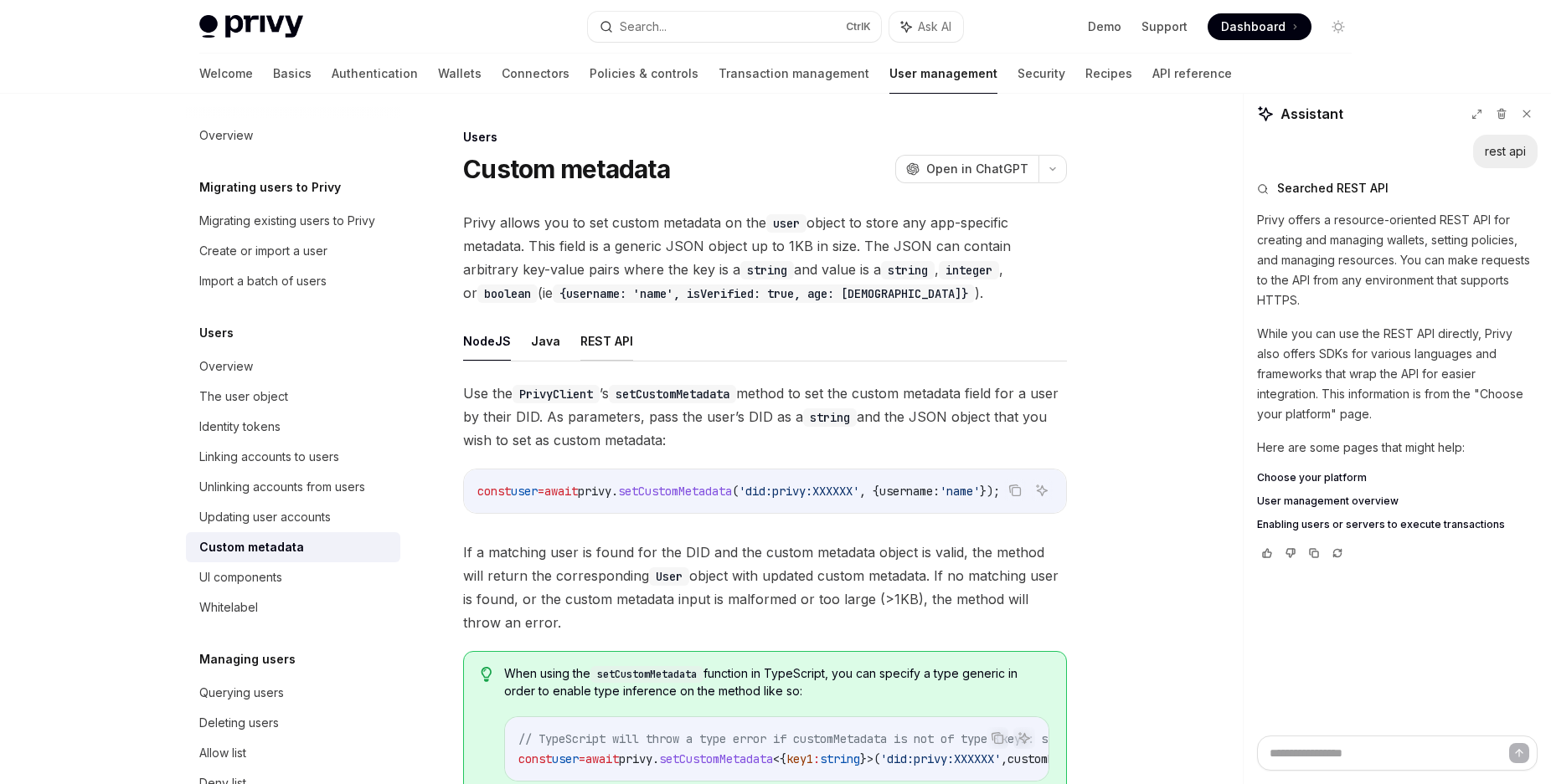
click at [583, 339] on button "REST API" at bounding box center [606, 341] width 53 height 39
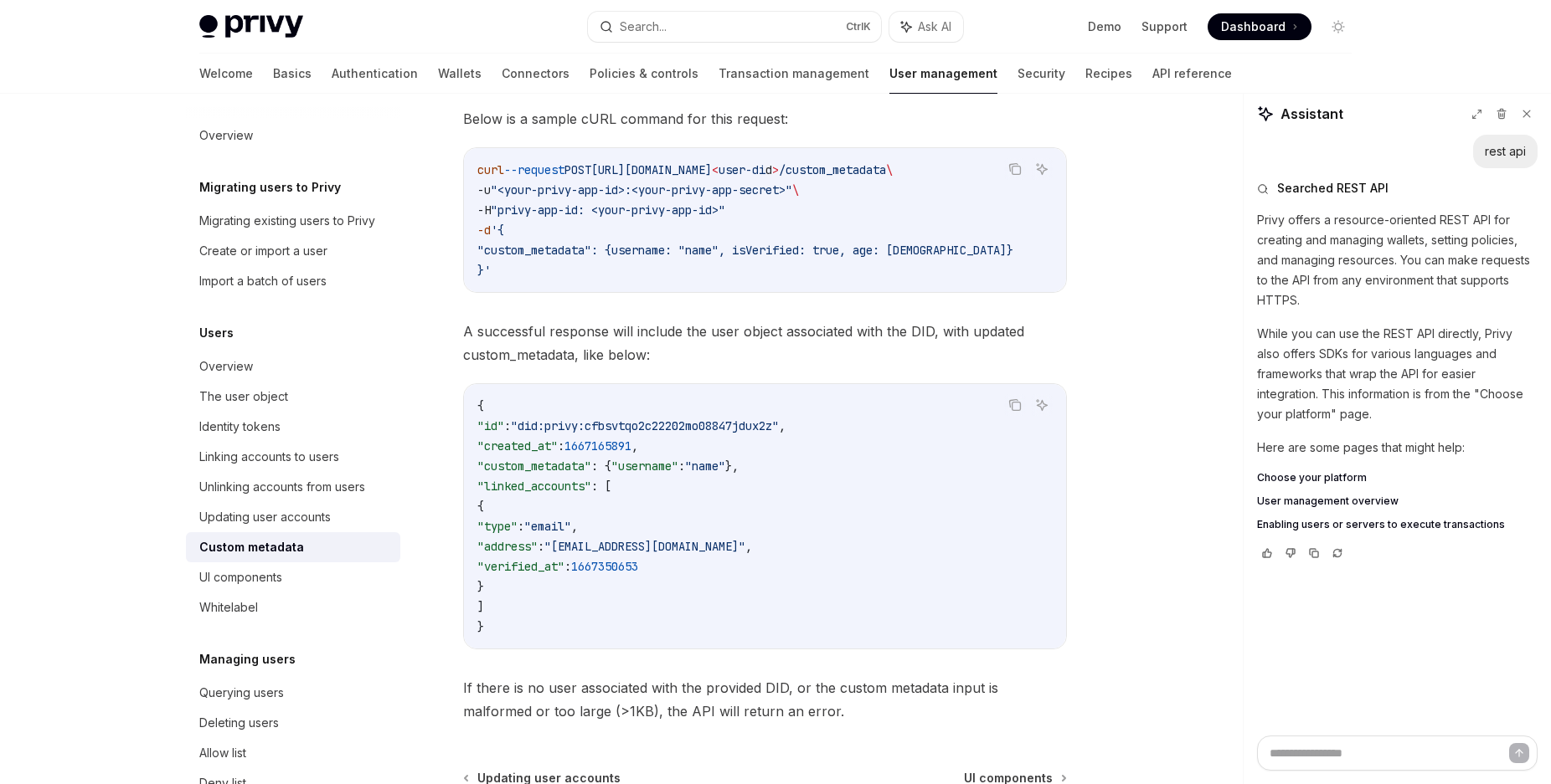
scroll to position [512, 0]
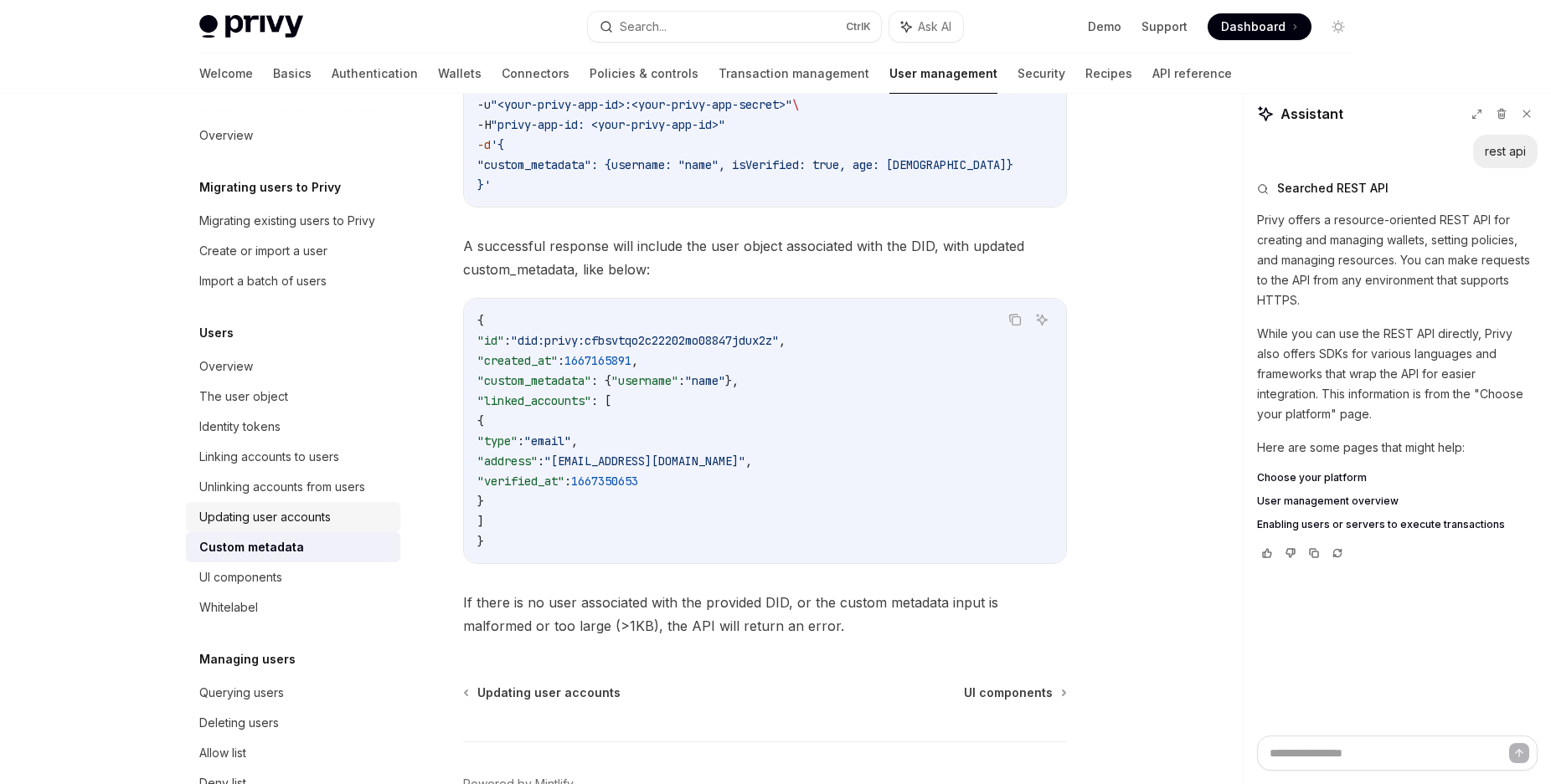
click at [321, 527] on div "Updating user accounts" at bounding box center [265, 517] width 131 height 20
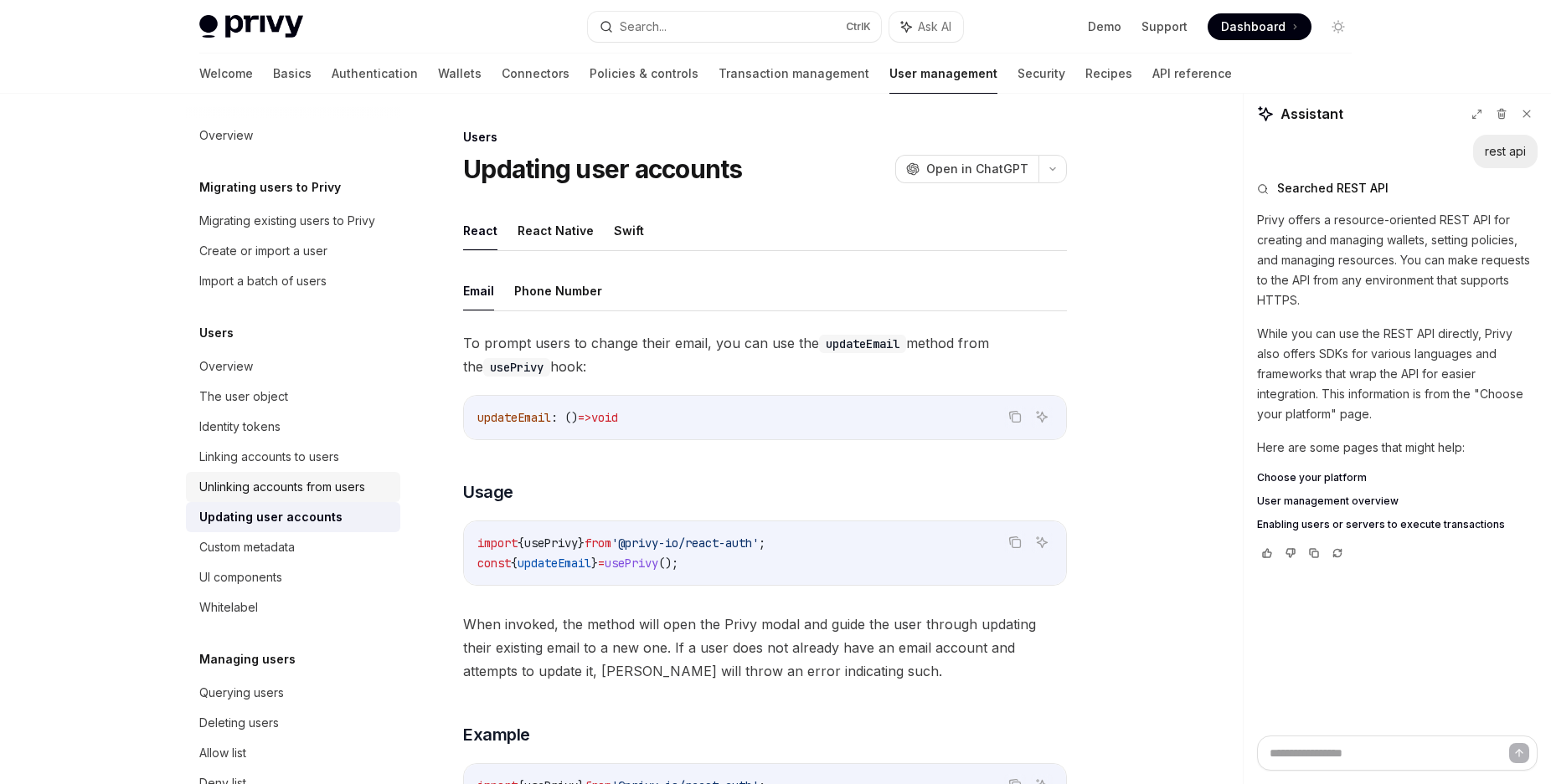
click at [313, 497] on div "Unlinking accounts from users" at bounding box center [282, 487] width 165 height 20
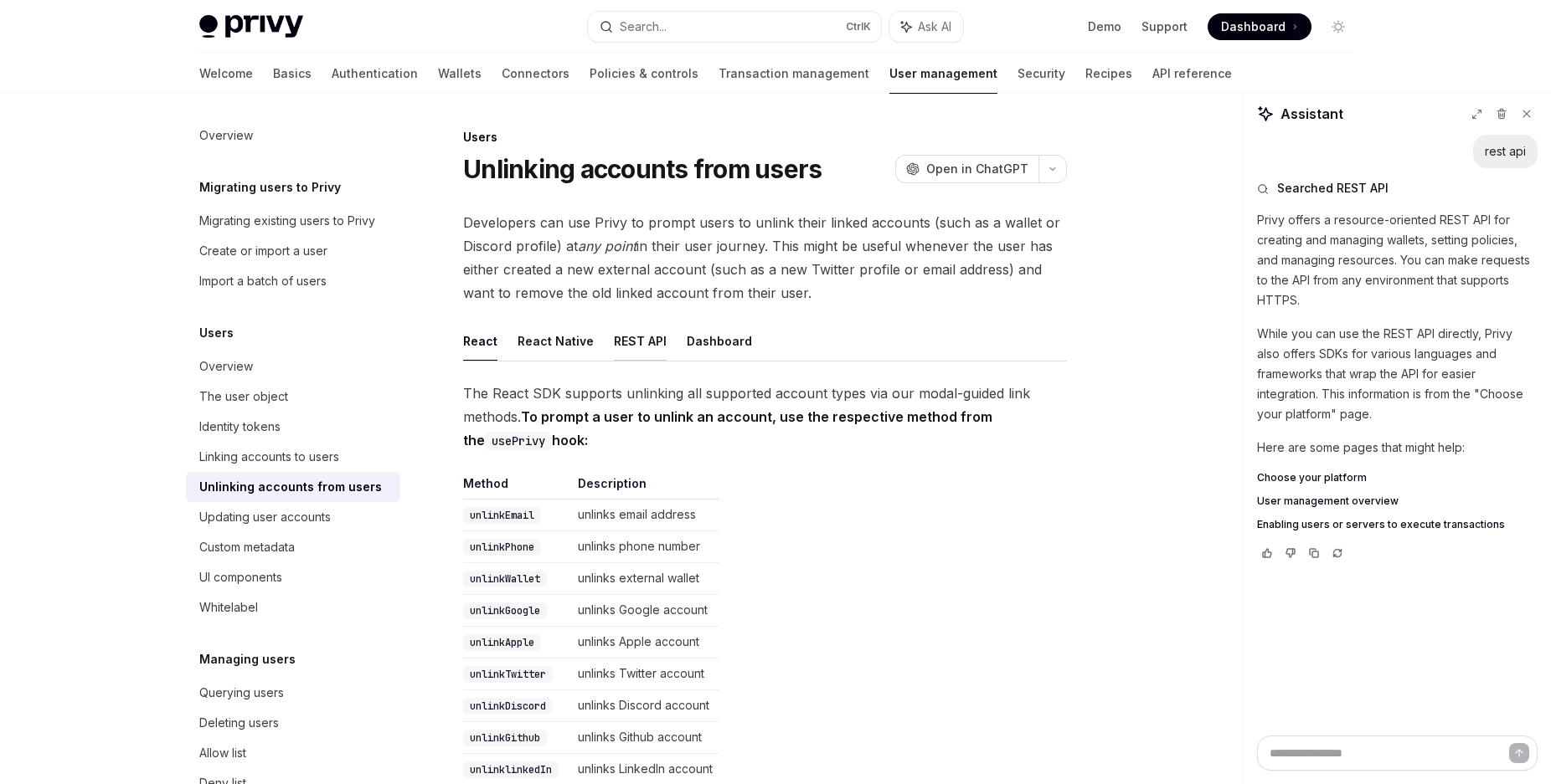
click at [614, 340] on button "REST API" at bounding box center [640, 341] width 53 height 39
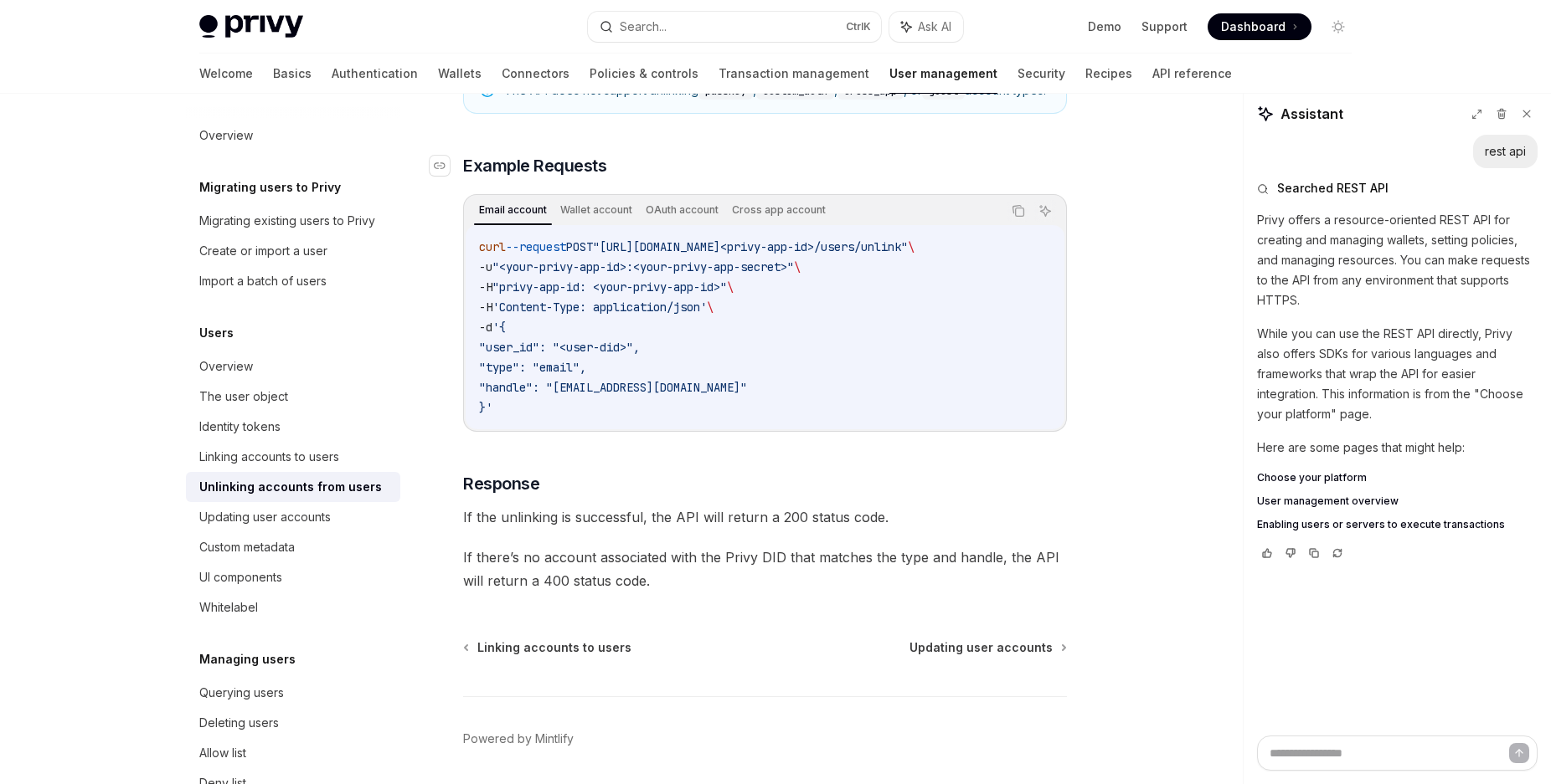
scroll to position [1363, 0]
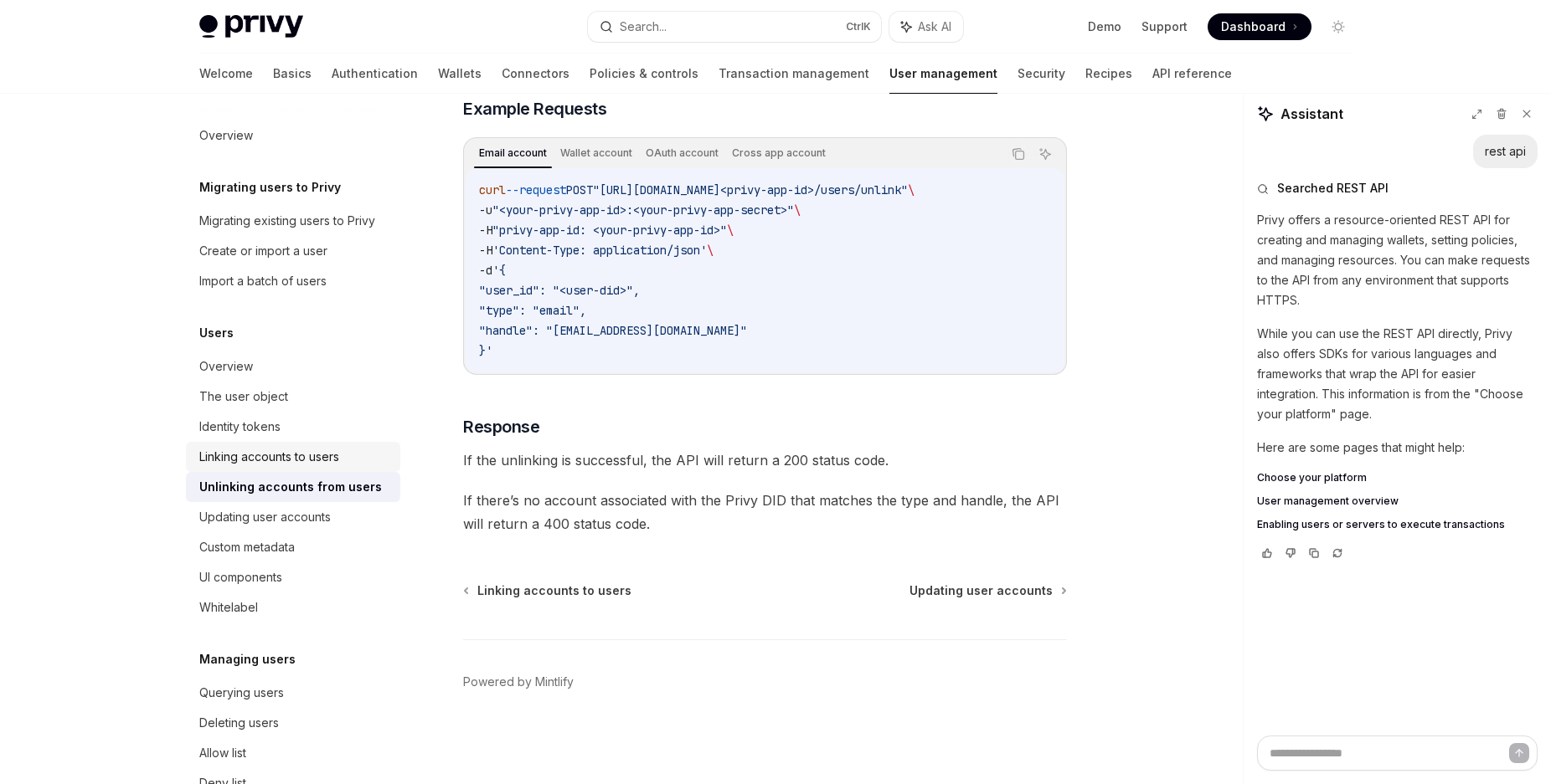
click at [297, 467] on div "Linking accounts to users" at bounding box center [269, 457] width 140 height 20
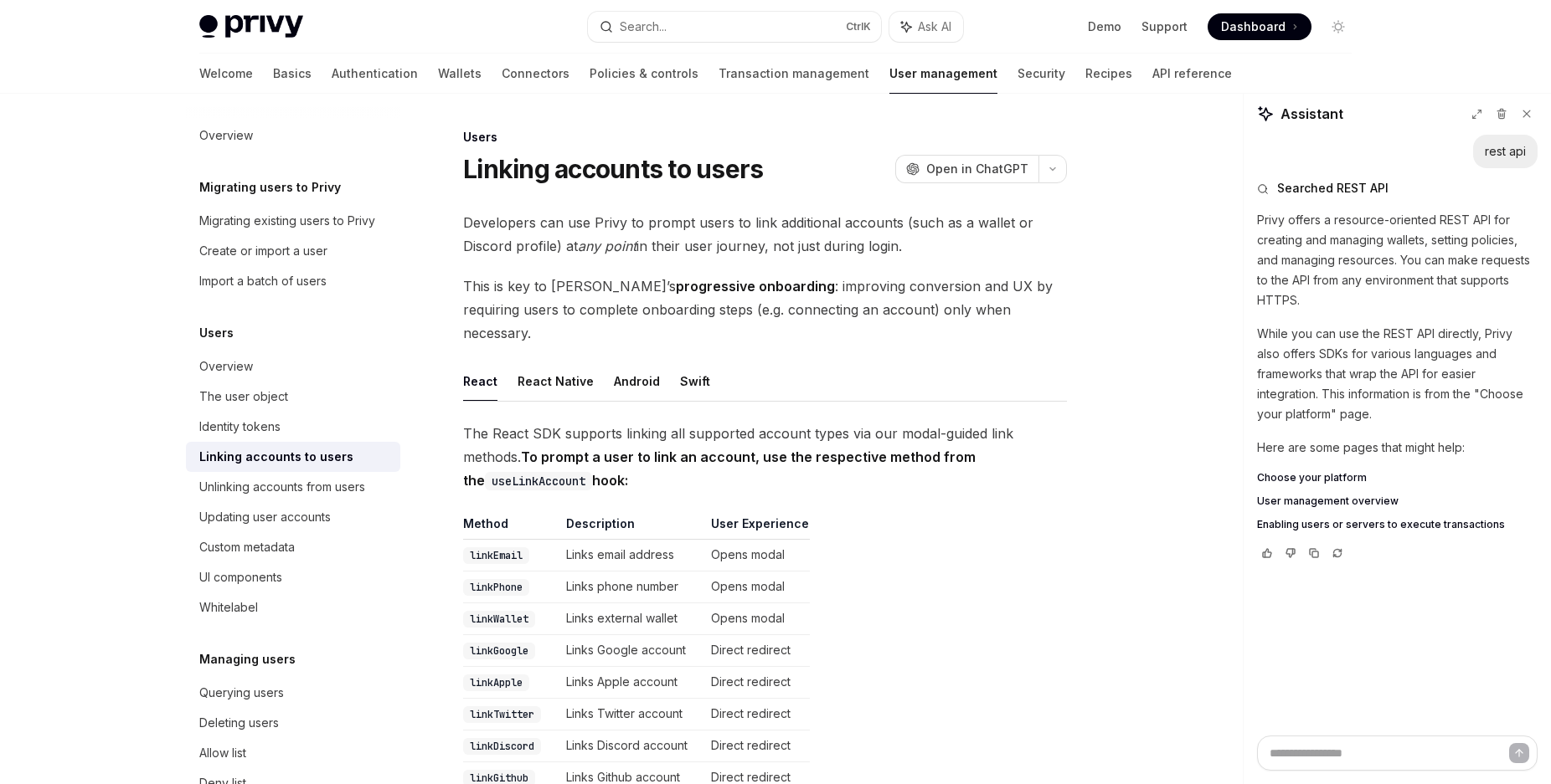
scroll to position [170, 0]
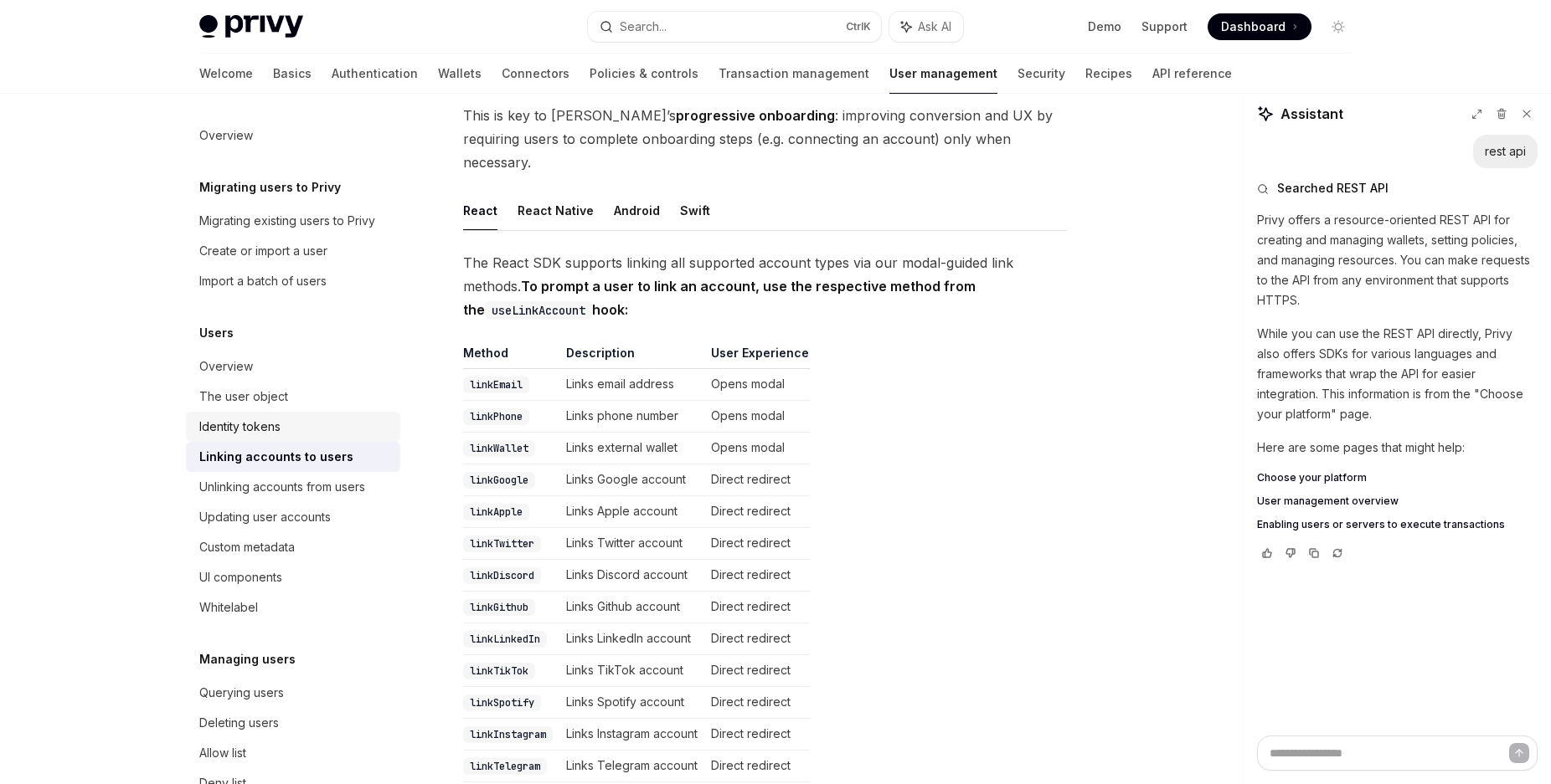
click at [288, 436] on div "Identity tokens" at bounding box center [294, 427] width 191 height 20
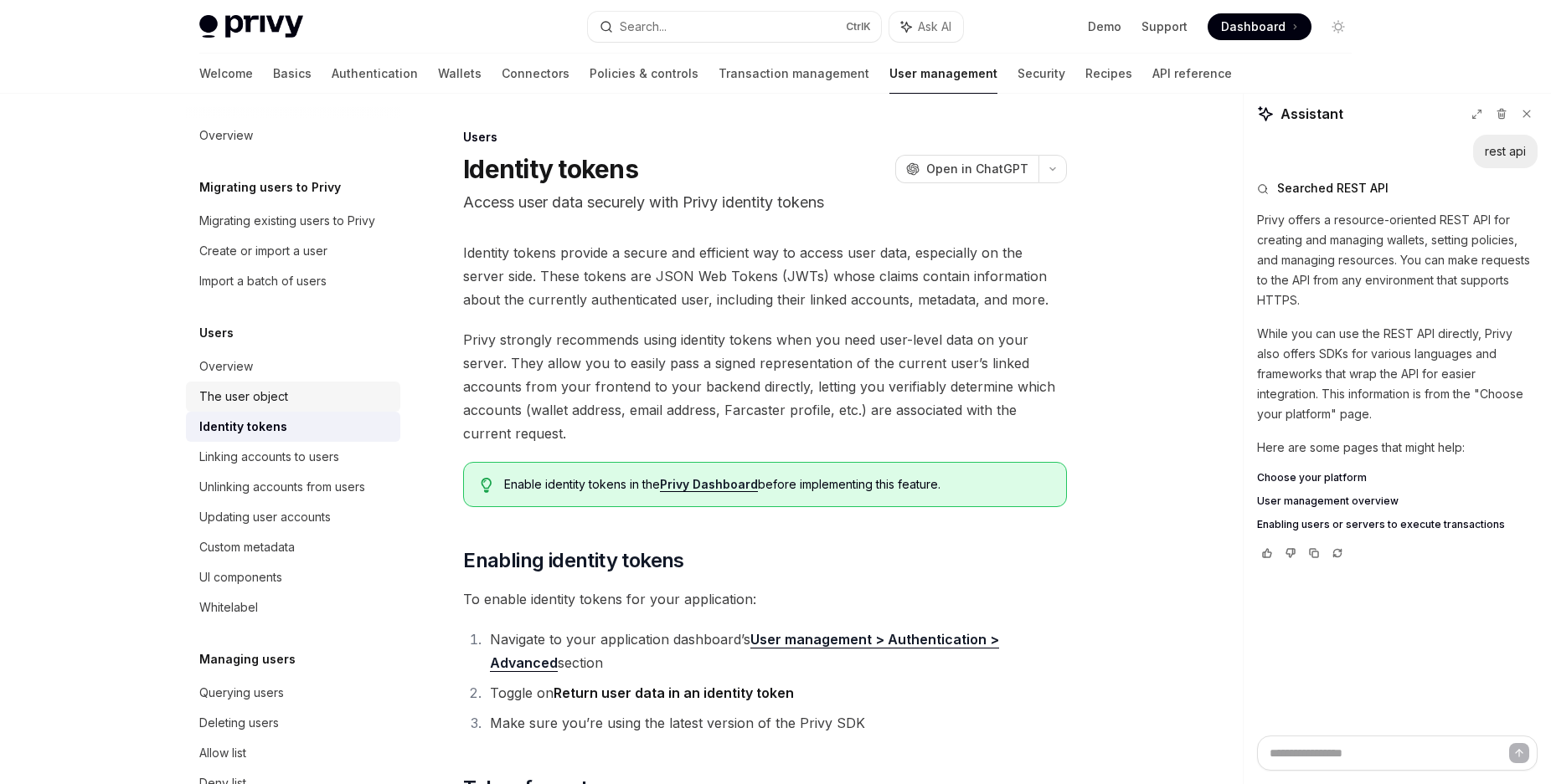
click at [310, 407] on div "The user object" at bounding box center [294, 397] width 191 height 20
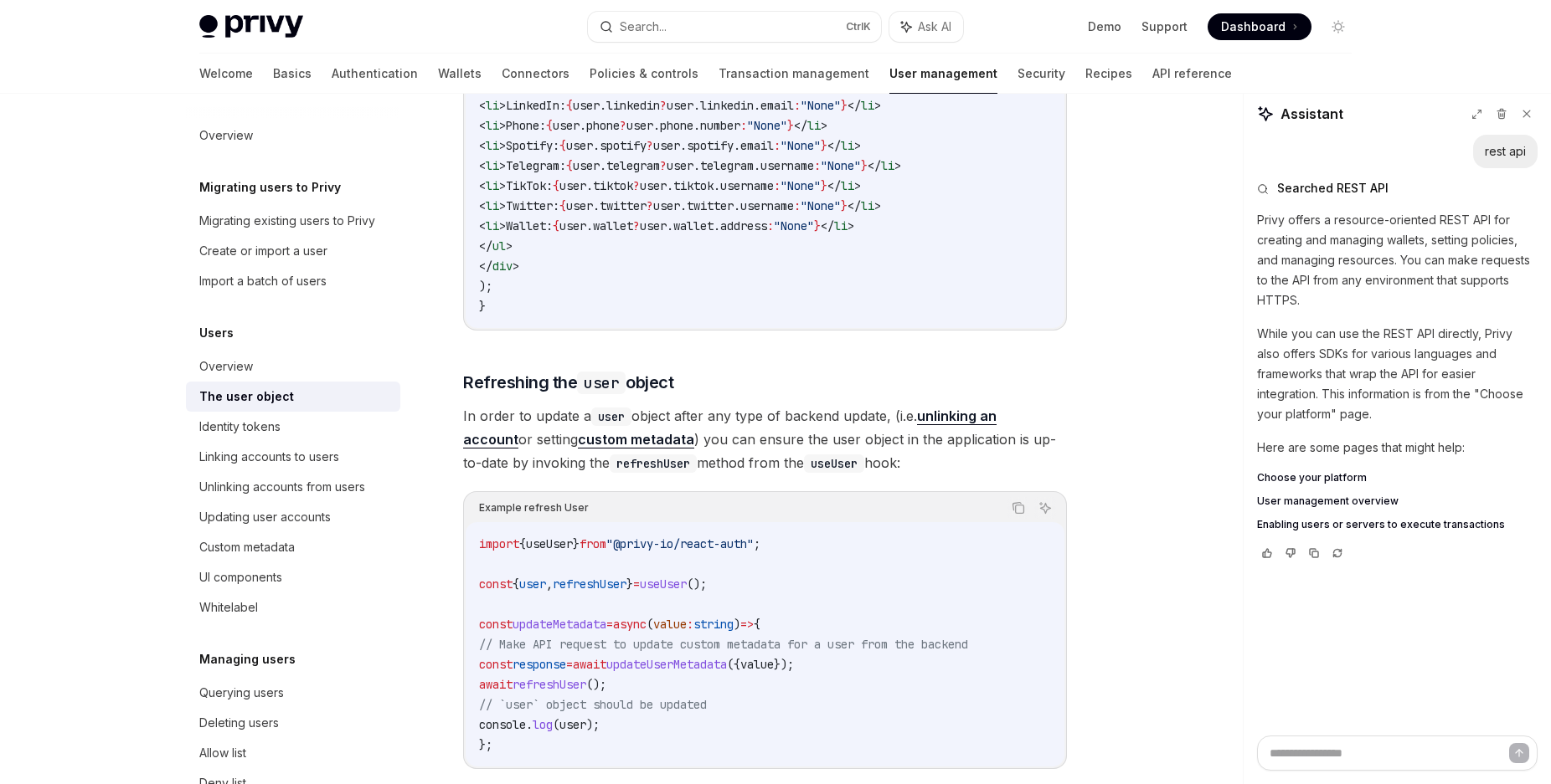
scroll to position [2134, 0]
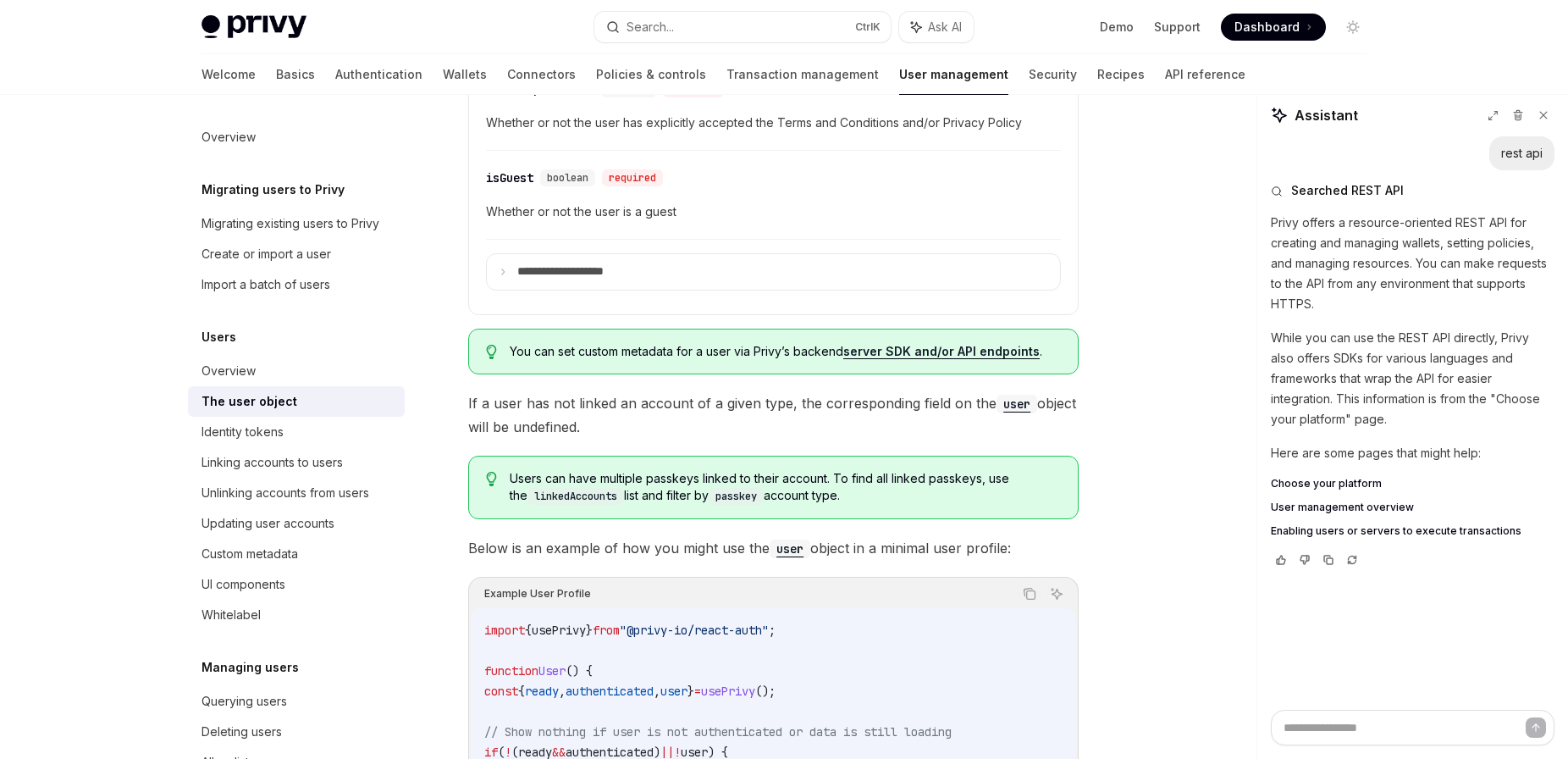
scroll to position [2292, 0]
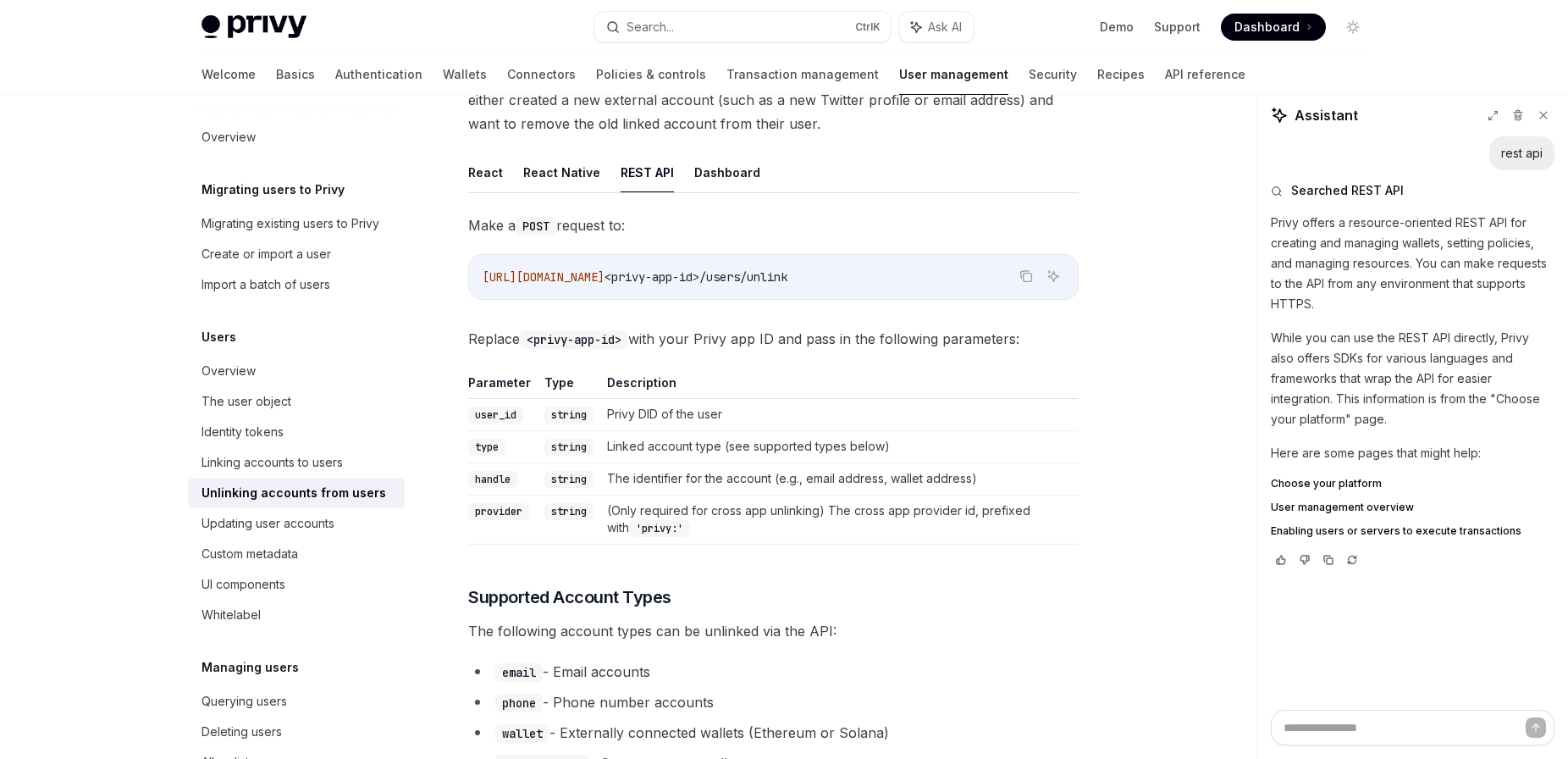
scroll to position [214, 0]
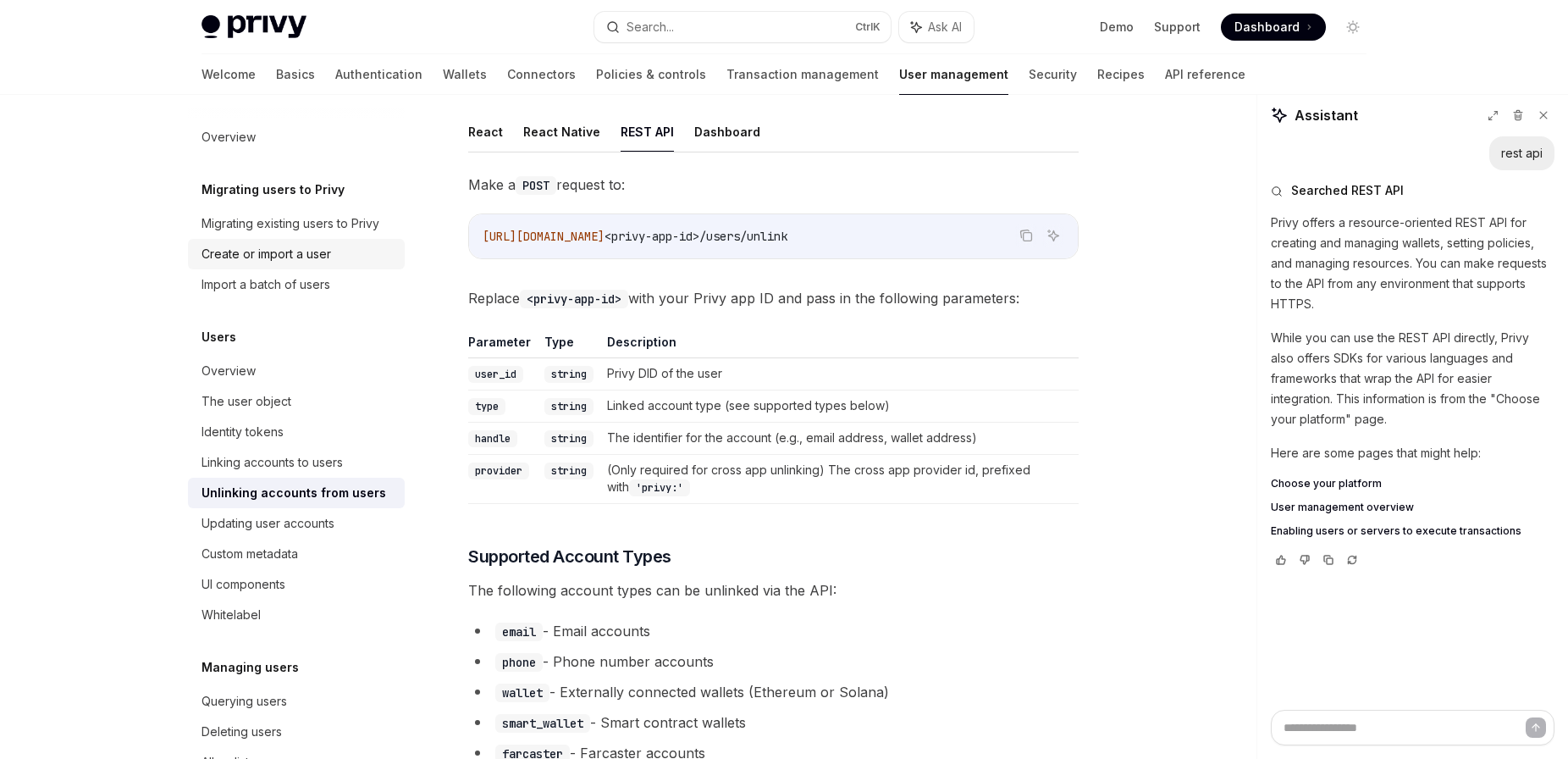
click at [258, 264] on div "Create or import a user" at bounding box center [266, 254] width 129 height 21
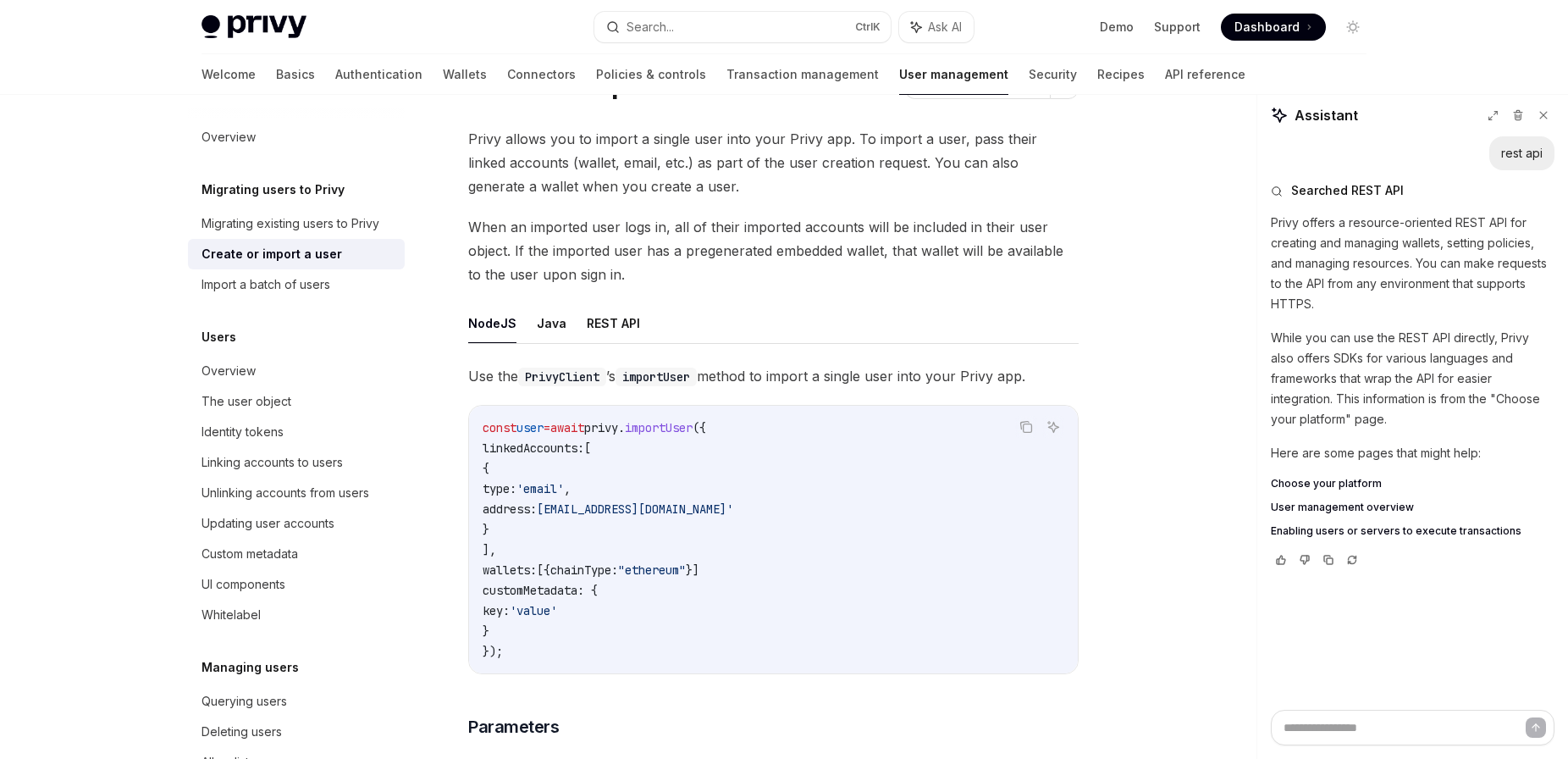
scroll to position [172, 0]
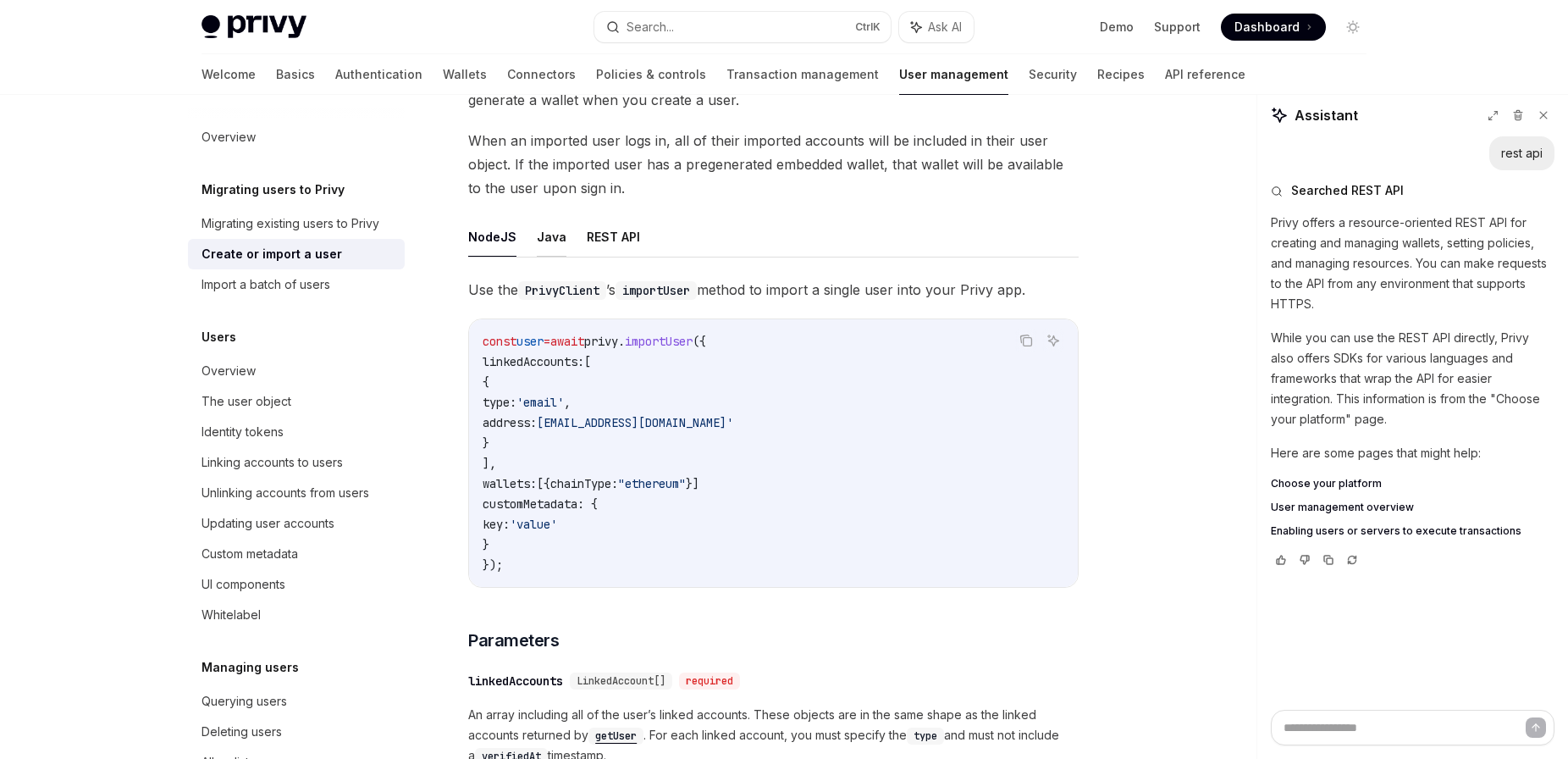
click at [543, 244] on button "Java" at bounding box center [551, 237] width 30 height 39
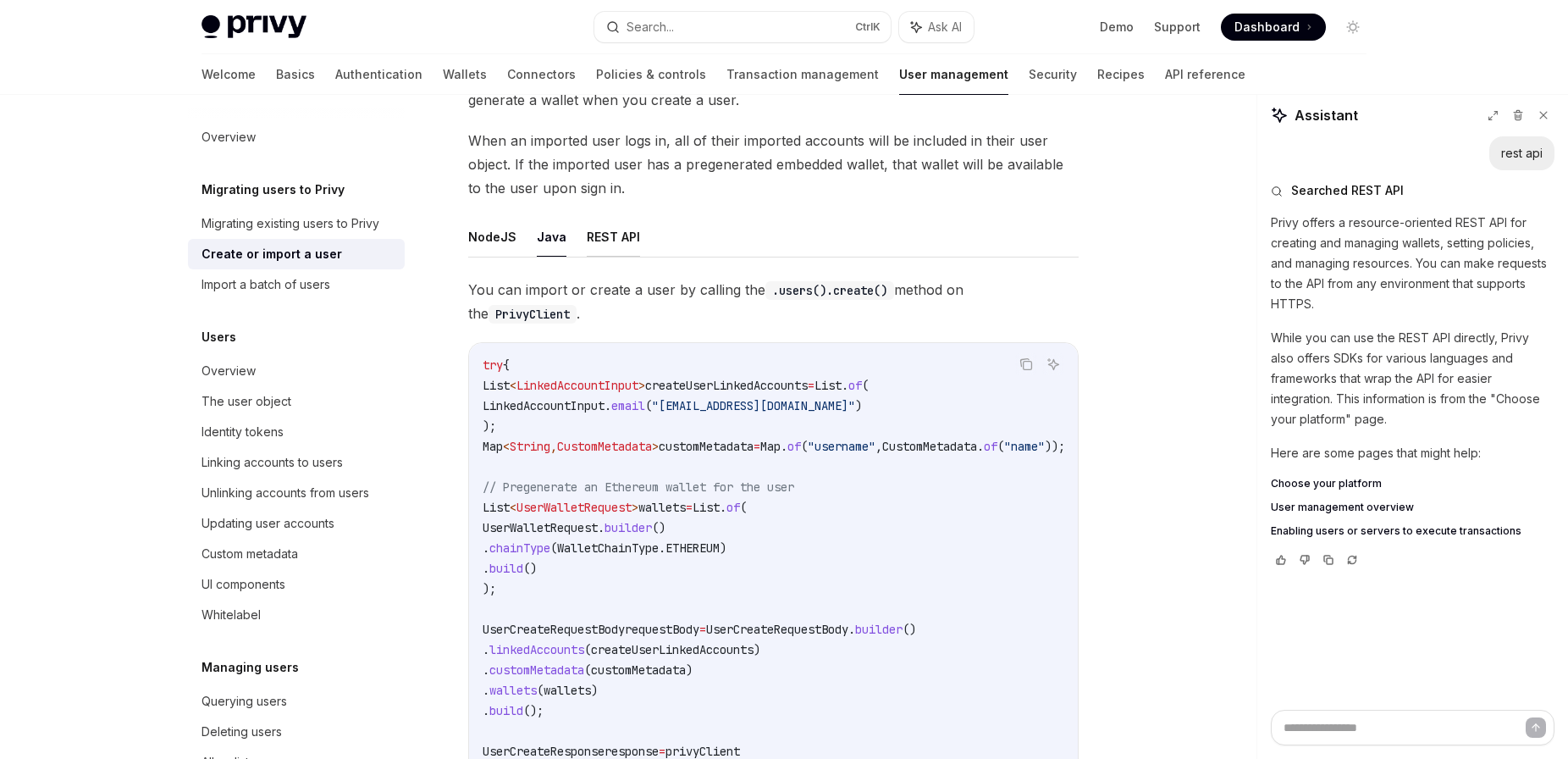
click at [598, 243] on button "REST API" at bounding box center [613, 237] width 53 height 39
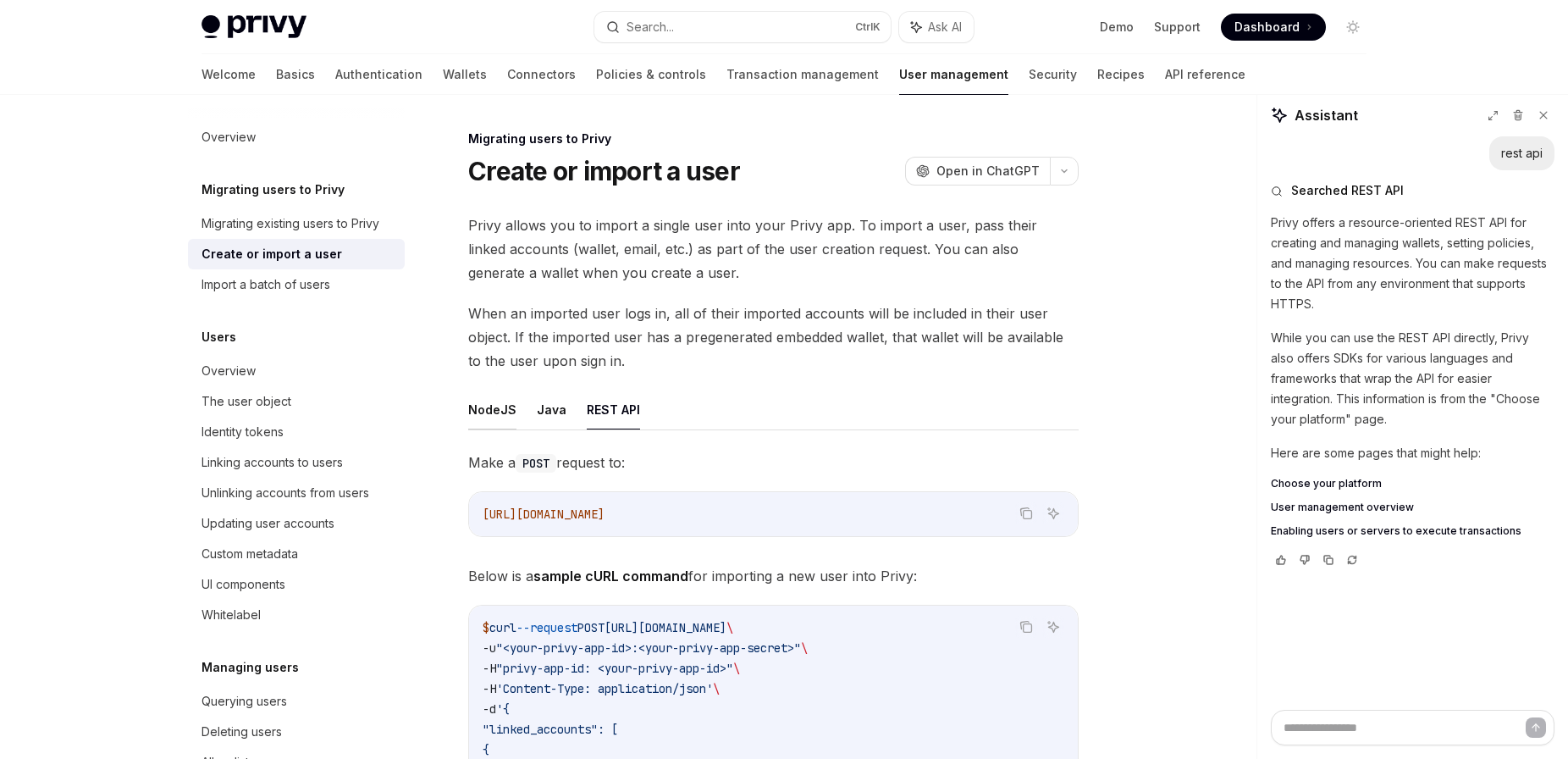
click at [501, 405] on button "NodeJS" at bounding box center [492, 409] width 48 height 39
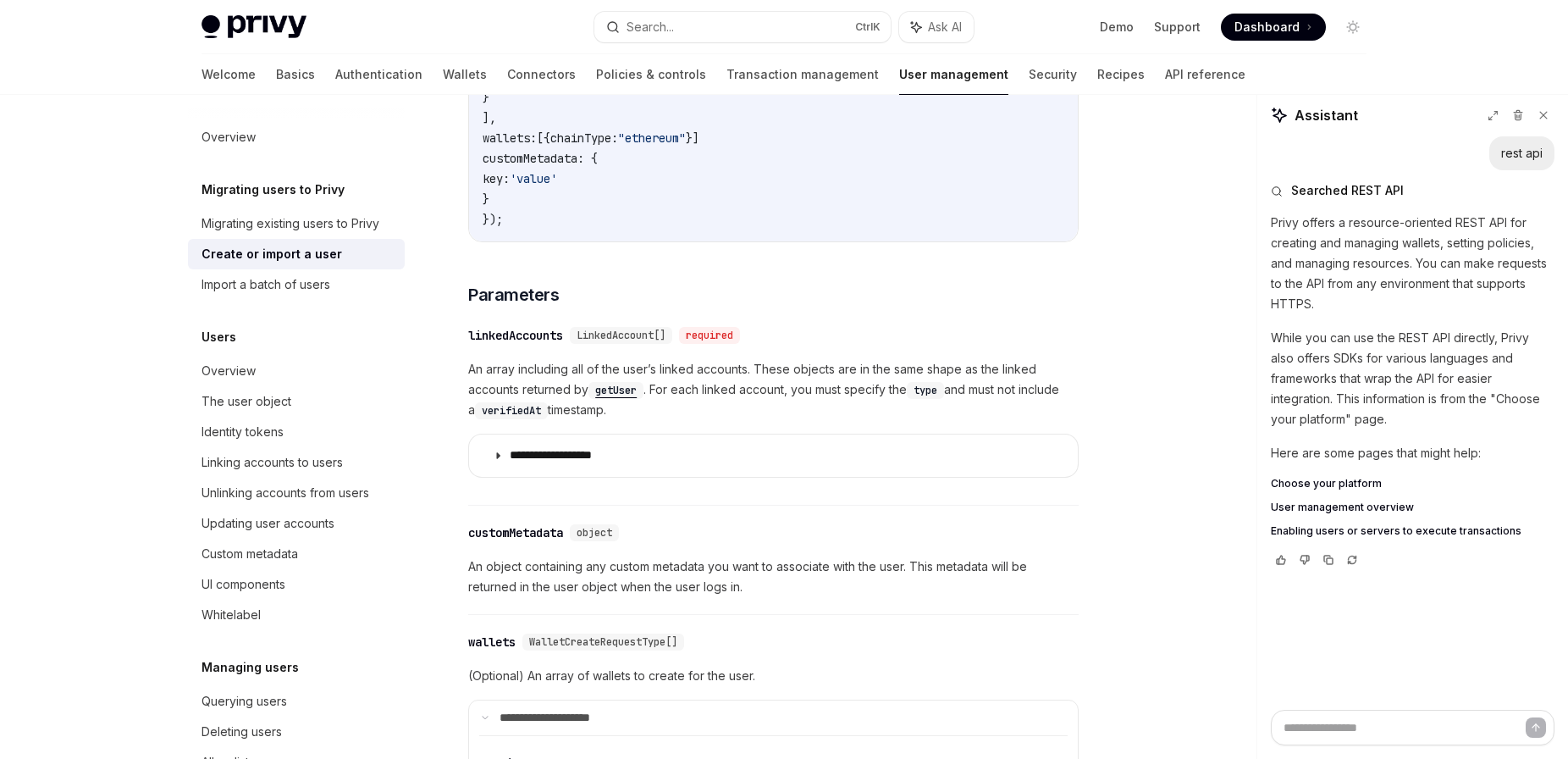
scroll to position [259, 0]
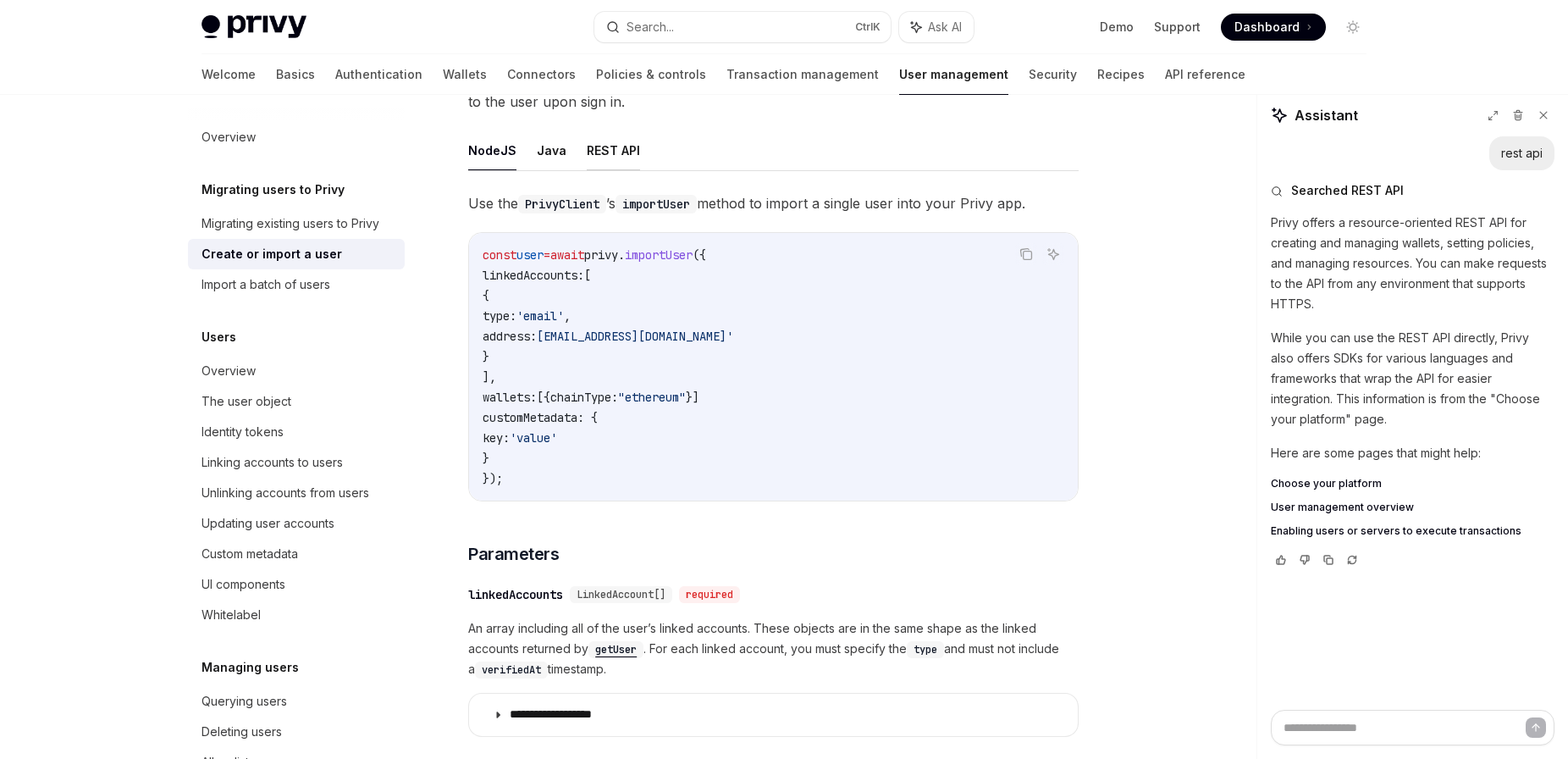
click at [610, 155] on button "REST API" at bounding box center [613, 150] width 53 height 39
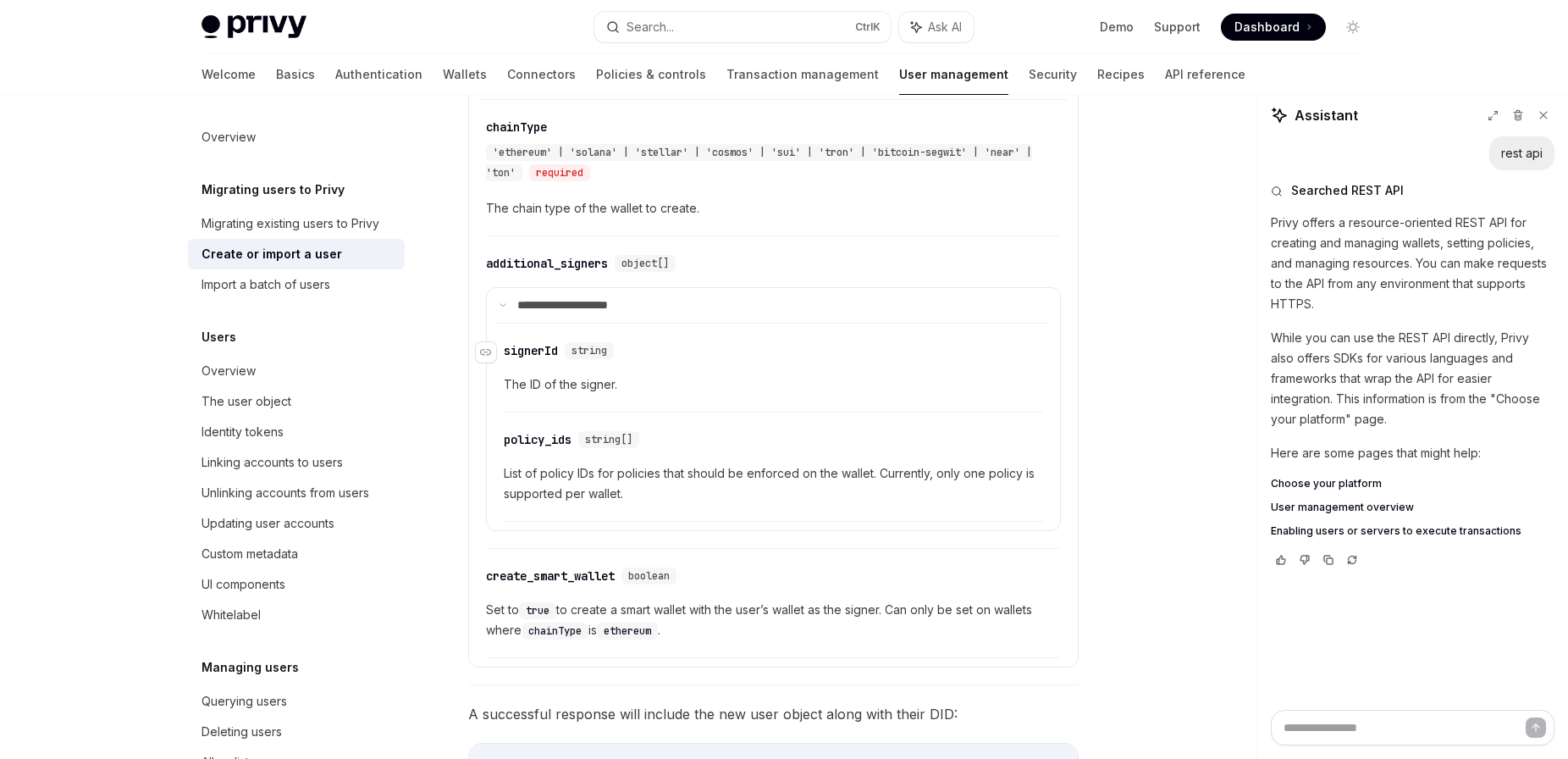
scroll to position [768, 0]
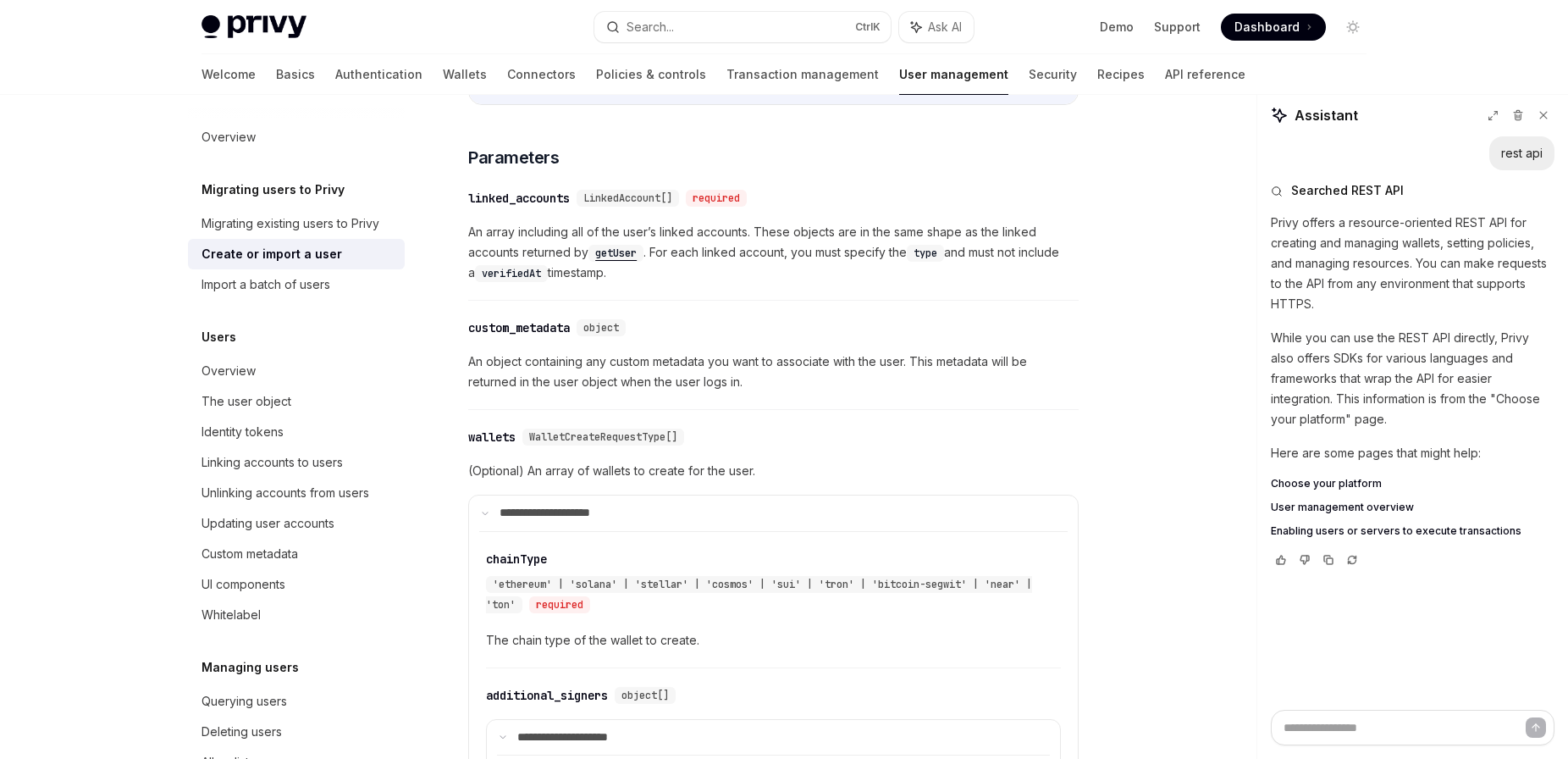
click at [636, 438] on span "WalletCreateRequestType[]" at bounding box center [603, 437] width 148 height 14
click at [636, 437] on span "WalletCreateRequestType[]" at bounding box center [603, 437] width 148 height 14
click at [746, 439] on div "​ wallets WalletCreateRequestType[]" at bounding box center [765, 437] width 593 height 21
drag, startPoint x: 706, startPoint y: 430, endPoint x: 460, endPoint y: 437, distance: 246.1
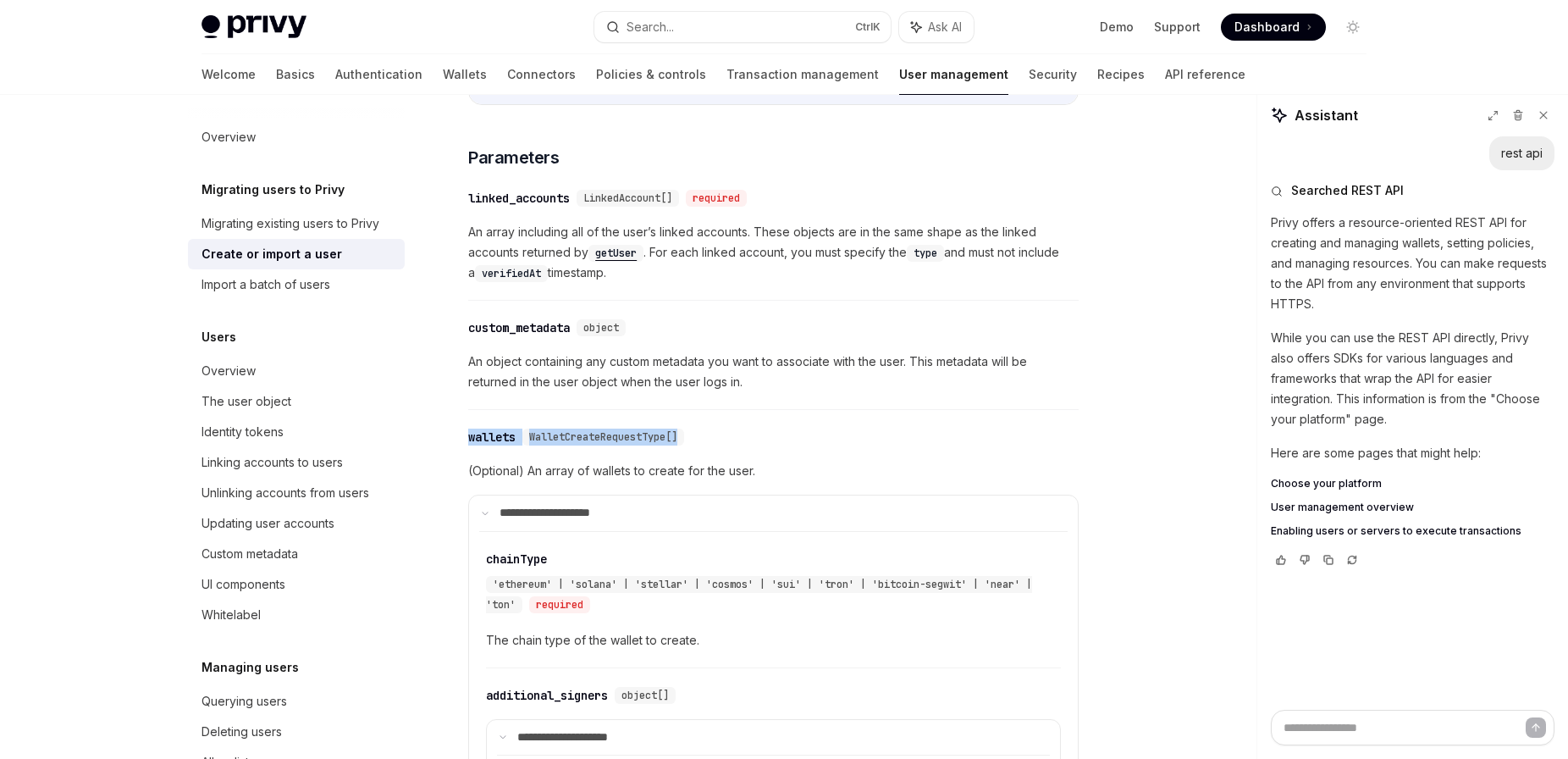
click at [468, 437] on div "​ wallets WalletCreateRequestType[]" at bounding box center [765, 437] width 593 height 21
click at [700, 444] on div "​ wallets WalletCreateRequestType[]" at bounding box center [765, 437] width 593 height 21
drag, startPoint x: 700, startPoint y: 437, endPoint x: 463, endPoint y: 438, distance: 237.0
click at [468, 438] on div "​ wallets WalletCreateRequestType[]" at bounding box center [765, 437] width 593 height 21
click at [740, 435] on div "​ wallets WalletCreateRequestType[]" at bounding box center [765, 437] width 593 height 21
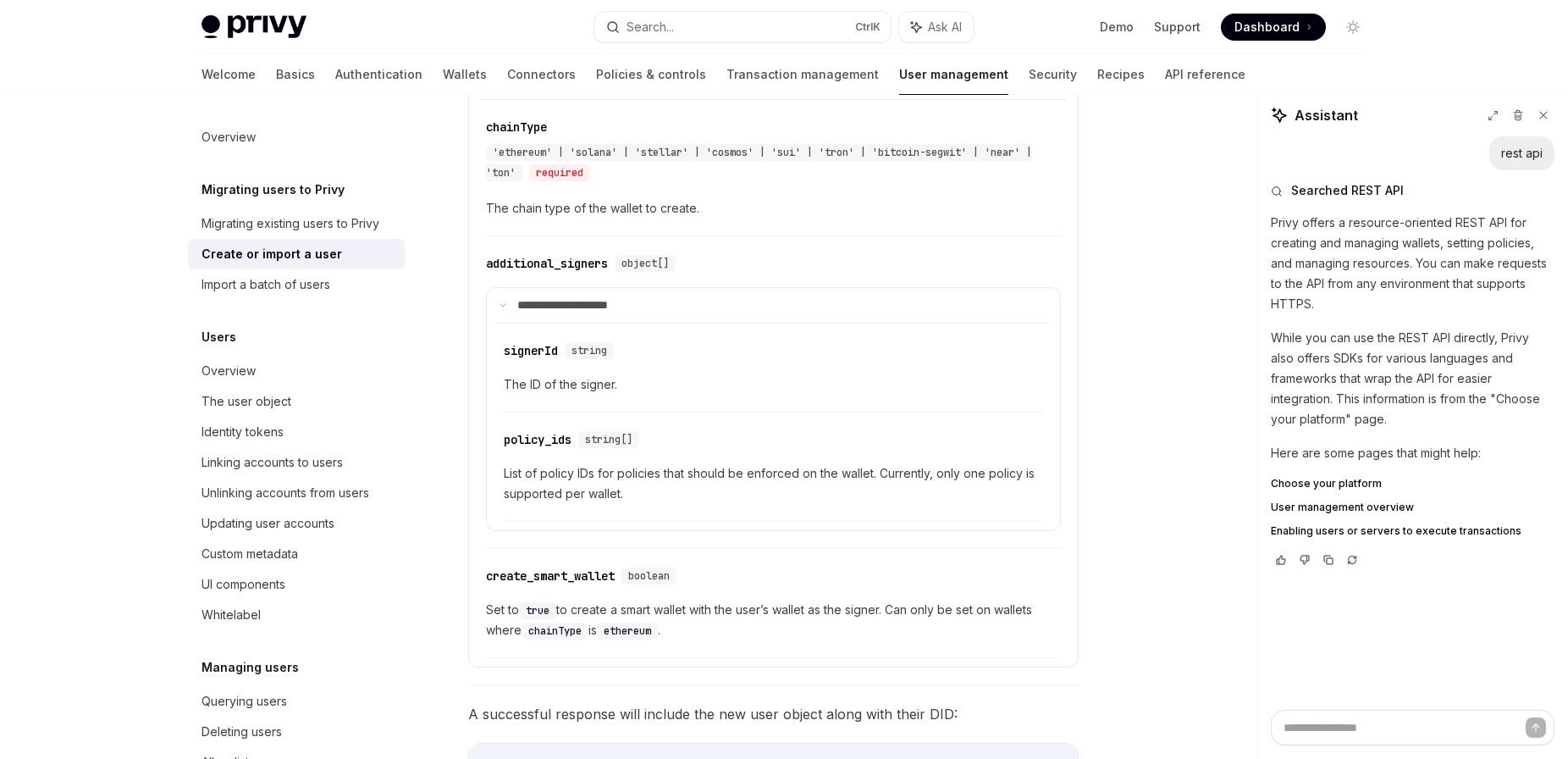
scroll to position [1460, 0]
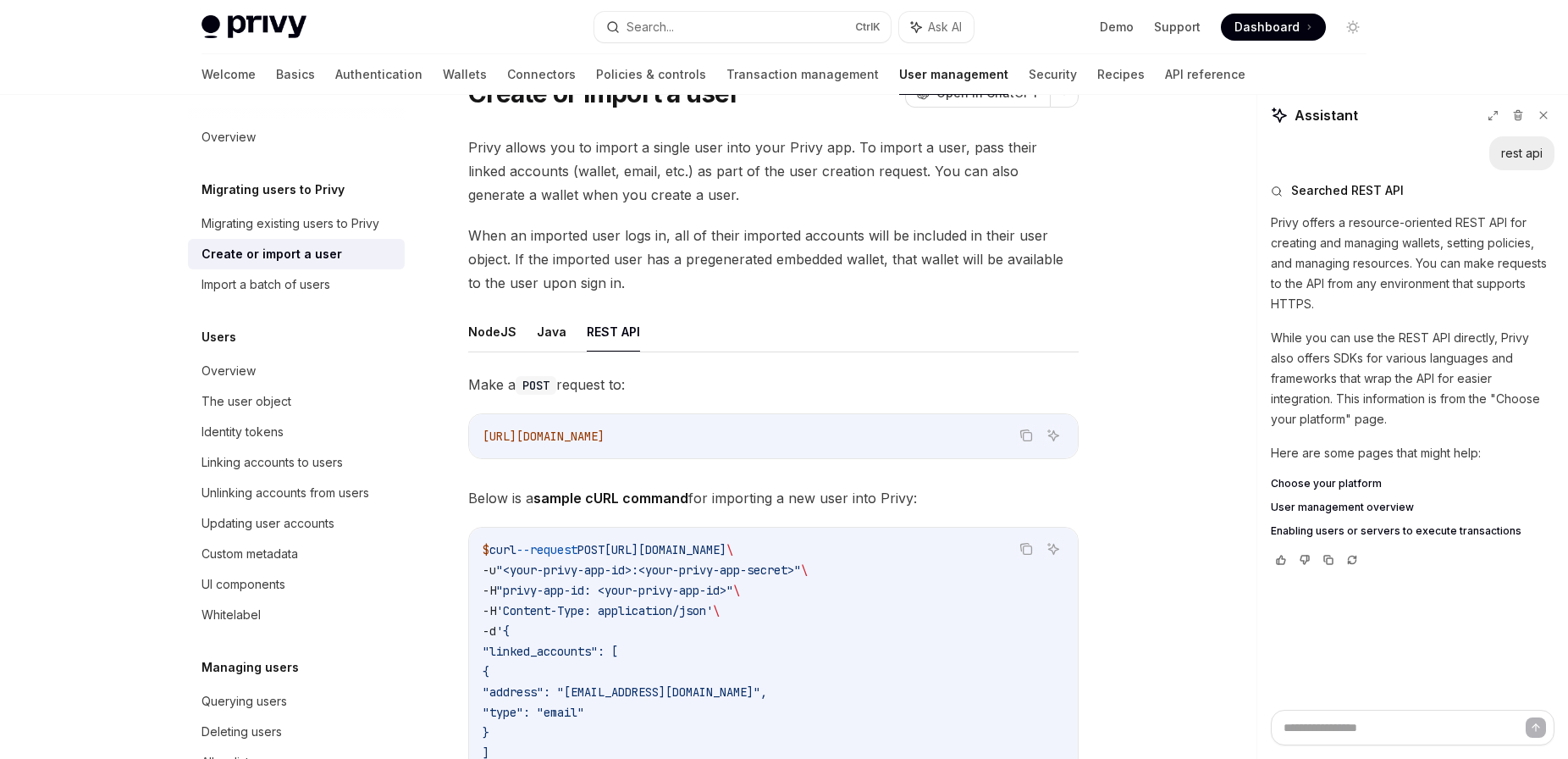
scroll to position [87, 0]
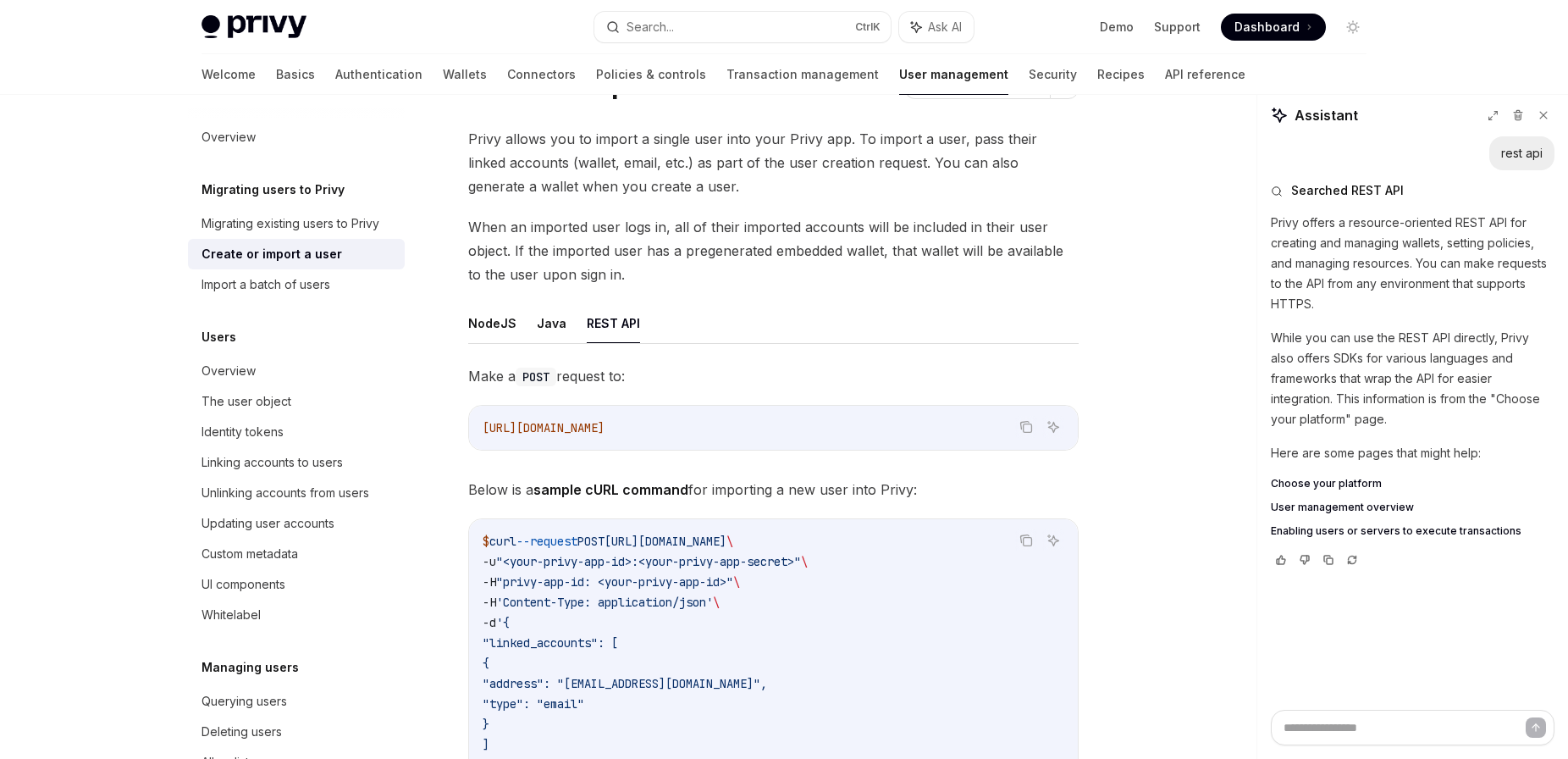
click at [615, 332] on button "REST API" at bounding box center [613, 322] width 53 height 39
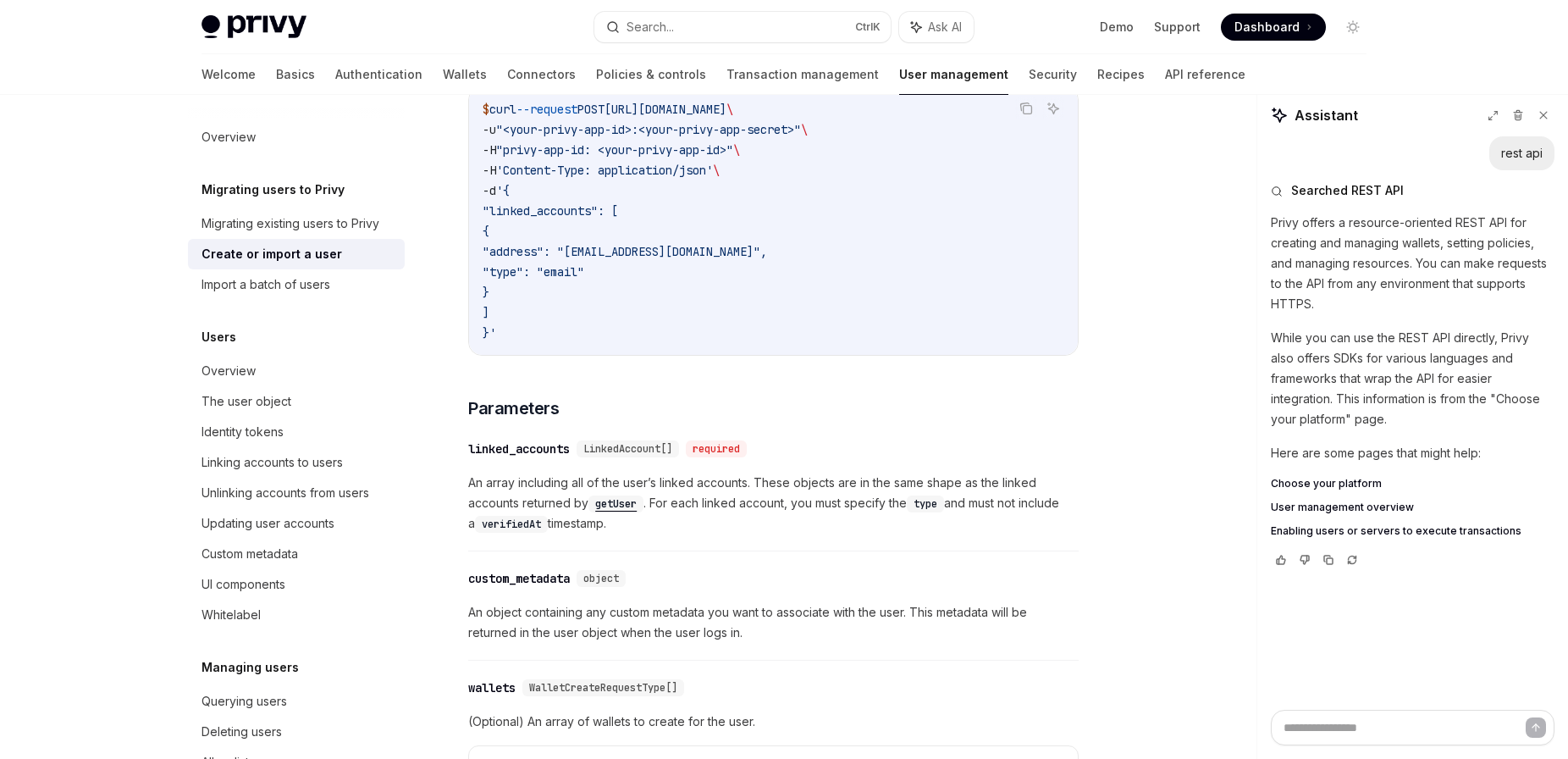
scroll to position [605, 0]
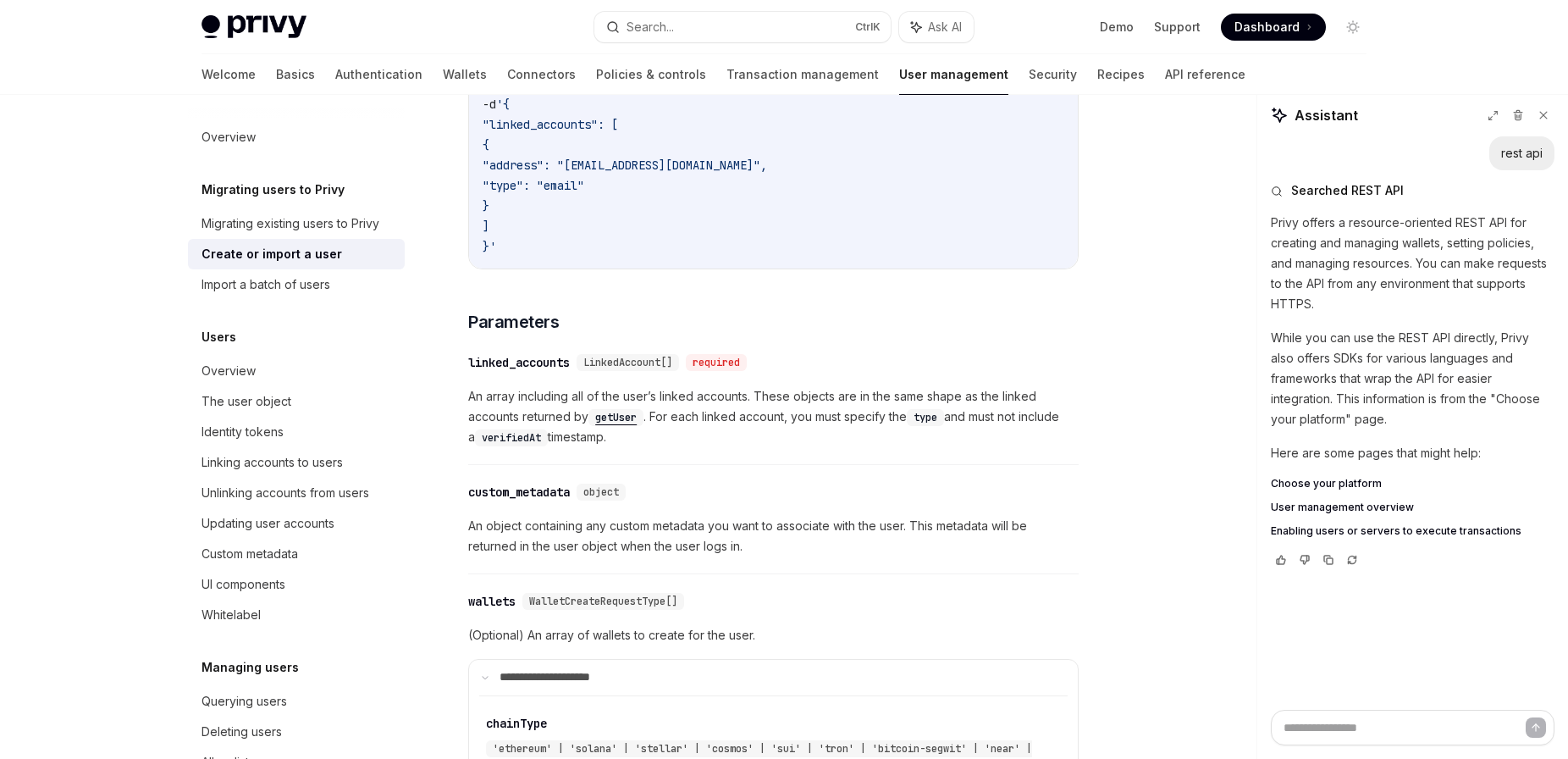
click at [1138, 531] on div "On this page Parameters Migrating users to Privy Create or import a user OpenAI…" at bounding box center [784, 725] width 1192 height 2469
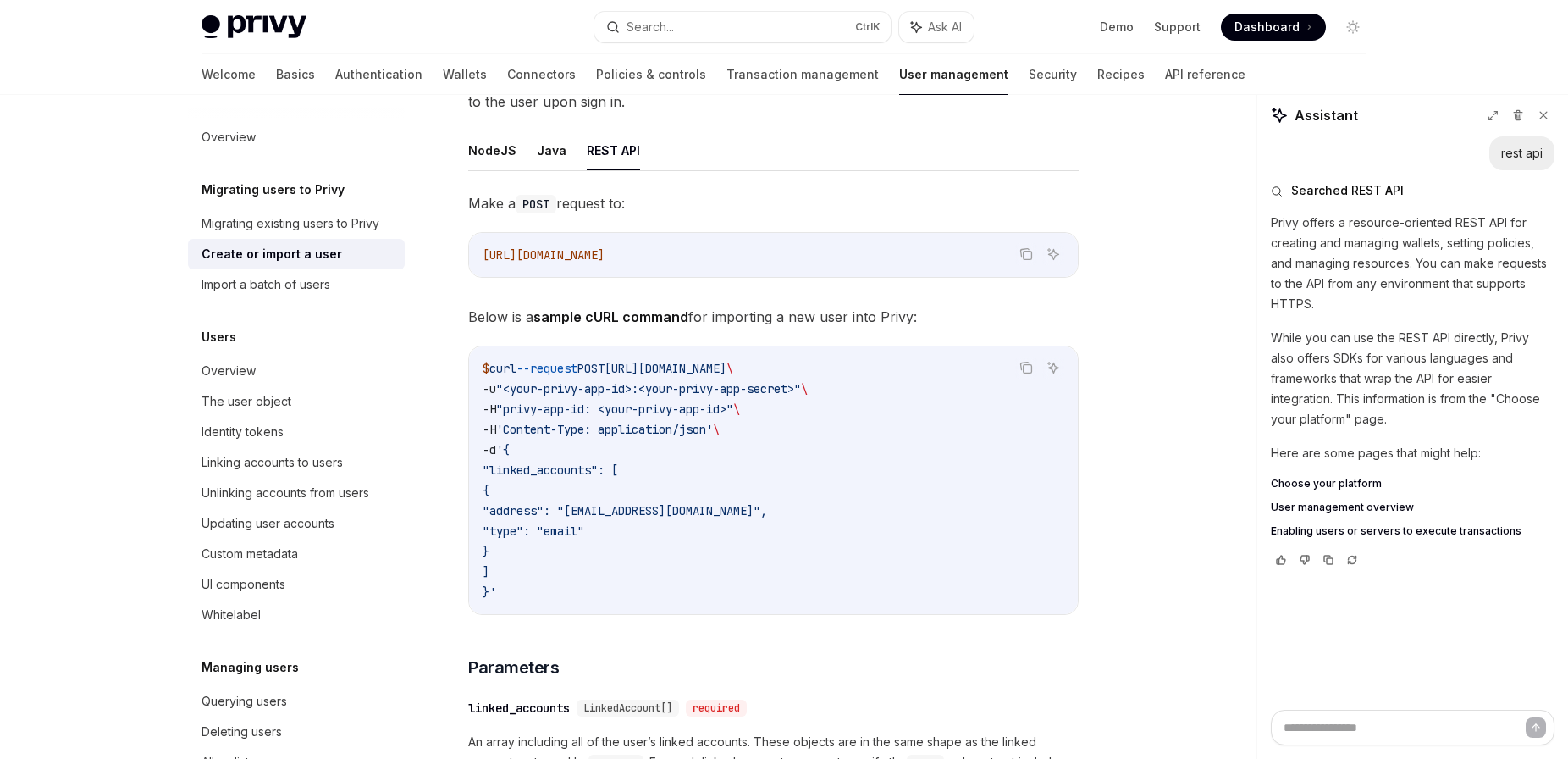
scroll to position [0, 0]
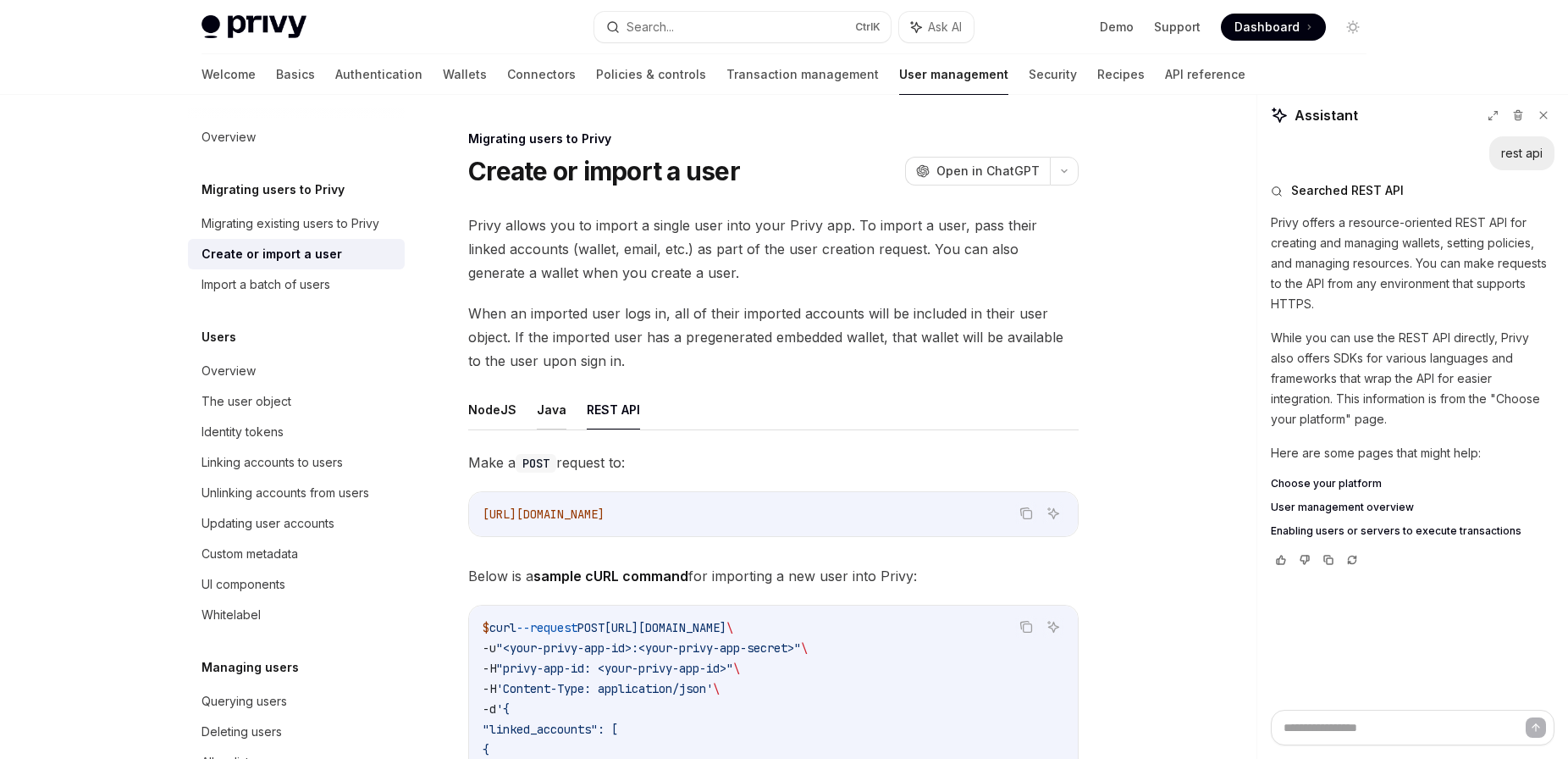
click at [553, 419] on button "Java" at bounding box center [551, 409] width 30 height 39
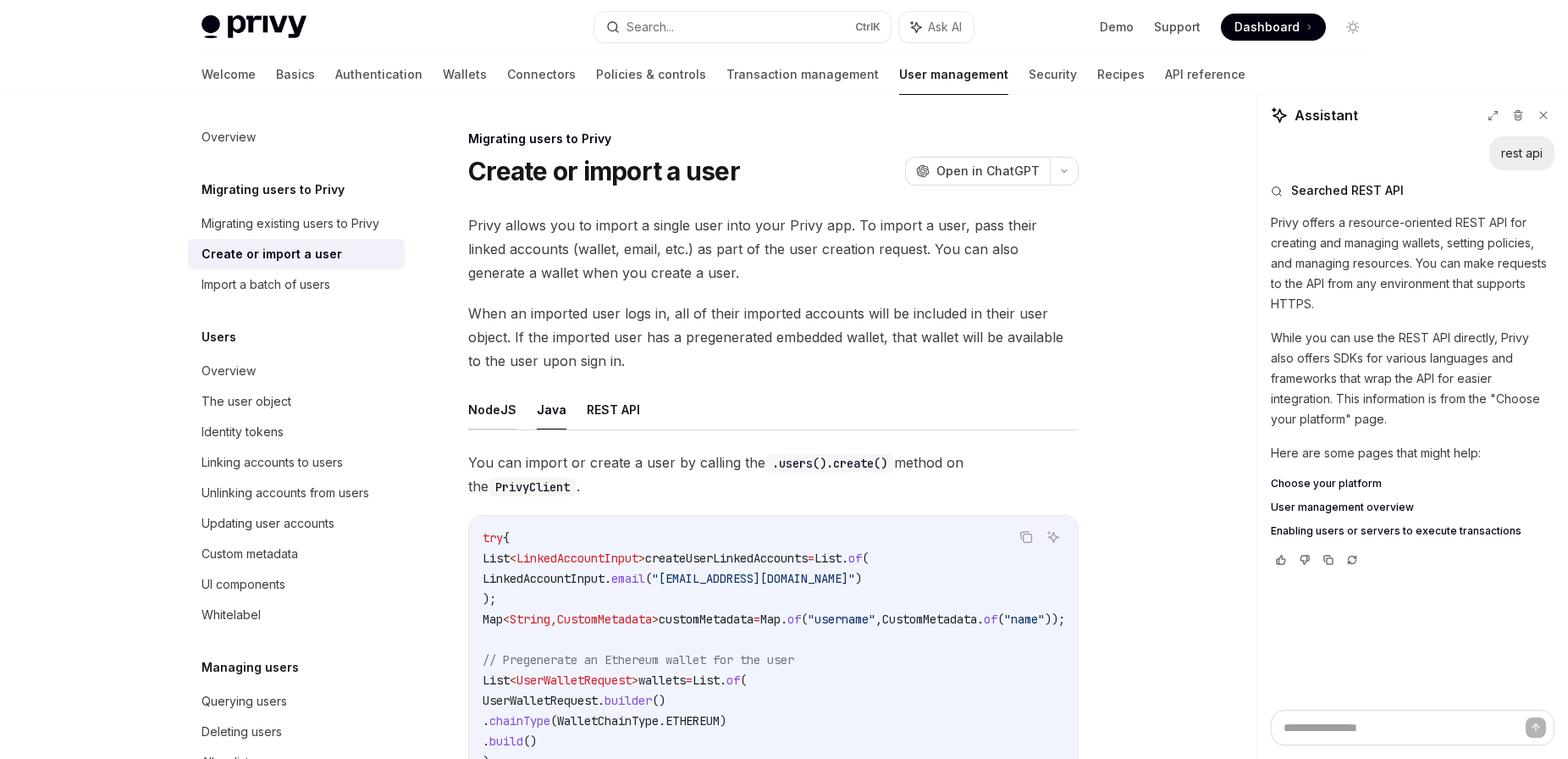
click at [507, 413] on button "NodeJS" at bounding box center [492, 409] width 48 height 39
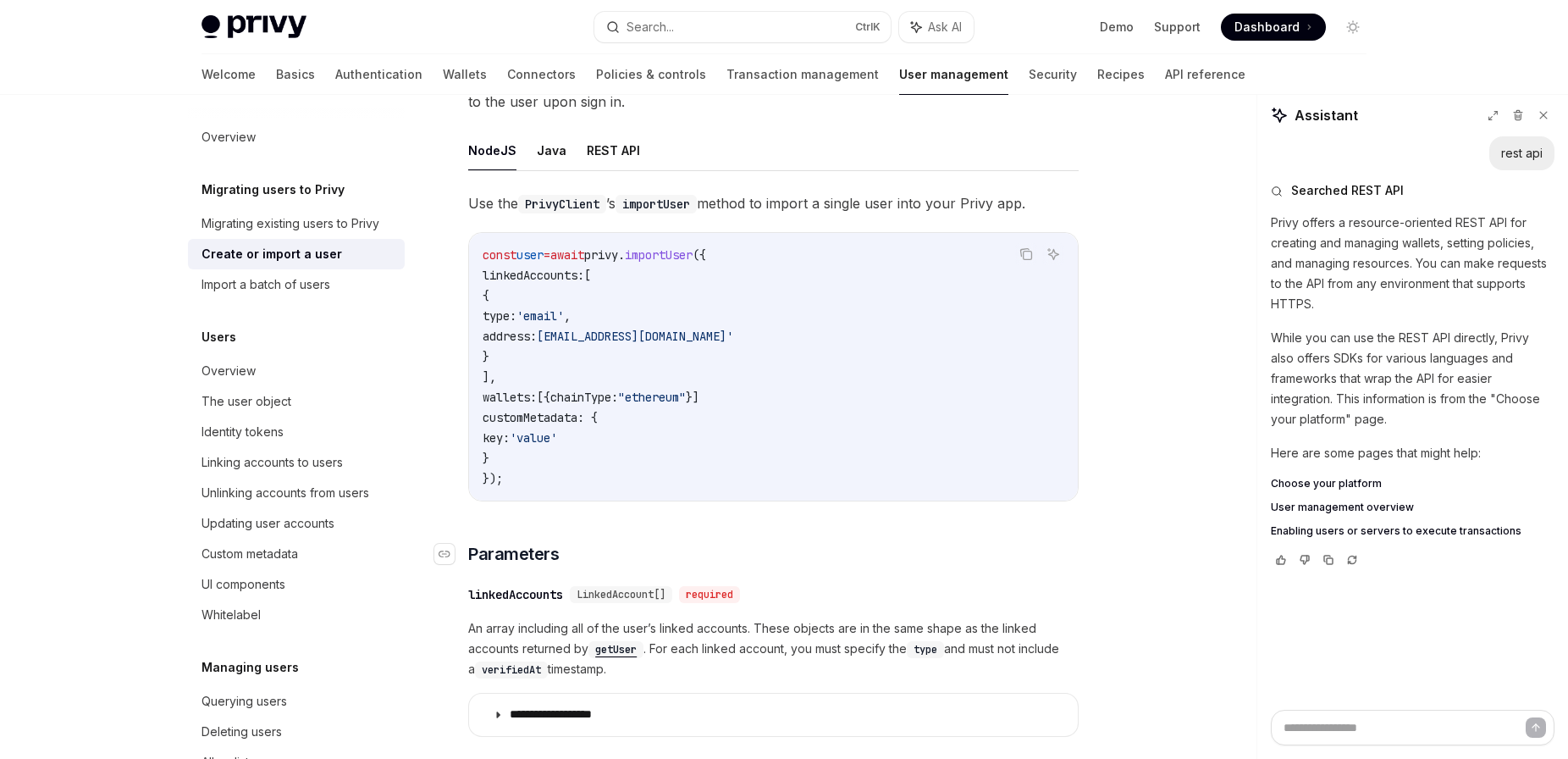
scroll to position [172, 0]
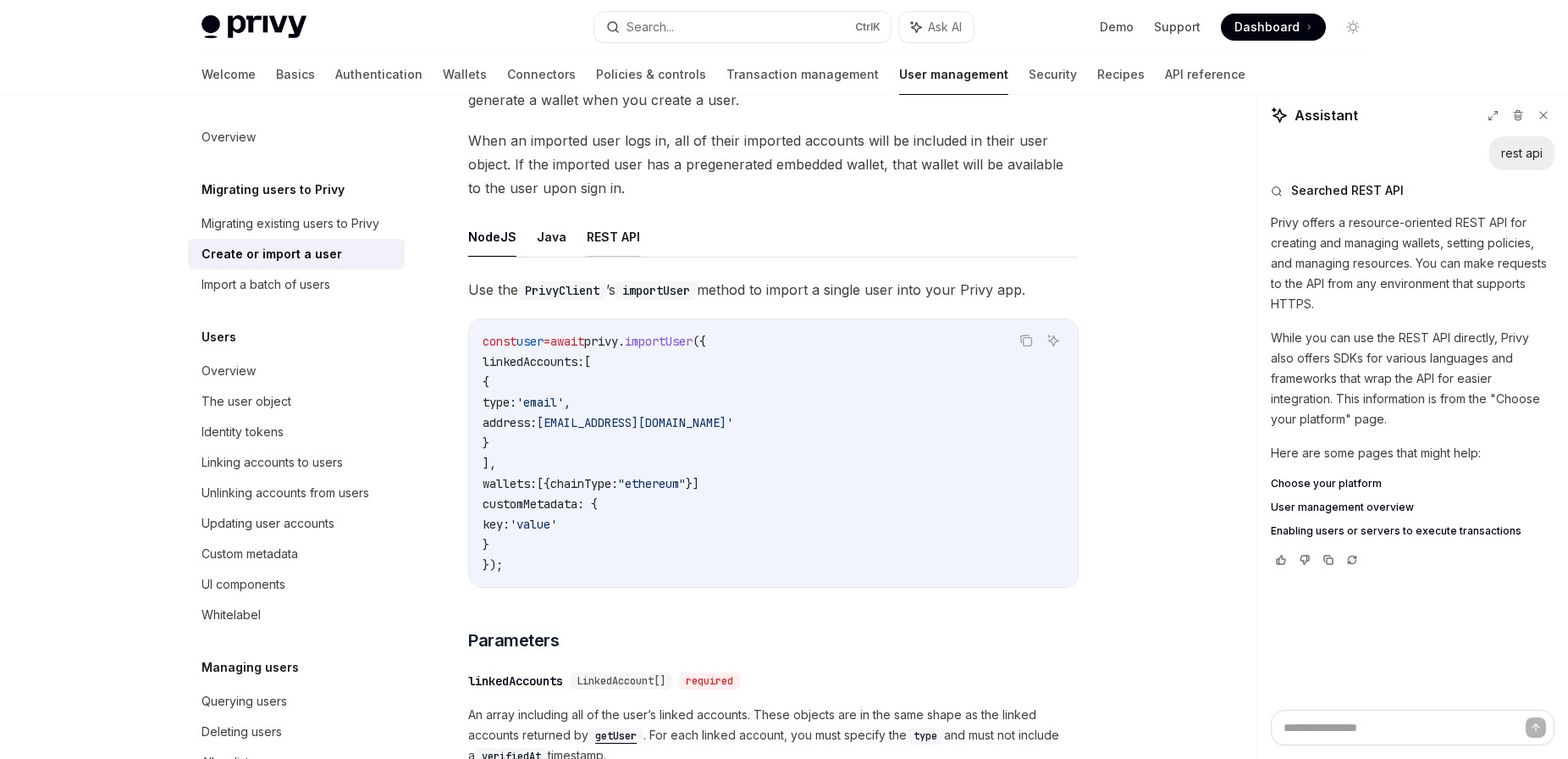
click at [623, 241] on button "REST API" at bounding box center [613, 237] width 53 height 39
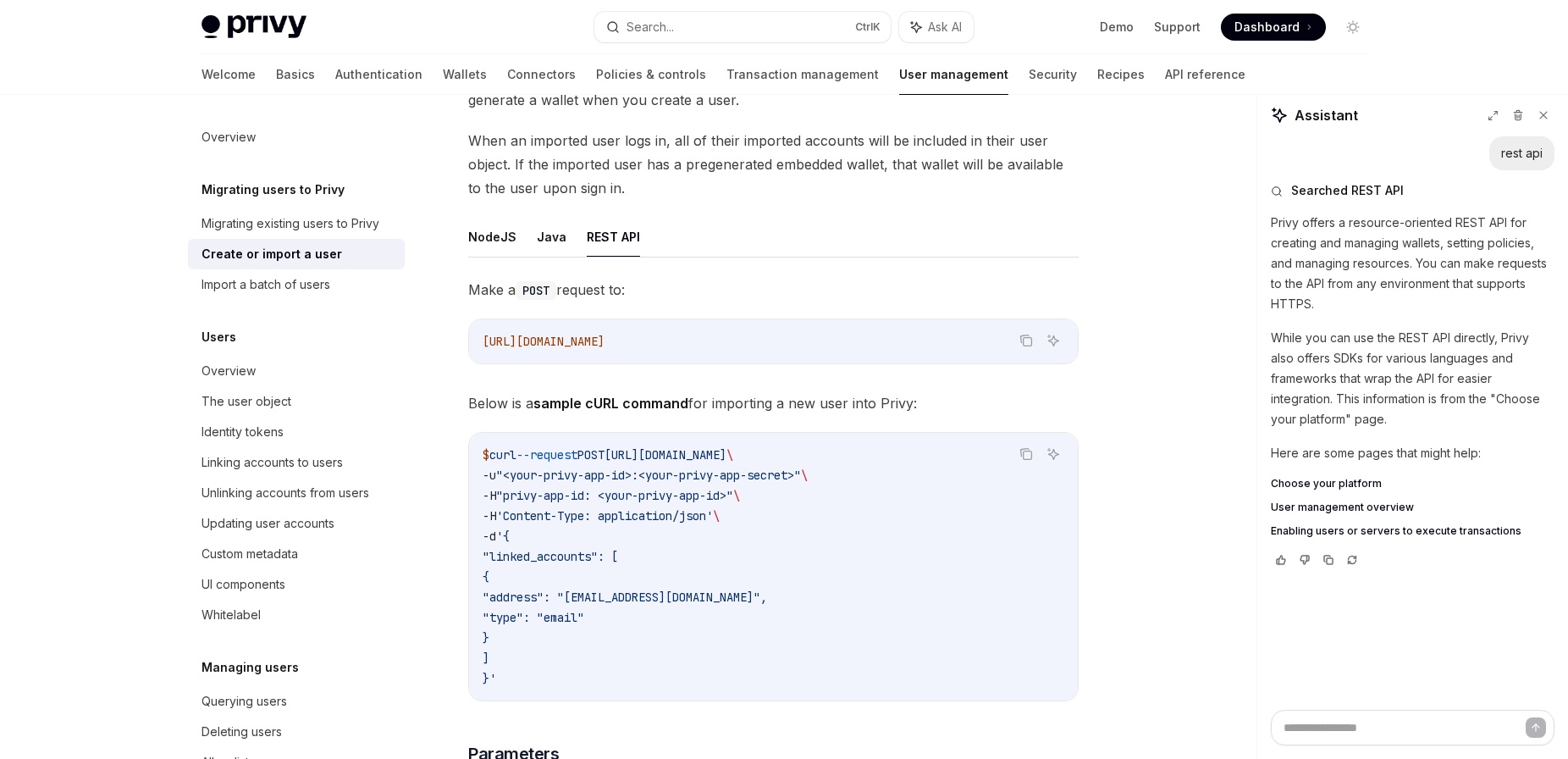
type textarea "*"
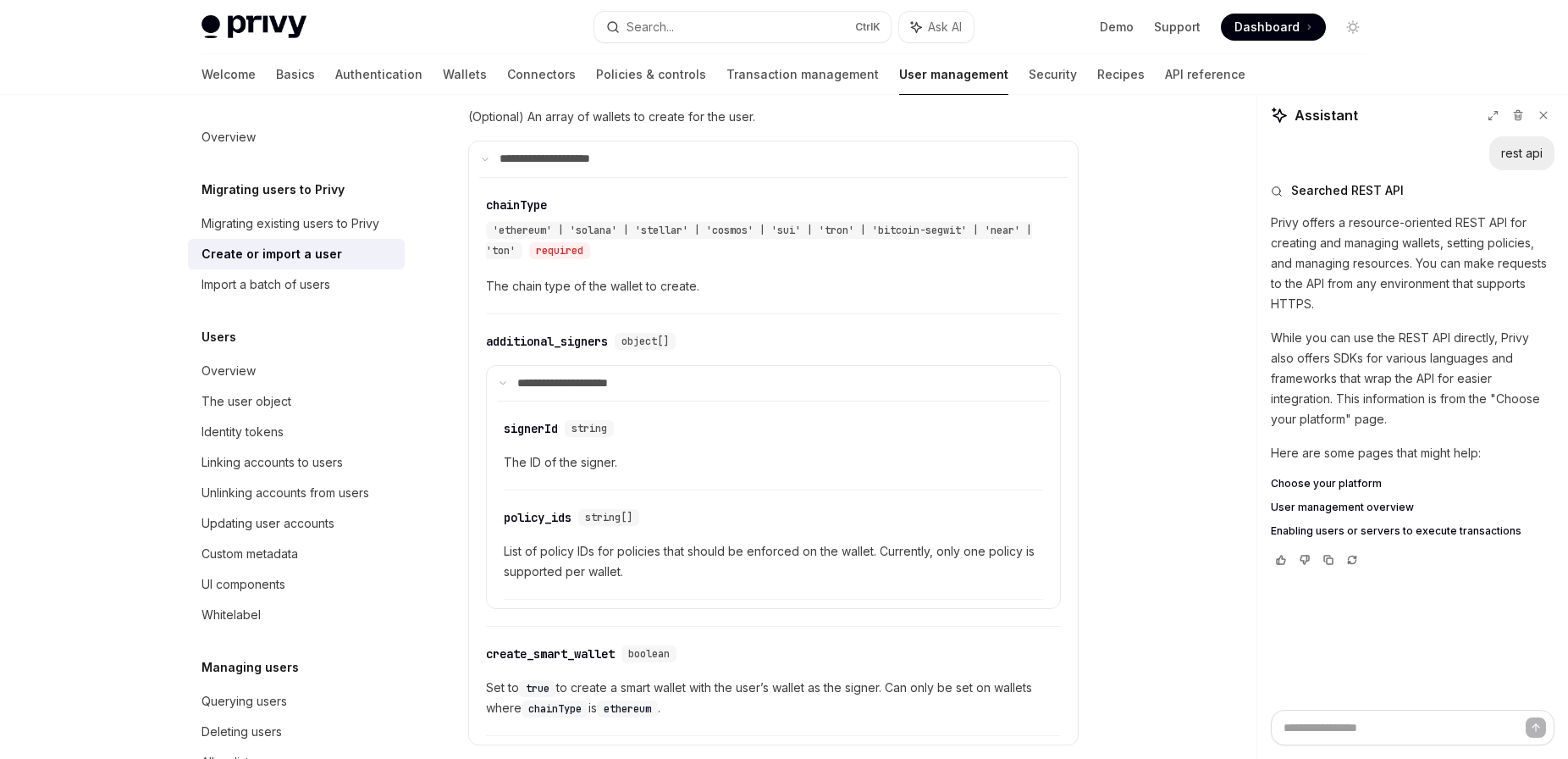
scroll to position [1036, 0]
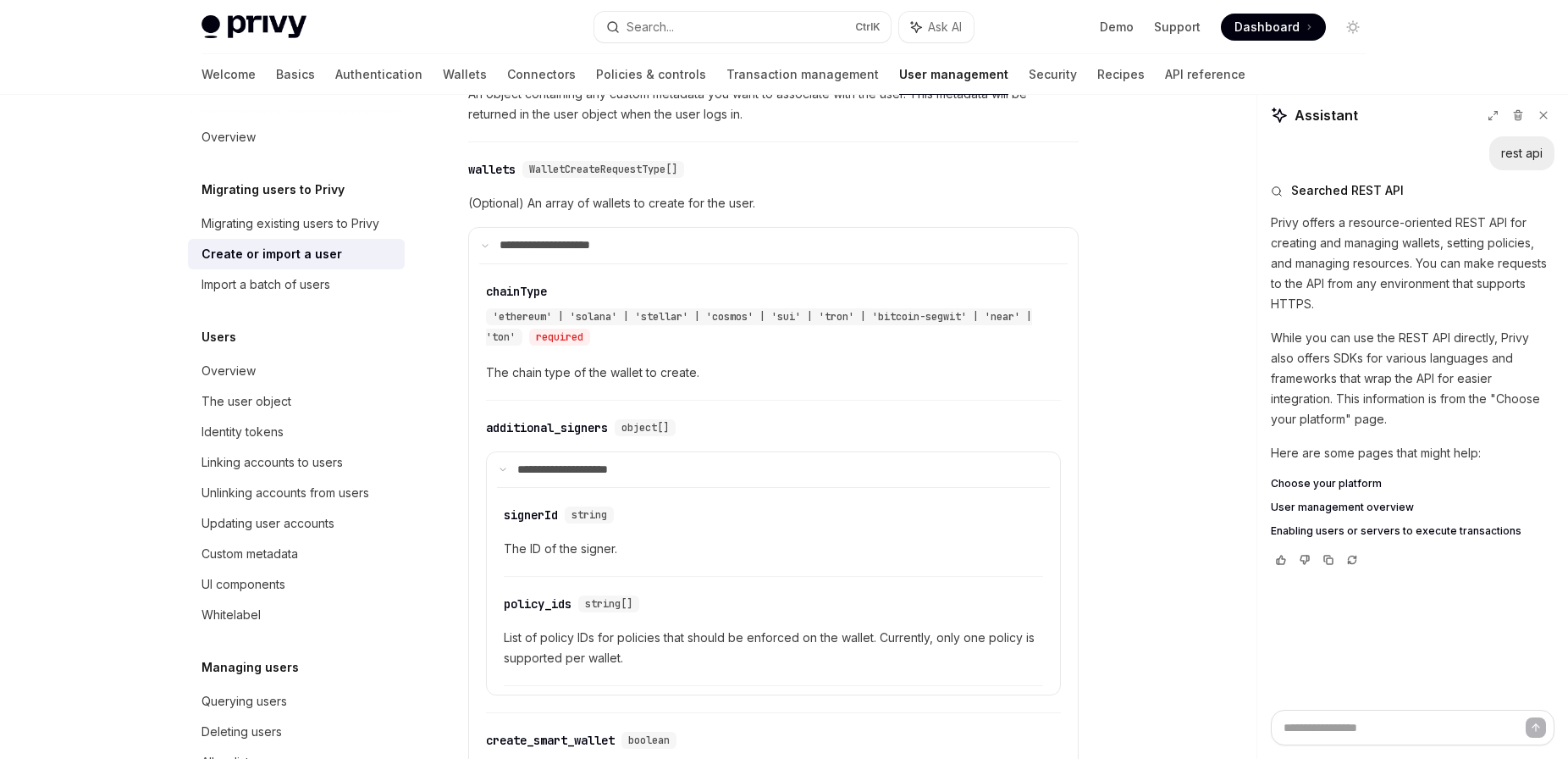
click at [91, 385] on div "Privy Docs home page Search... Ctrl K Ask AI Demo Support Dashboard Dashboard S…" at bounding box center [784, 246] width 1568 height 2564
